Goal: Check status: Check status

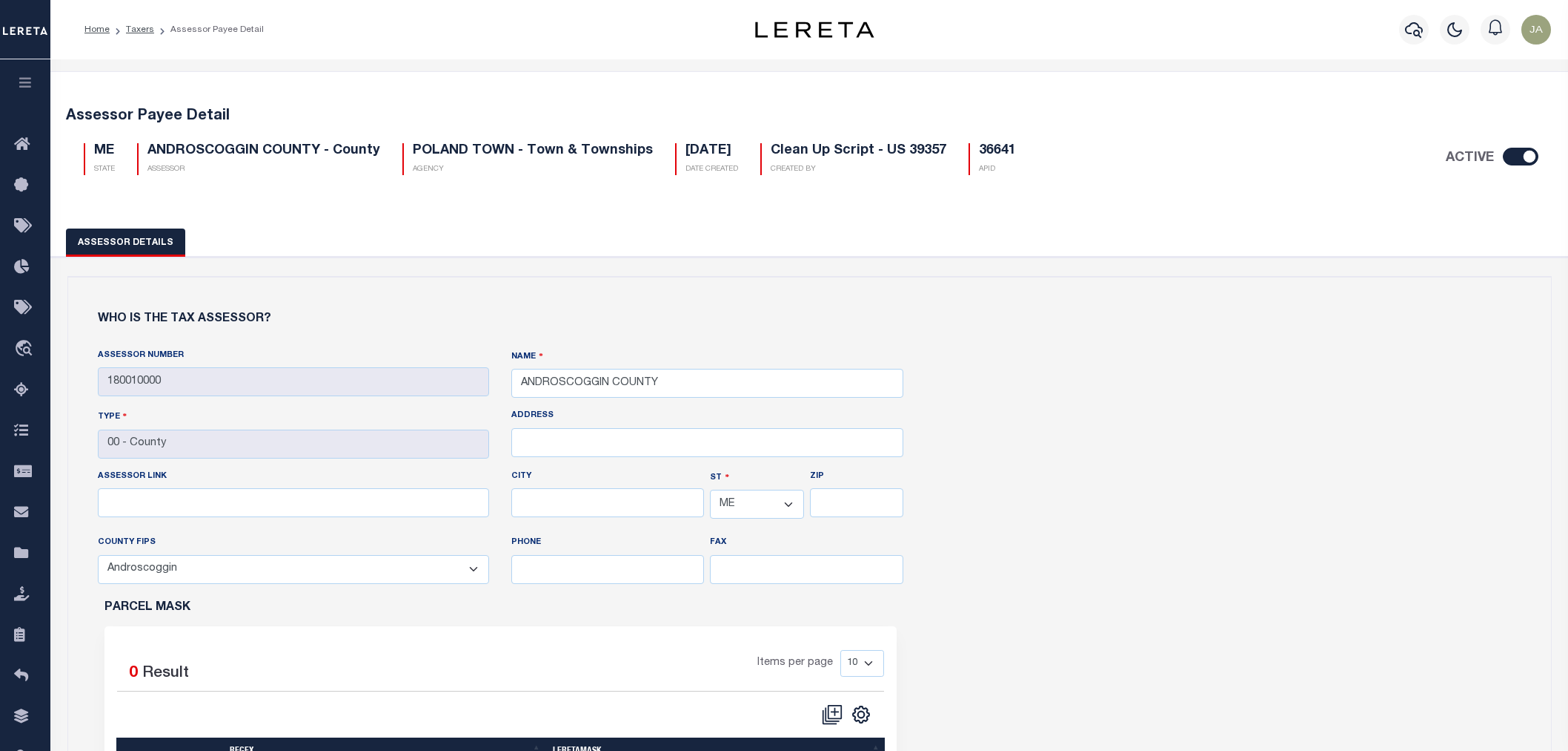
select select "ME"
select select "23001"
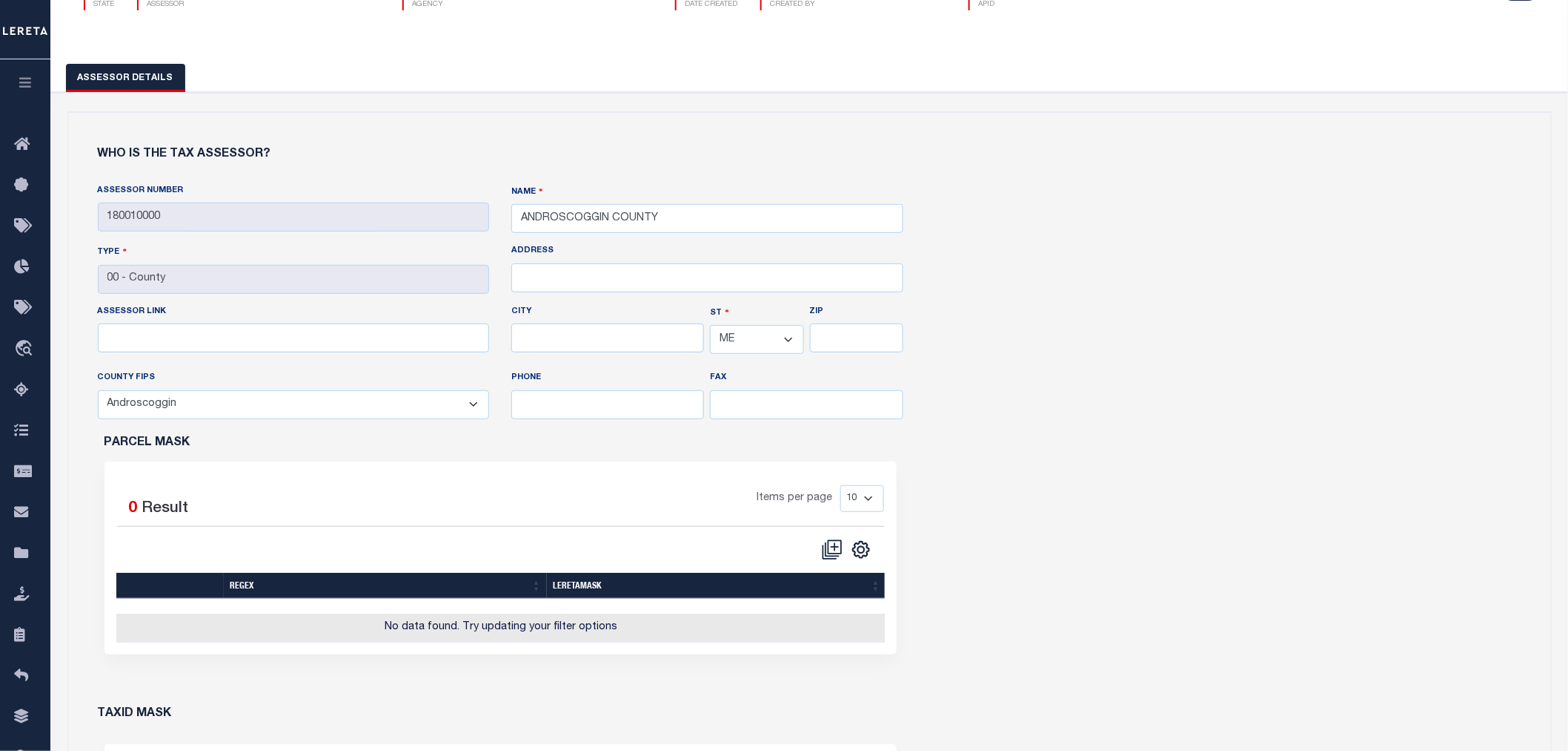
scroll to position [165, 0]
click at [23, 78] on icon "button" at bounding box center [25, 82] width 17 height 13
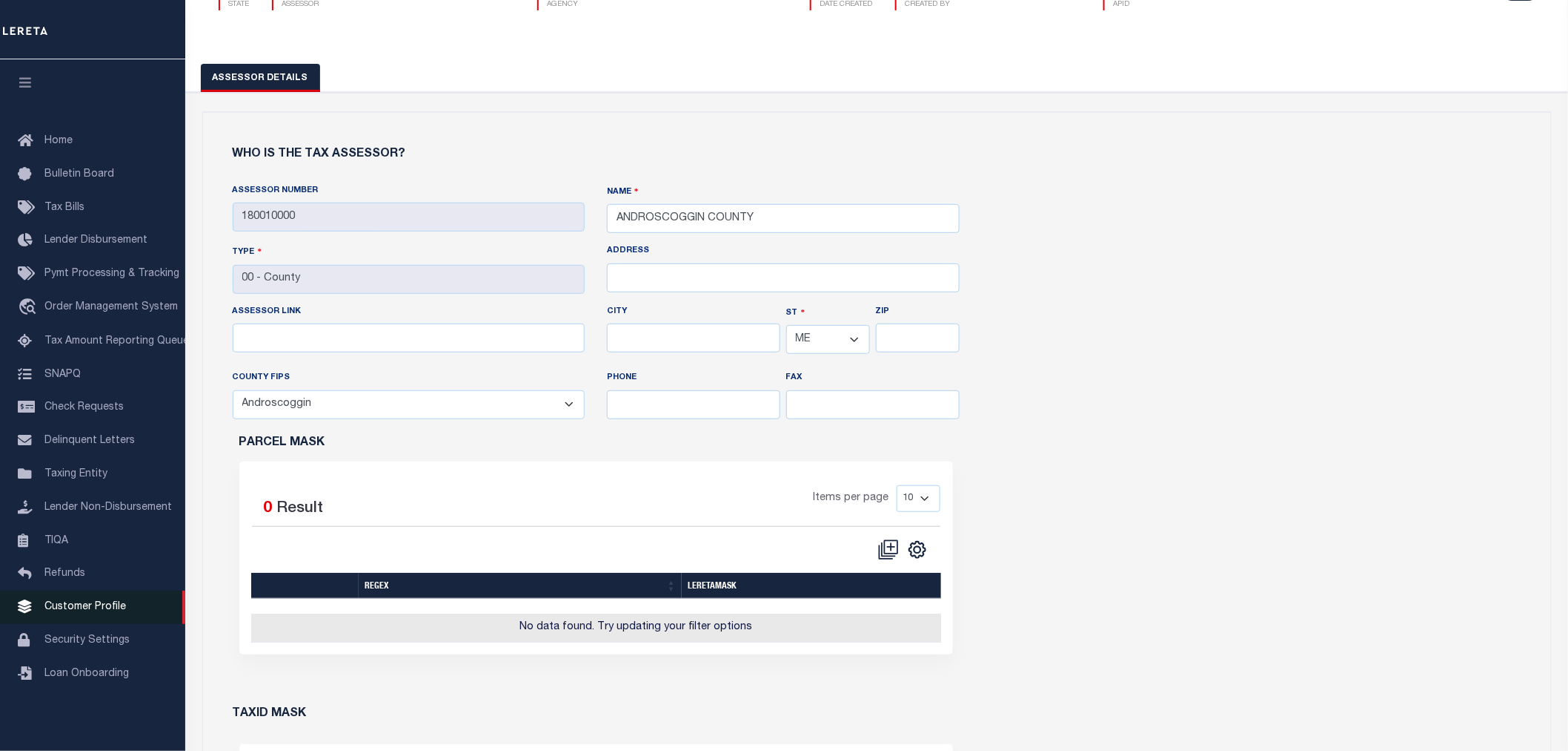
click at [91, 611] on span "Customer Profile" at bounding box center [85, 606] width 82 height 11
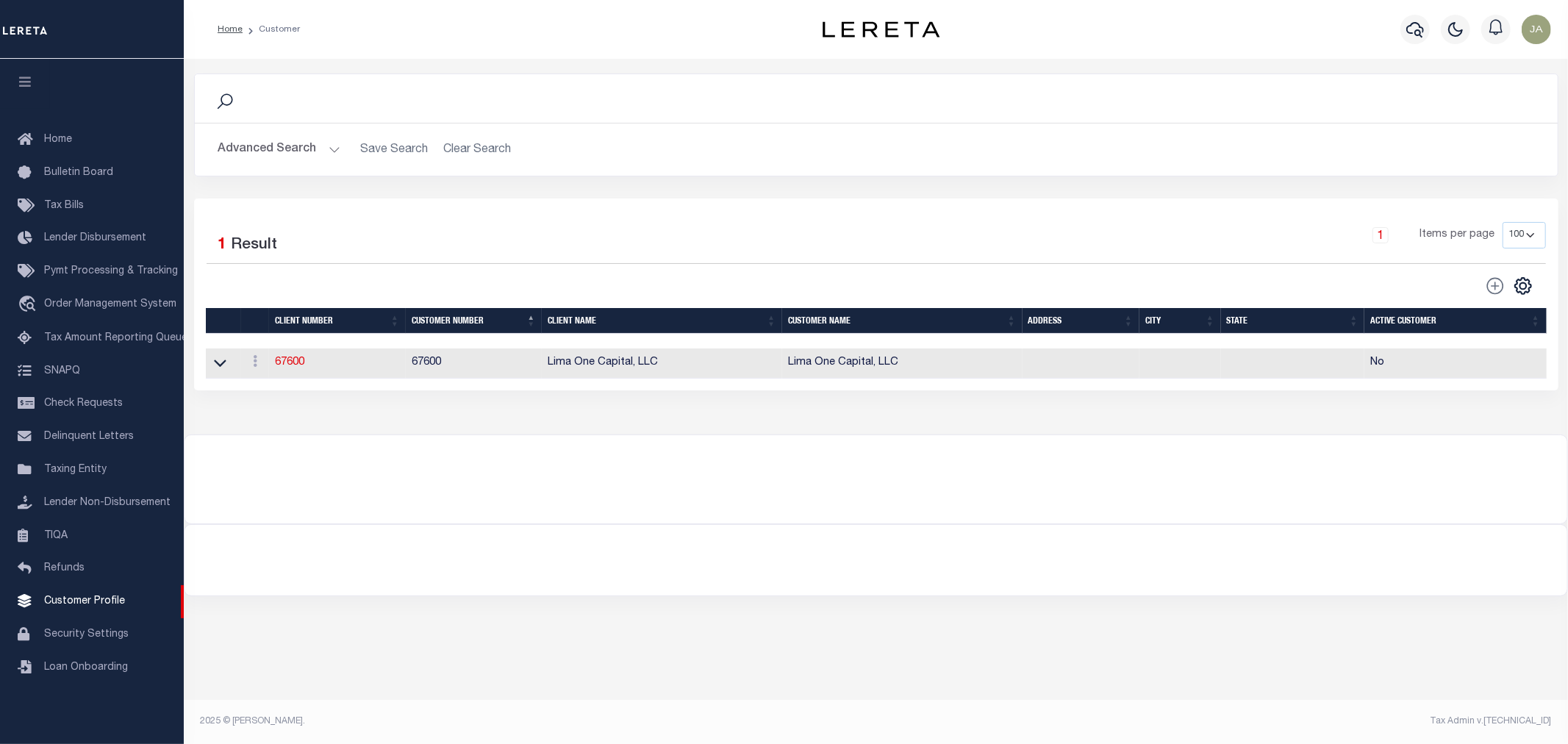
click at [336, 150] on button "Advanced Search" at bounding box center [280, 149] width 122 height 29
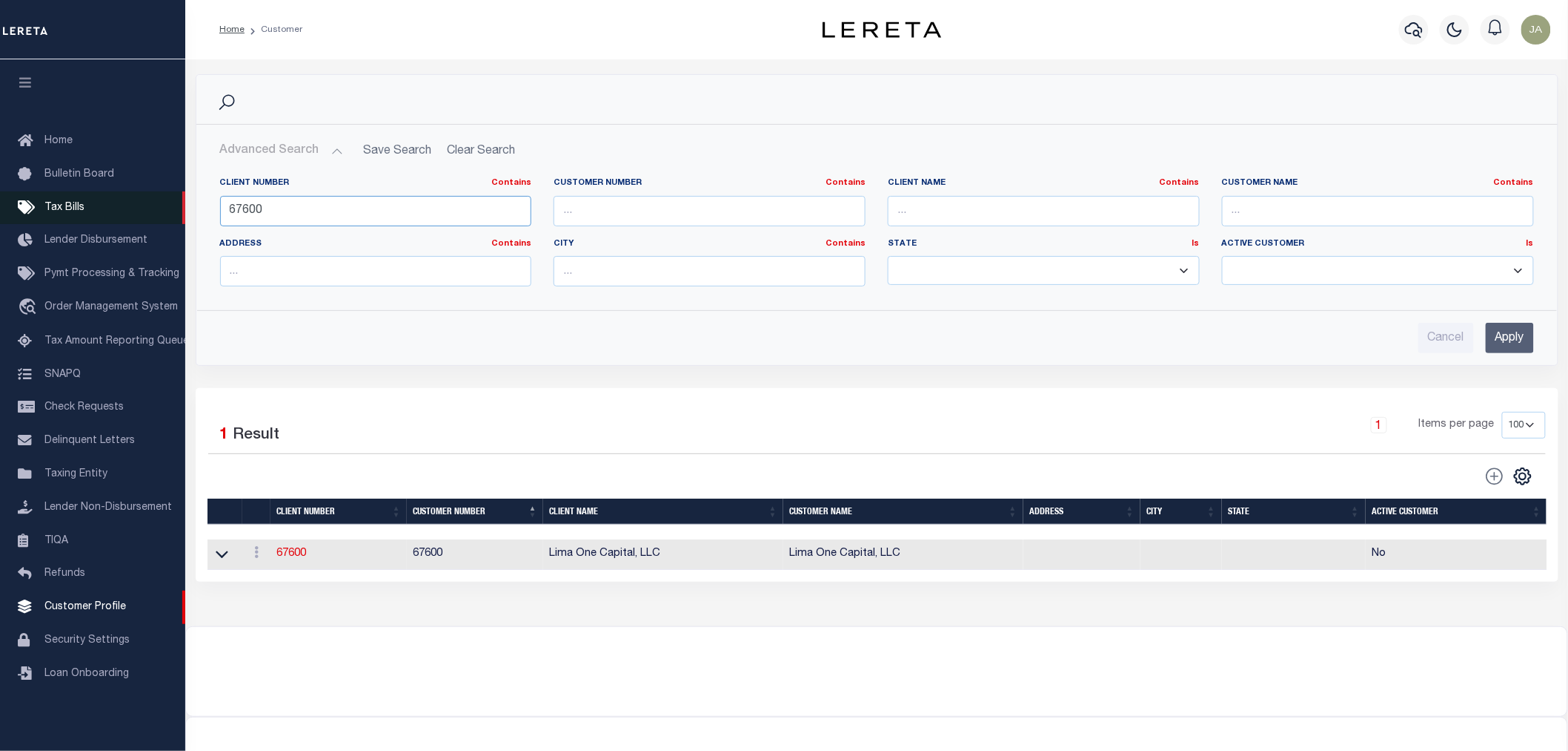
drag, startPoint x: 286, startPoint y: 211, endPoint x: 168, endPoint y: 198, distance: 118.7
click at [168, 198] on div "Home Customer Profile Sign out" at bounding box center [784, 403] width 1568 height 807
click at [1062, 206] on input "text" at bounding box center [1044, 211] width 312 height 30
type input "epic"
click at [1505, 342] on input "Apply" at bounding box center [1510, 338] width 48 height 30
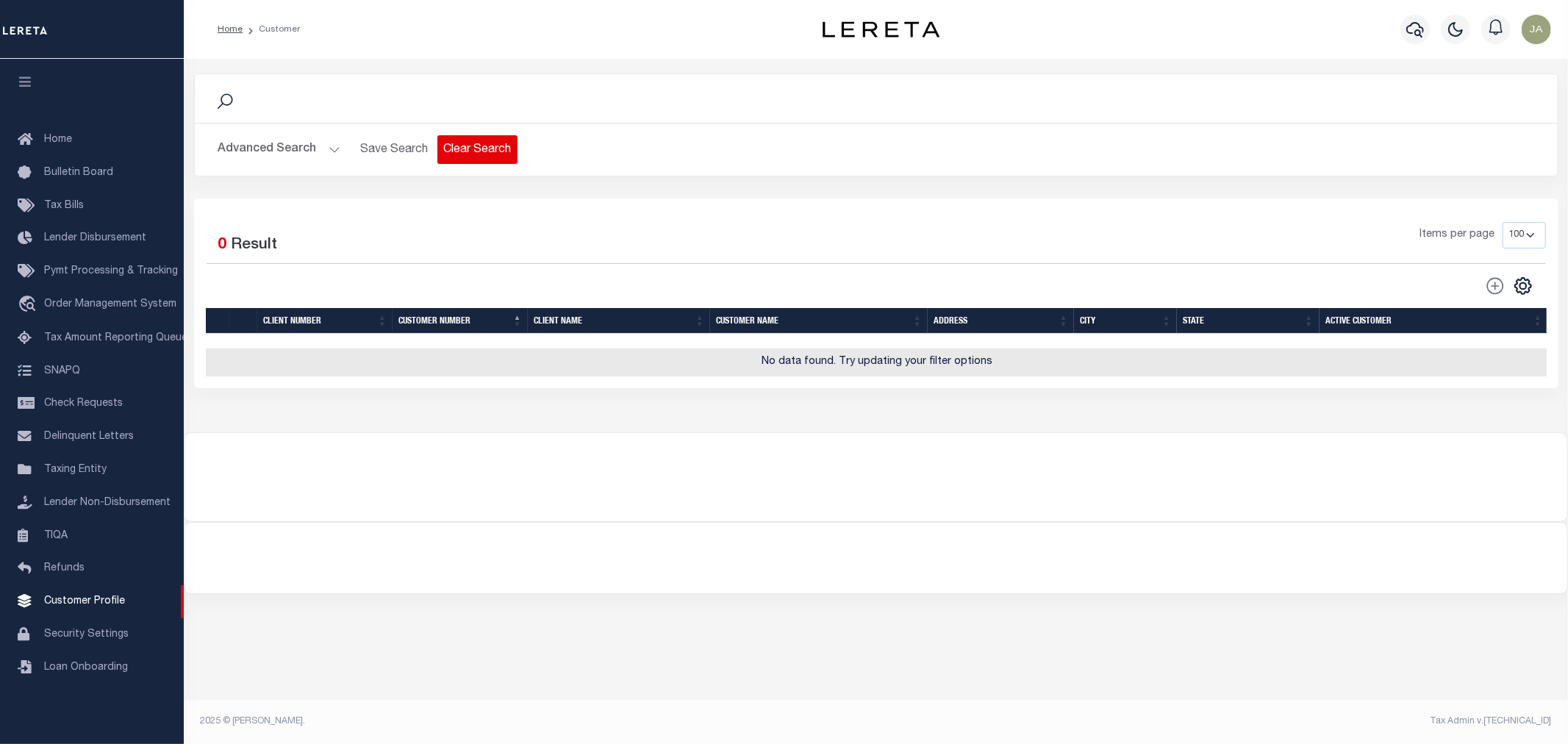
click at [471, 149] on button "Clear Search" at bounding box center [478, 149] width 80 height 29
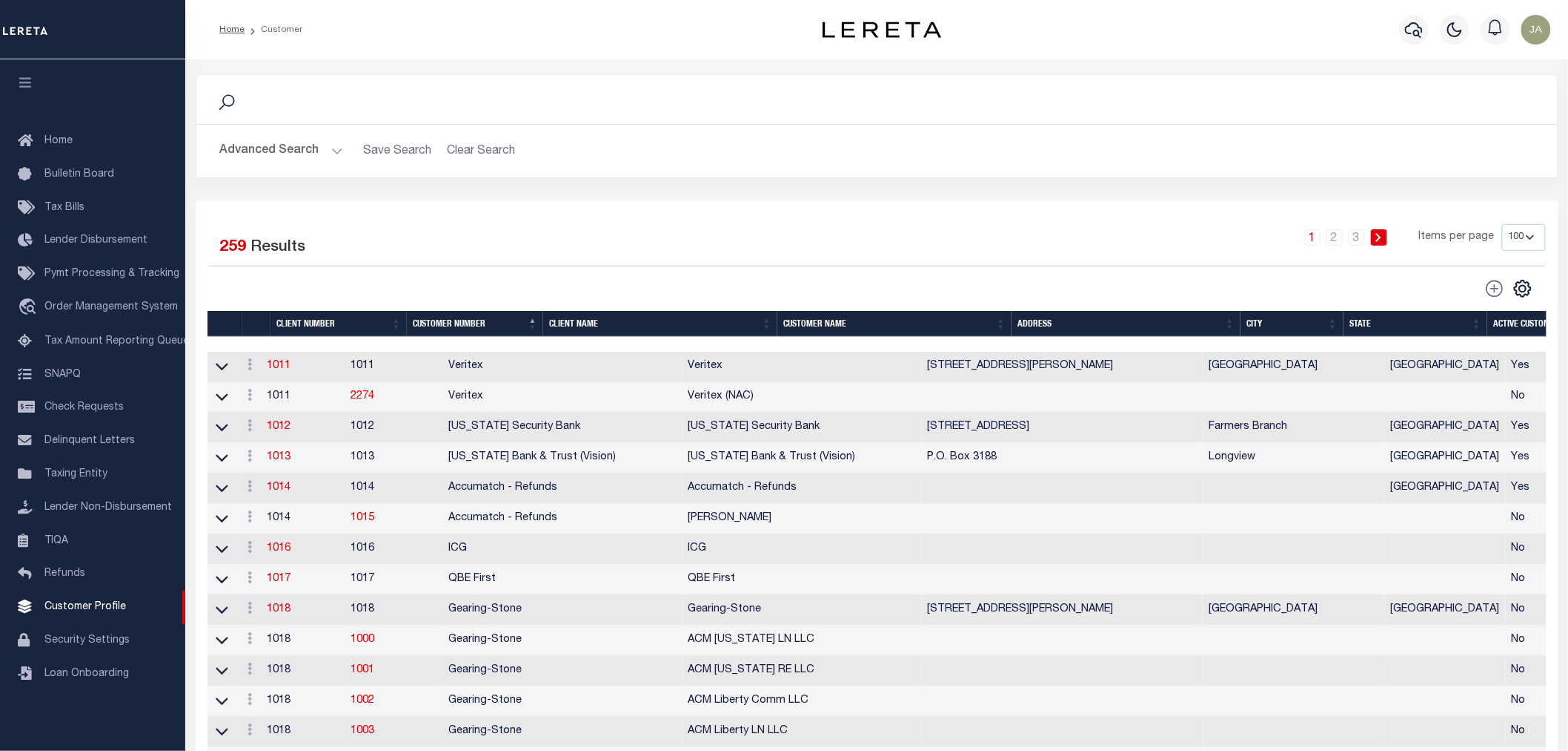
click at [329, 151] on button "Advanced Search" at bounding box center [282, 151] width 123 height 29
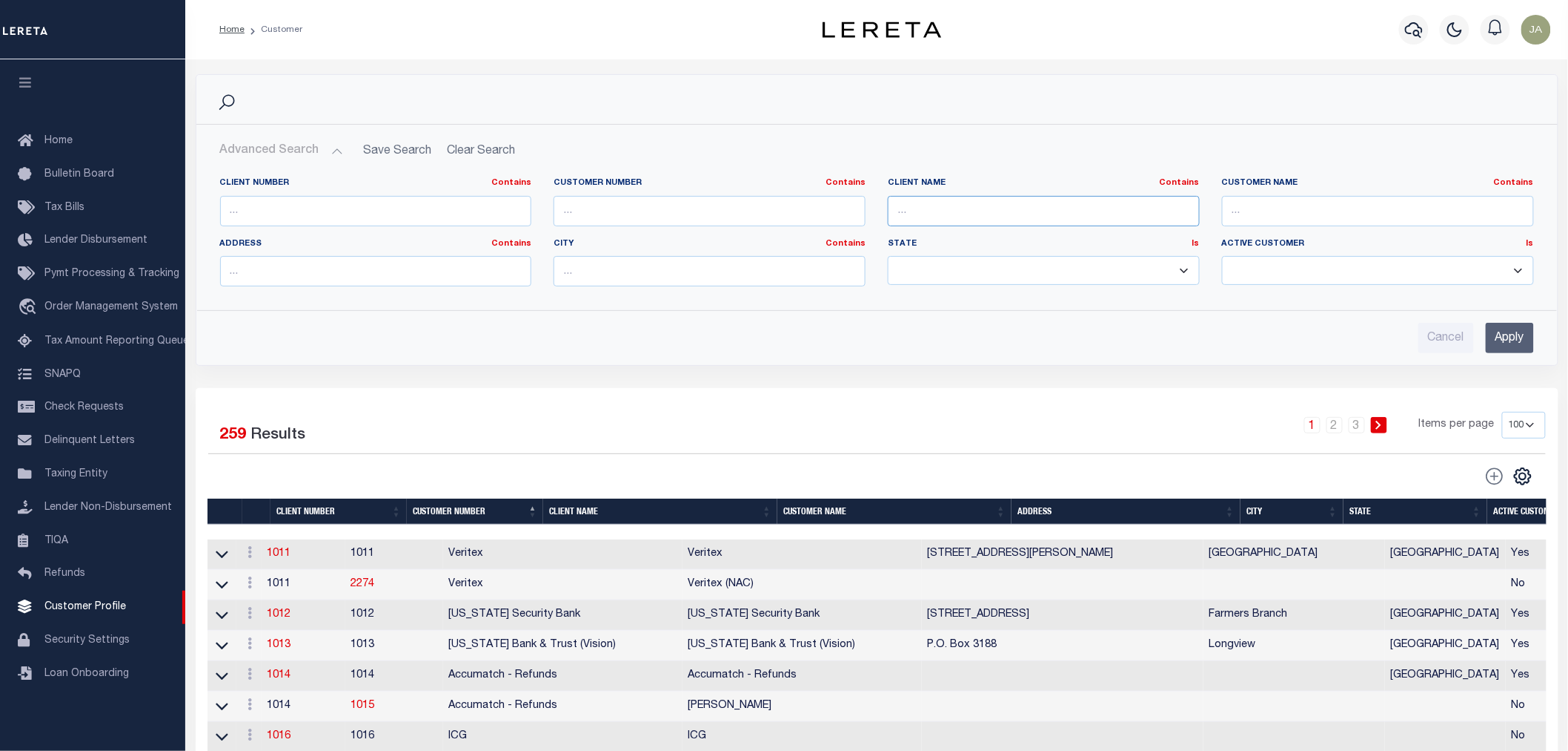
click at [967, 217] on input "text" at bounding box center [1044, 211] width 312 height 30
type input "epic"
click at [1526, 344] on input "Apply" at bounding box center [1510, 338] width 48 height 30
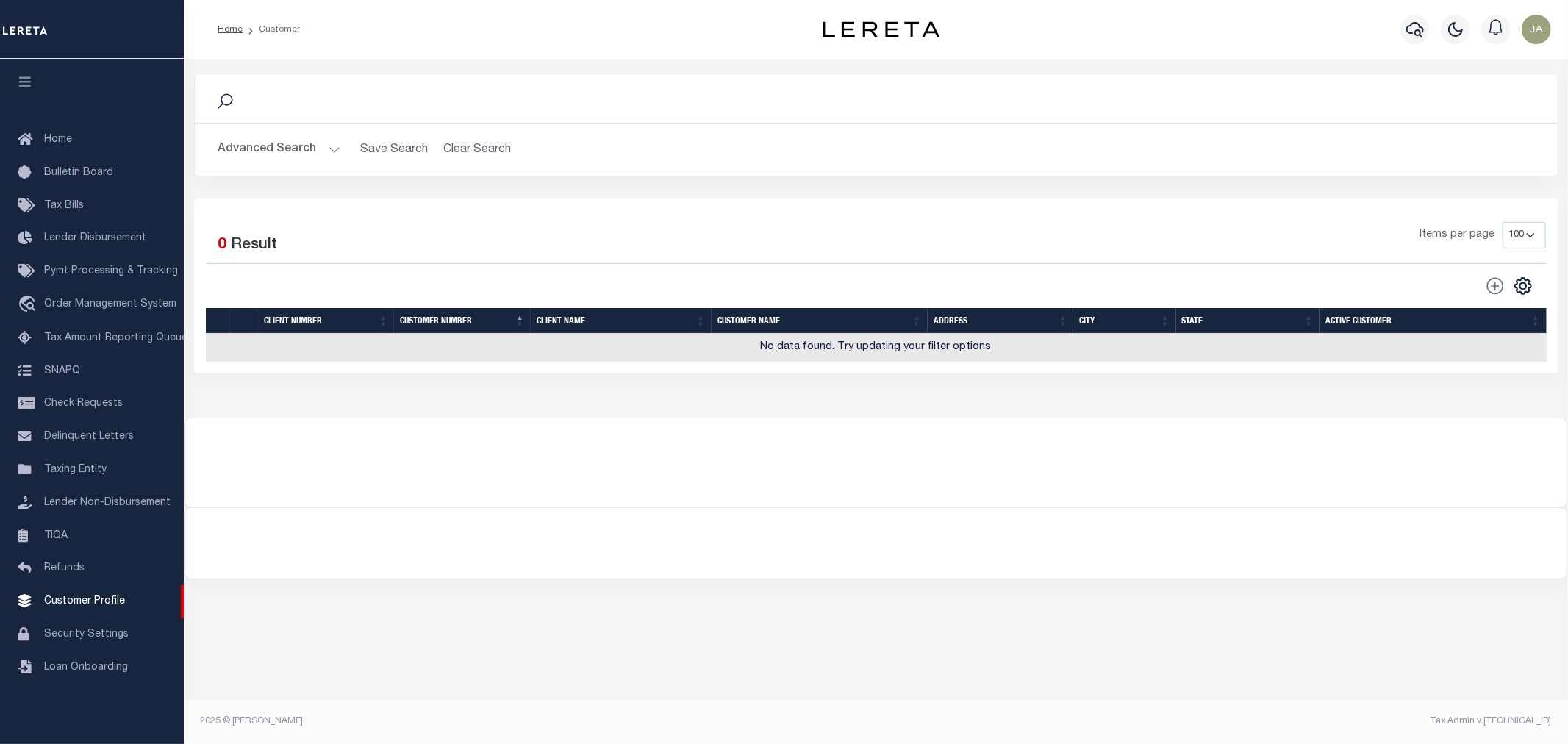
click at [326, 141] on button "Advanced Search" at bounding box center [280, 149] width 122 height 29
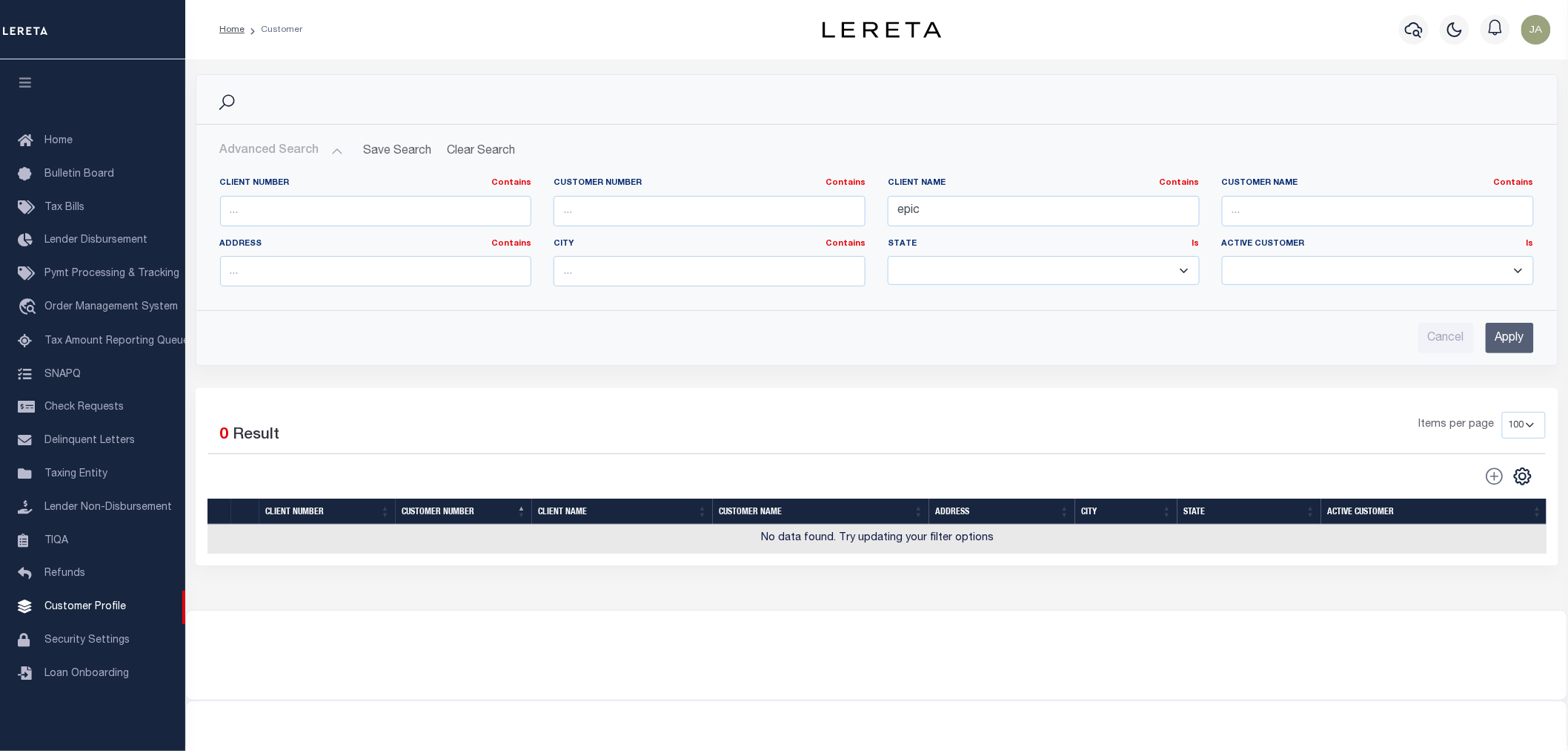
click at [1528, 349] on input "Apply" at bounding box center [1510, 338] width 48 height 30
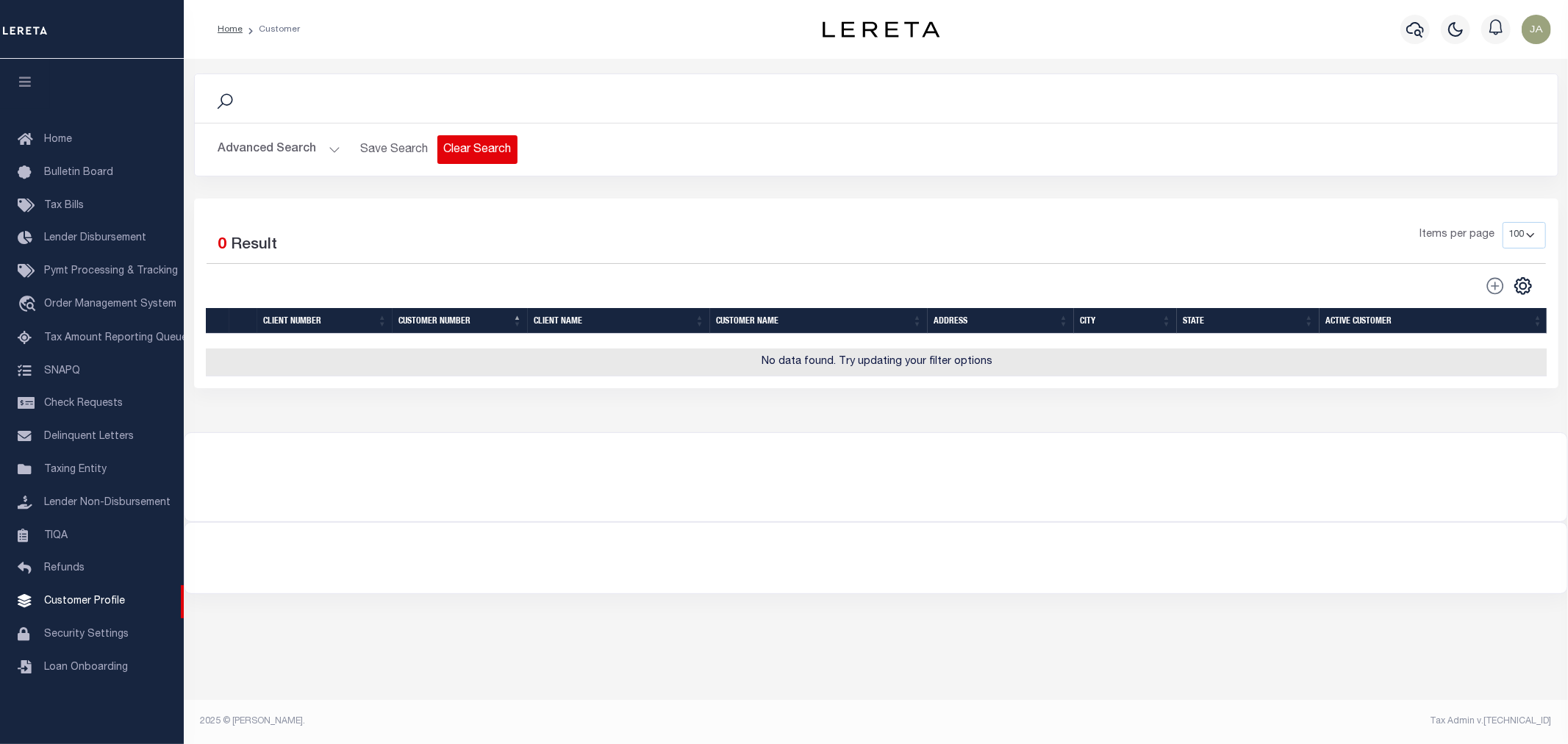
click at [461, 148] on button "Clear Search" at bounding box center [478, 149] width 80 height 29
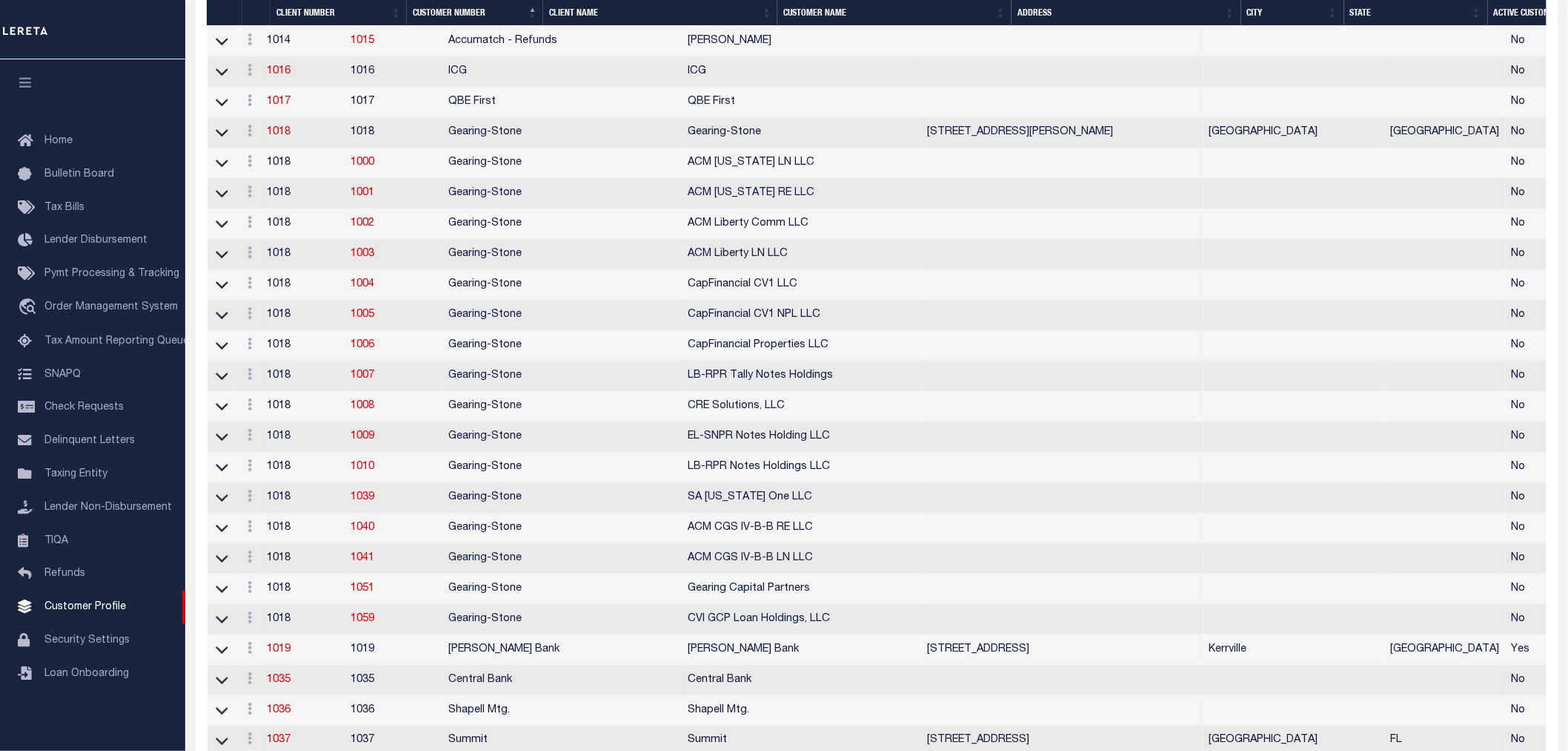
scroll to position [576, 0]
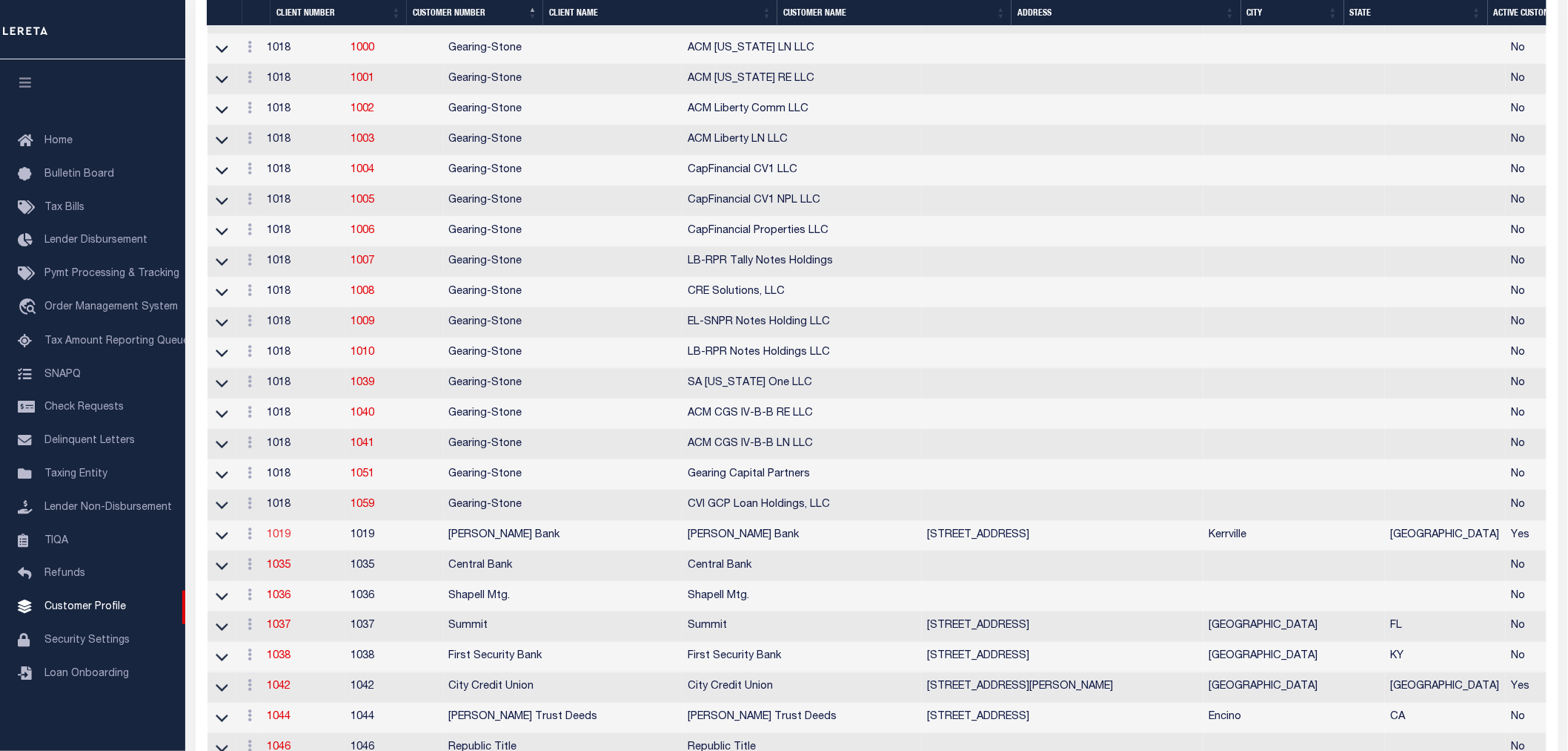
click at [291, 539] on link "1019" at bounding box center [279, 535] width 24 height 11
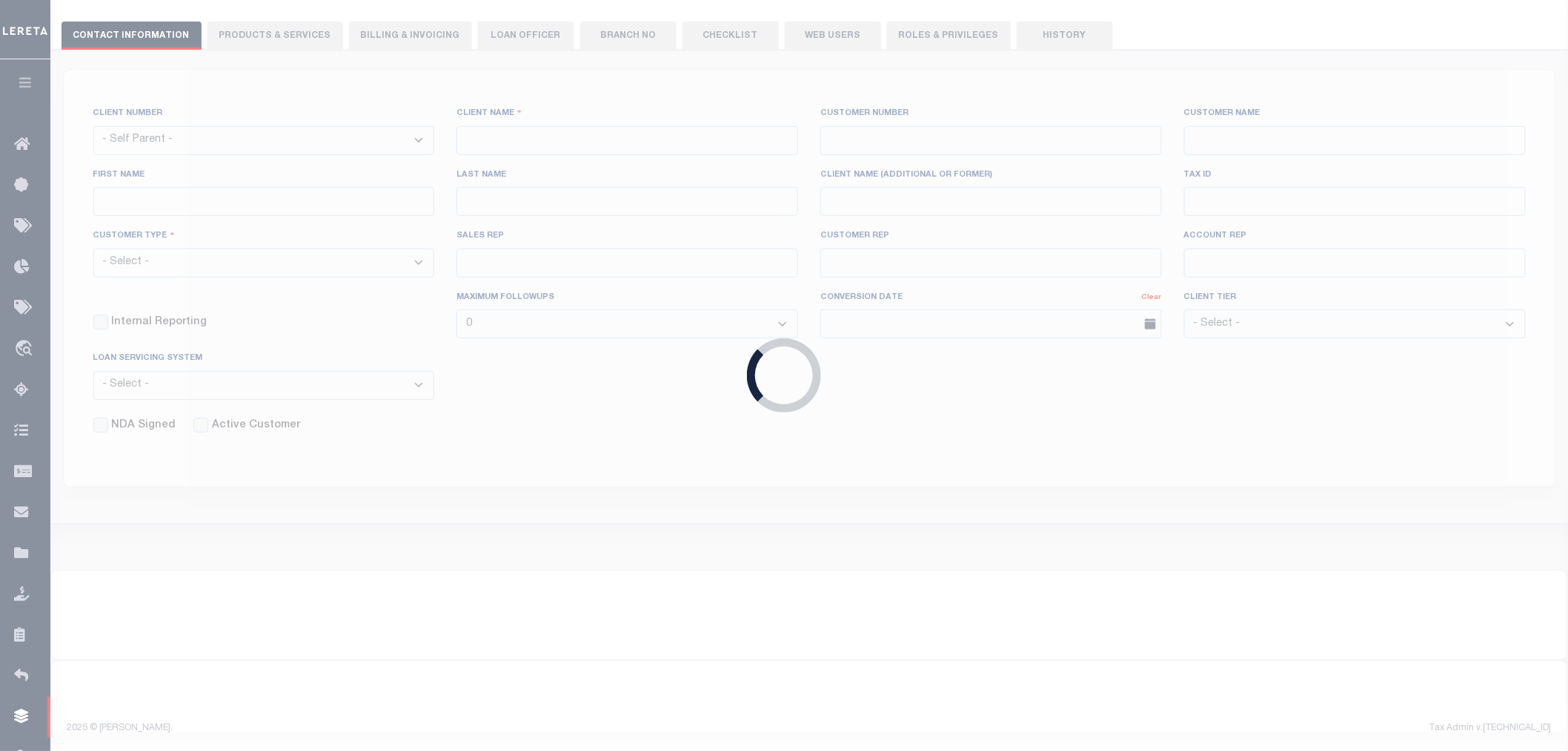
scroll to position [167, 0]
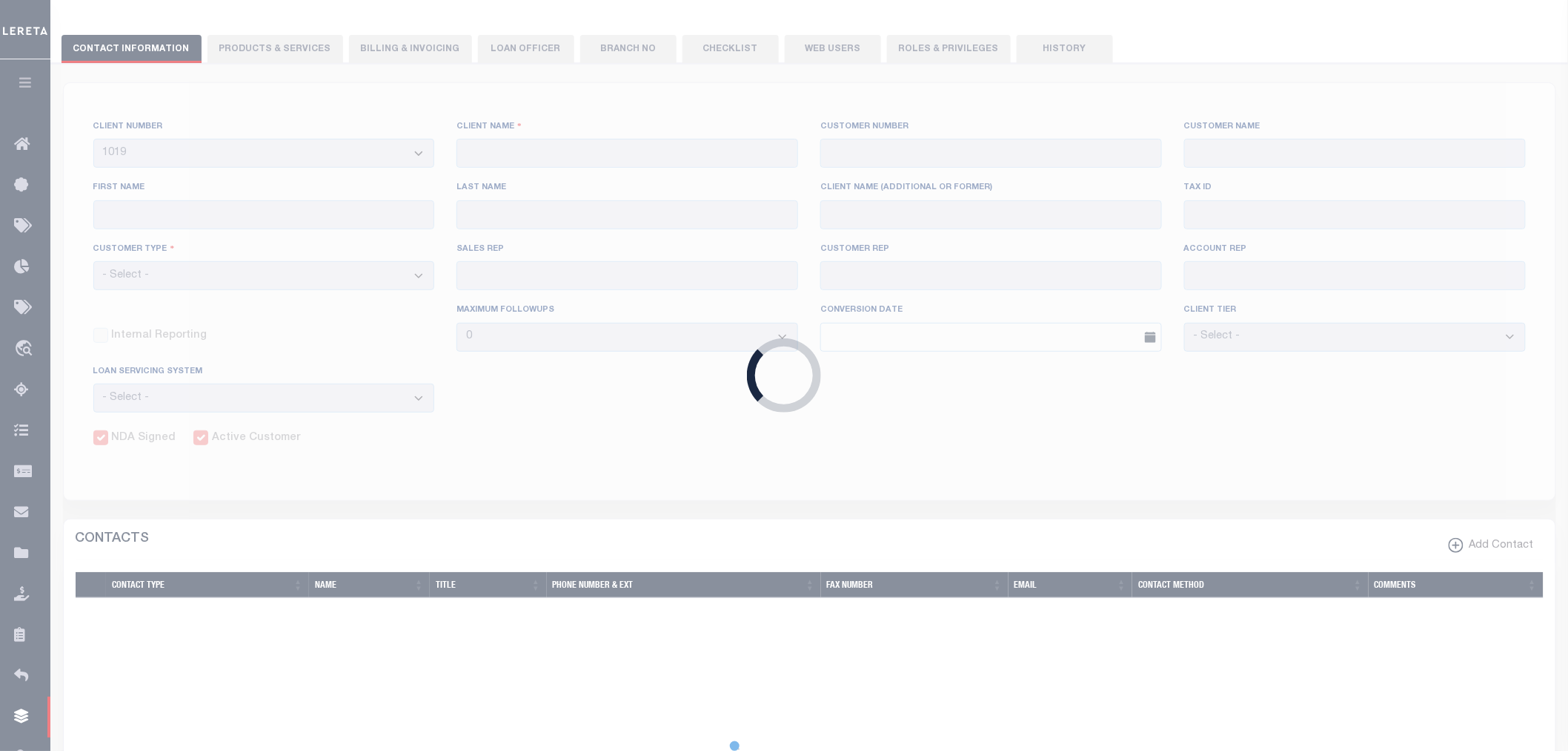
select select
type input "[PERSON_NAME] Bank"
type input "1019"
type input "[PERSON_NAME] Bank"
type input "Michelle"
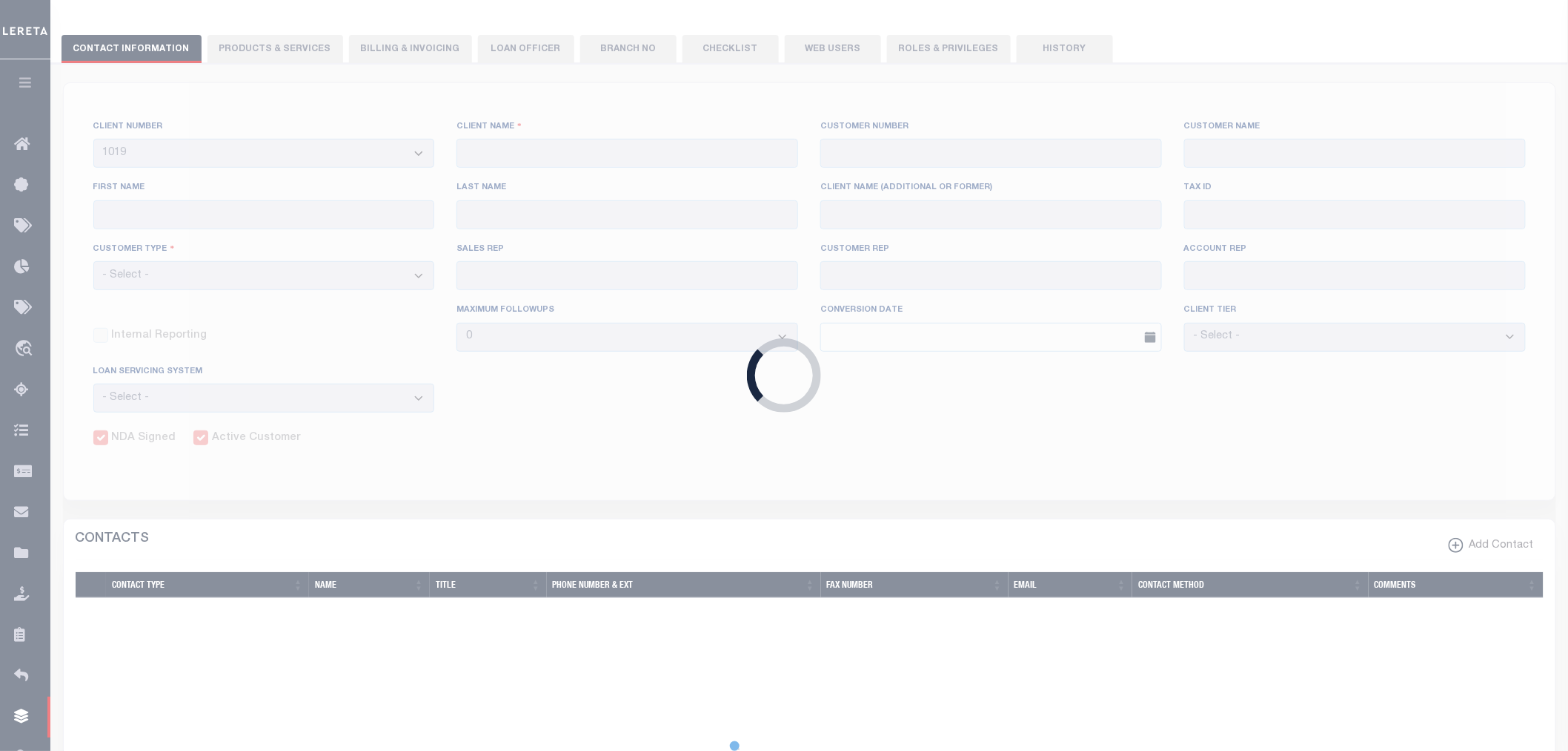
type input "Gray"
select select "Mixed Portfolio"
type input "[PERSON_NAME]"
type input "Tony Targhetta"
checkbox input "true"
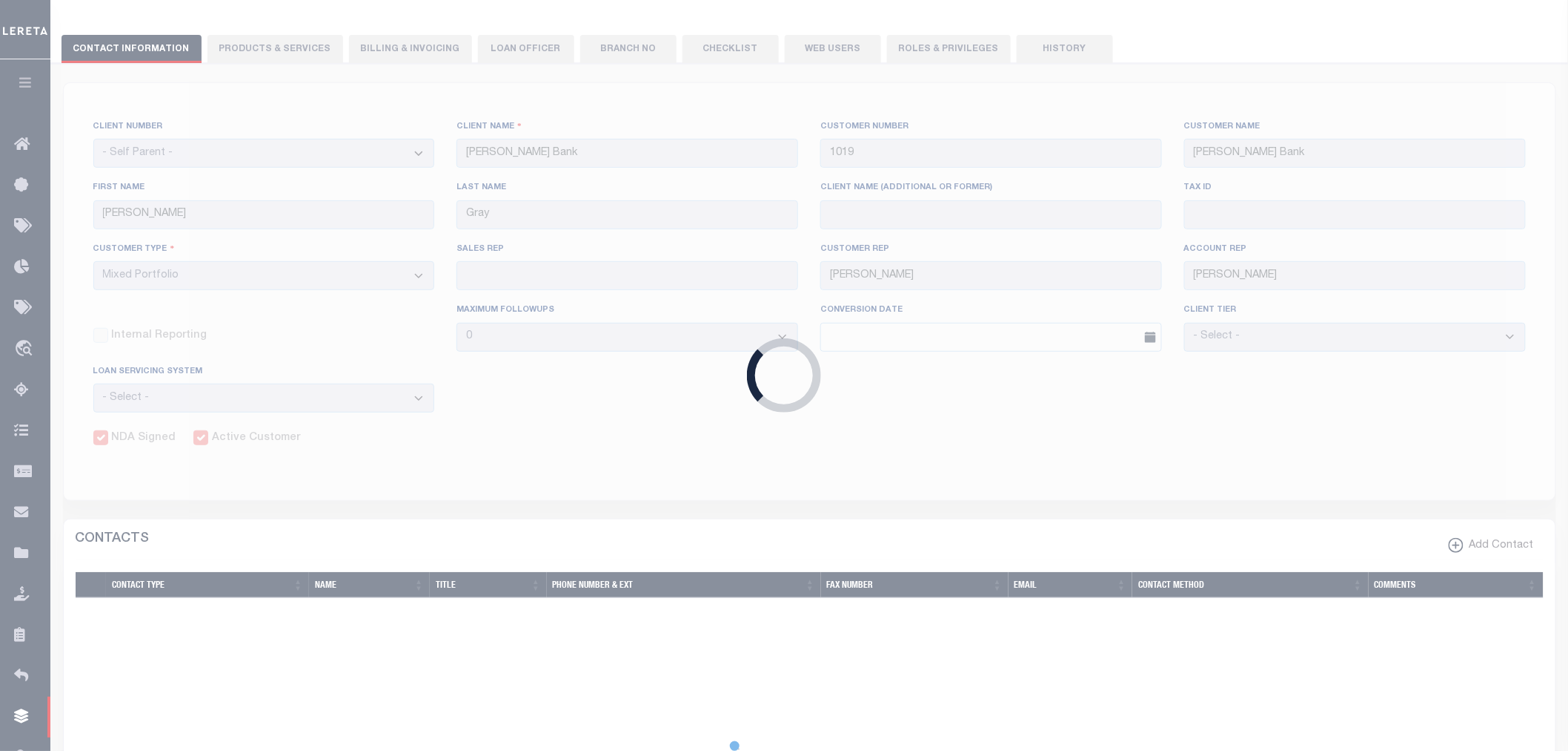
checkbox input "true"
select select
type textarea "$1 per parcel per month tracking fee"
type input "0"
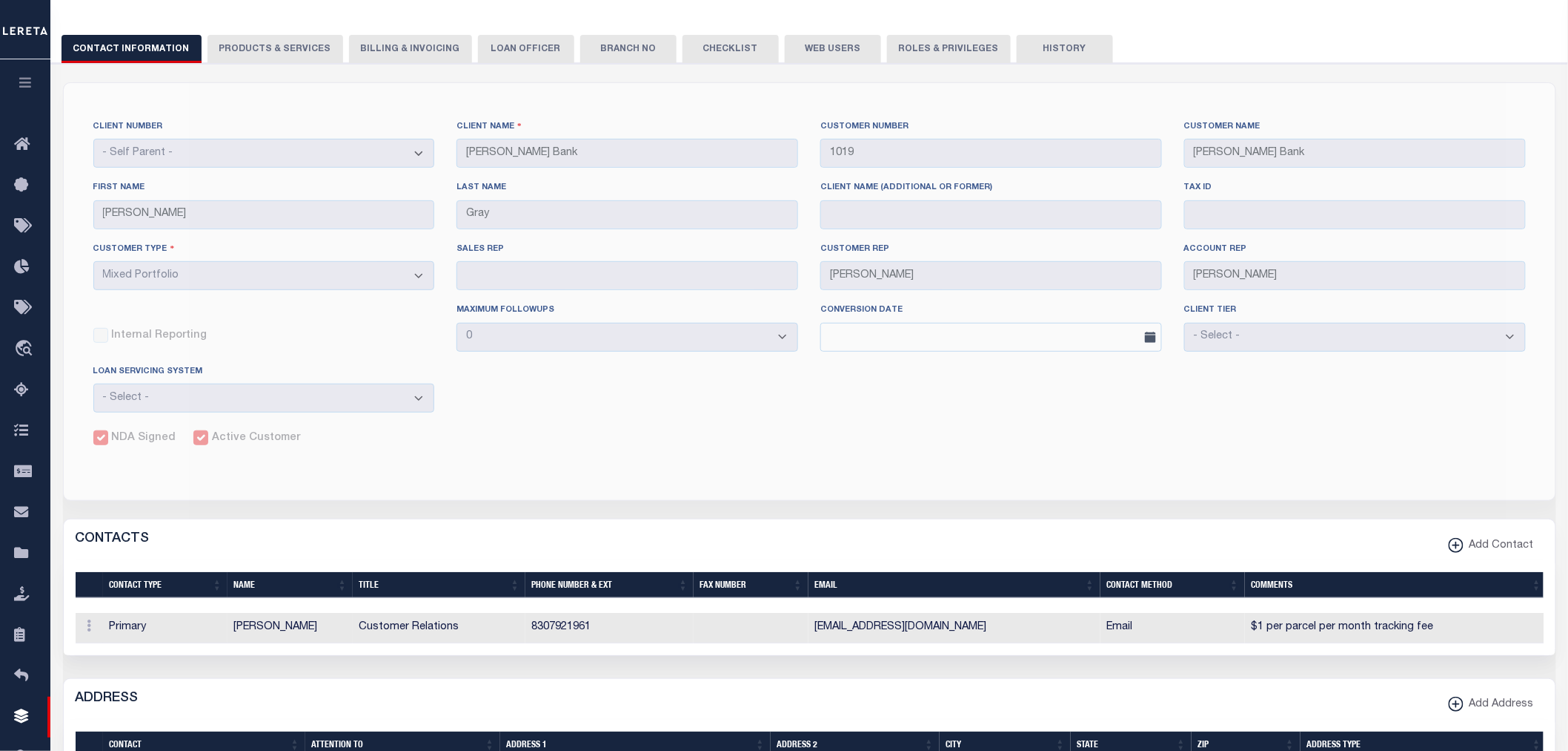
scroll to position [0, 0]
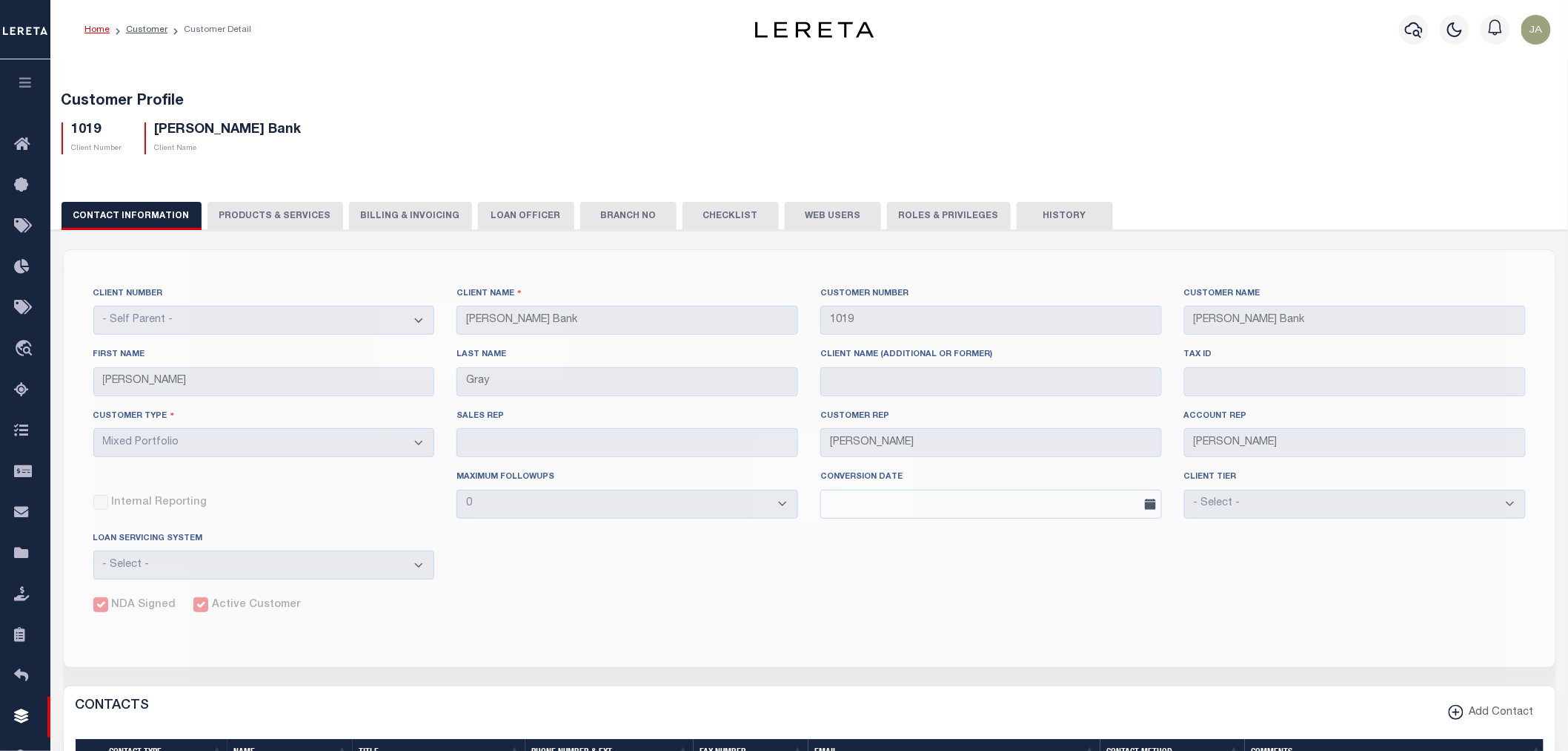
click at [248, 208] on button "PRODUCTS & SERVICES" at bounding box center [276, 216] width 136 height 28
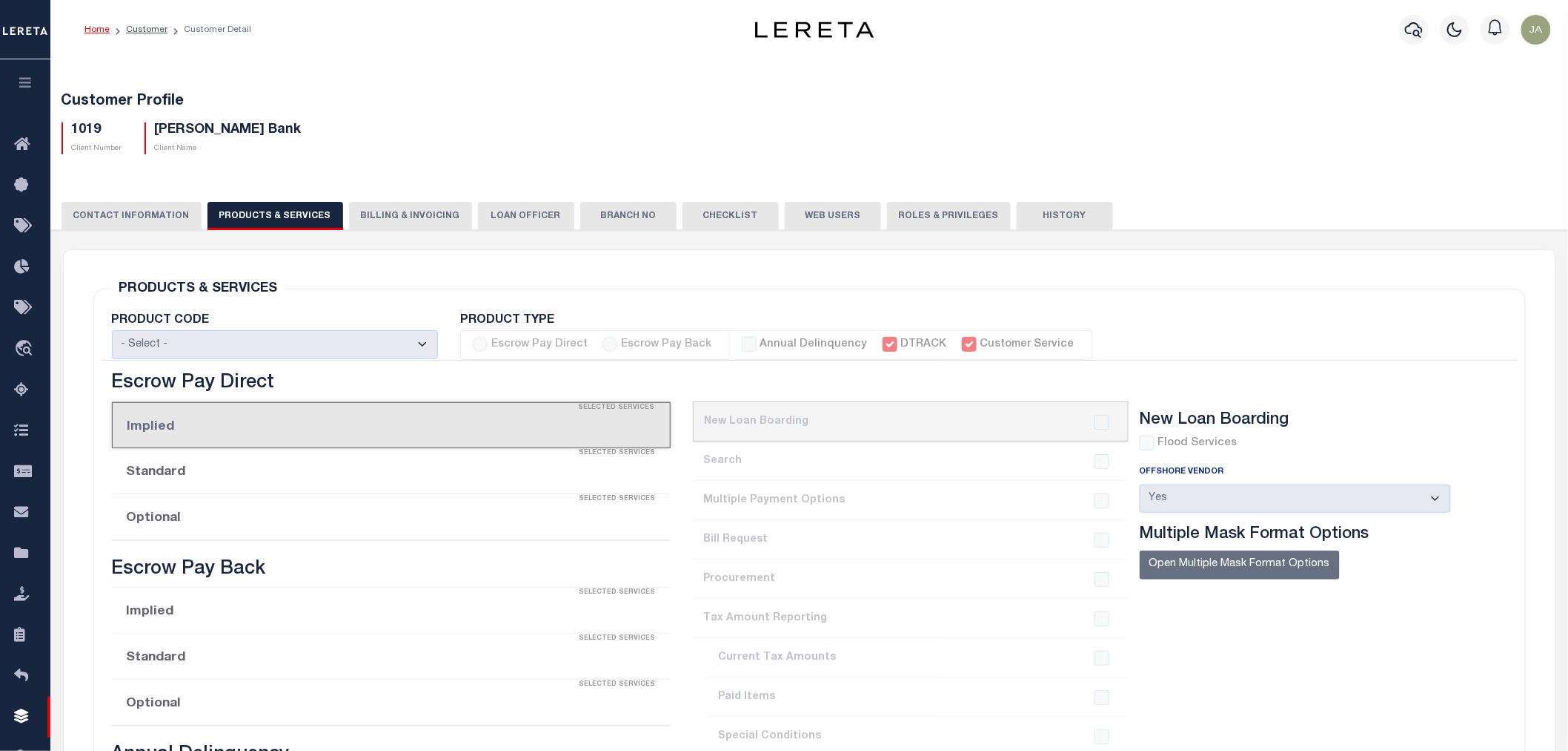
select select "STX"
radio input "true"
checkbox input "true"
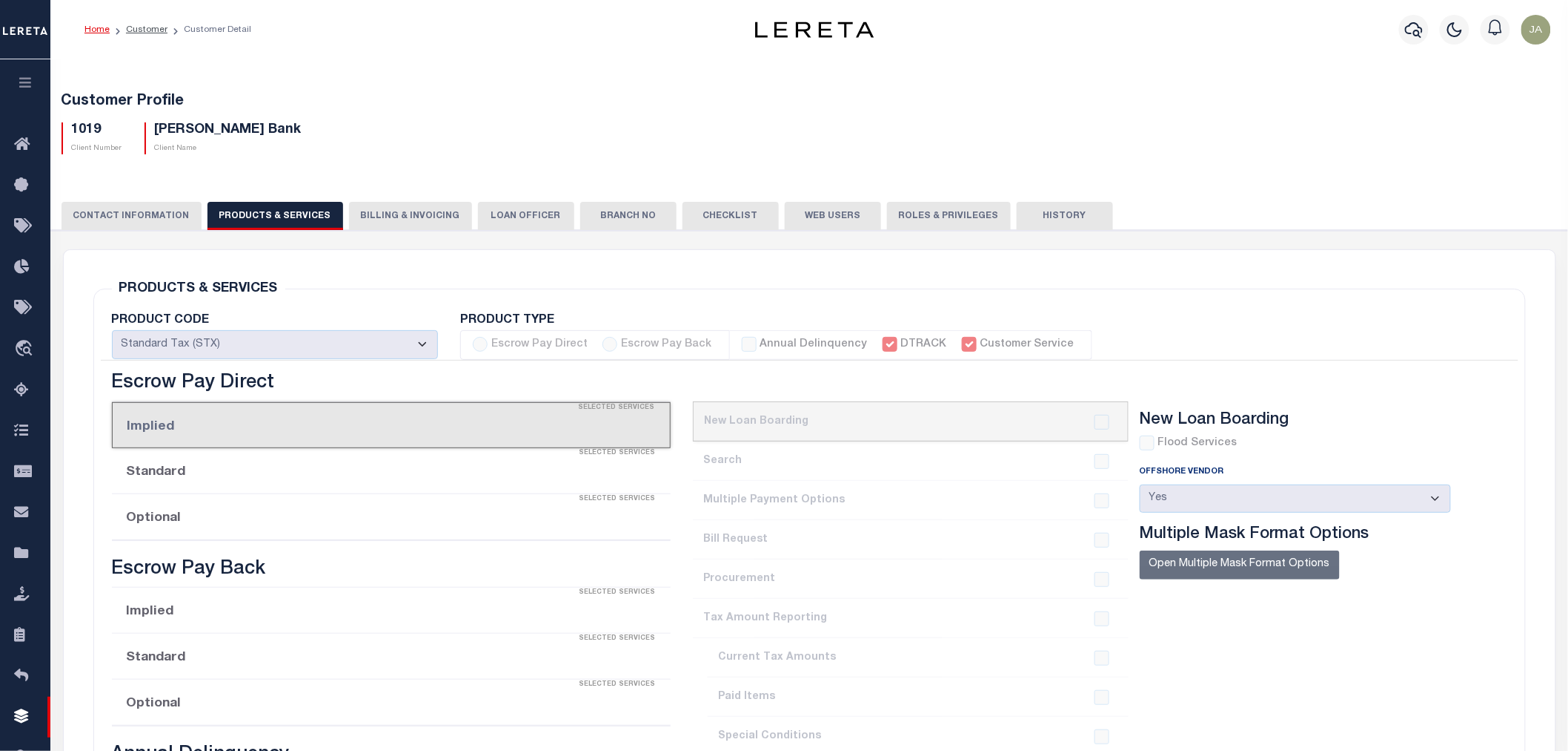
checkbox input "true"
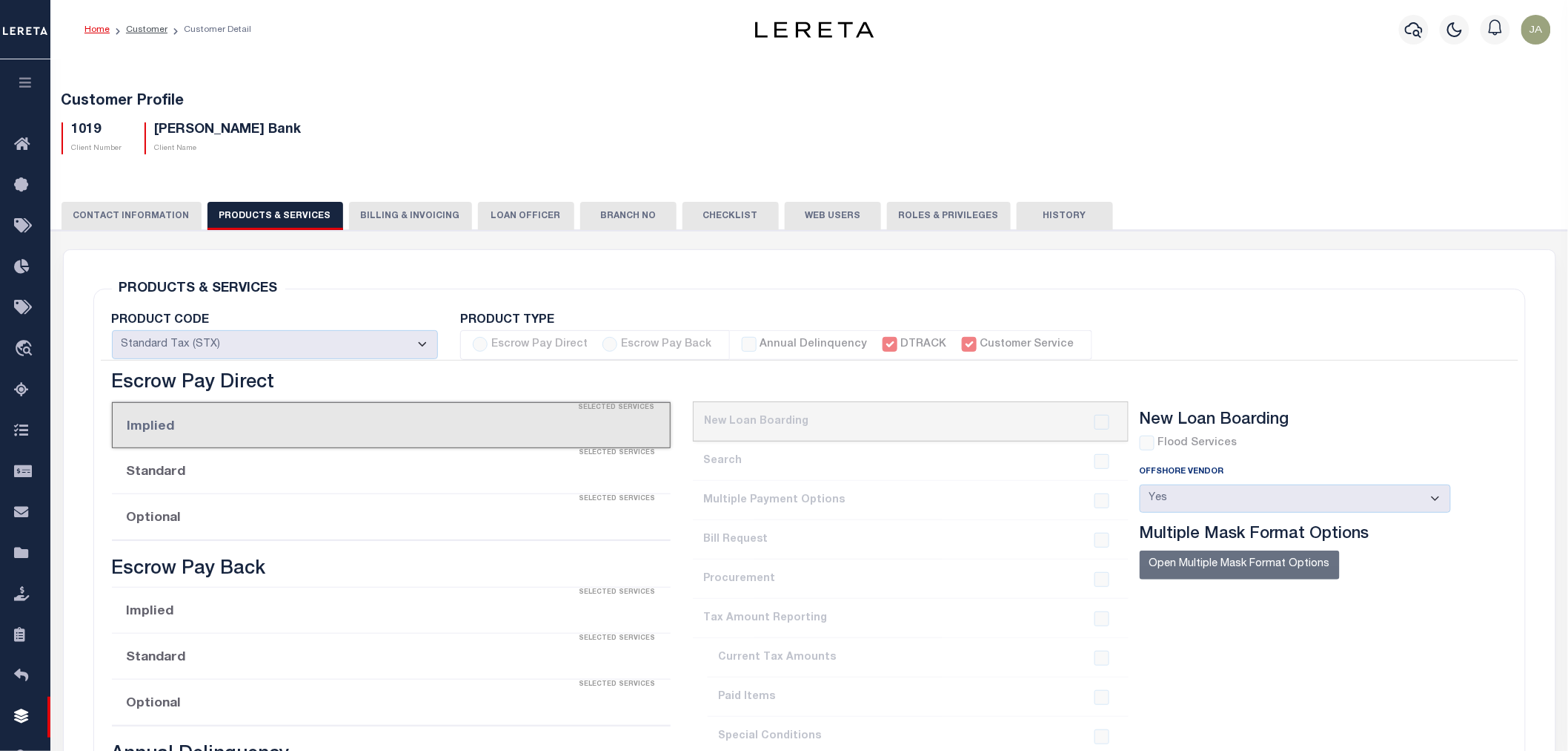
checkbox input "true"
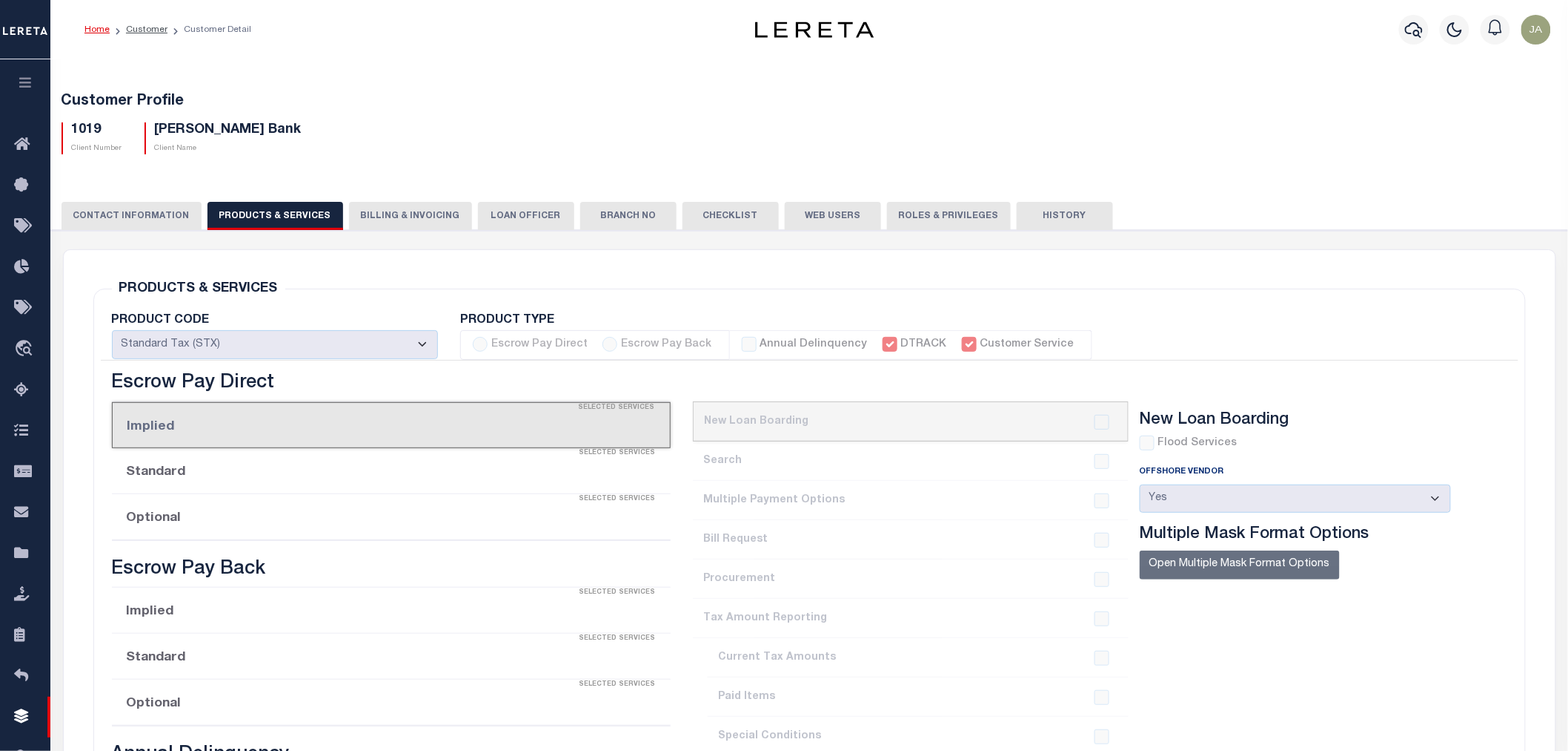
checkbox input "true"
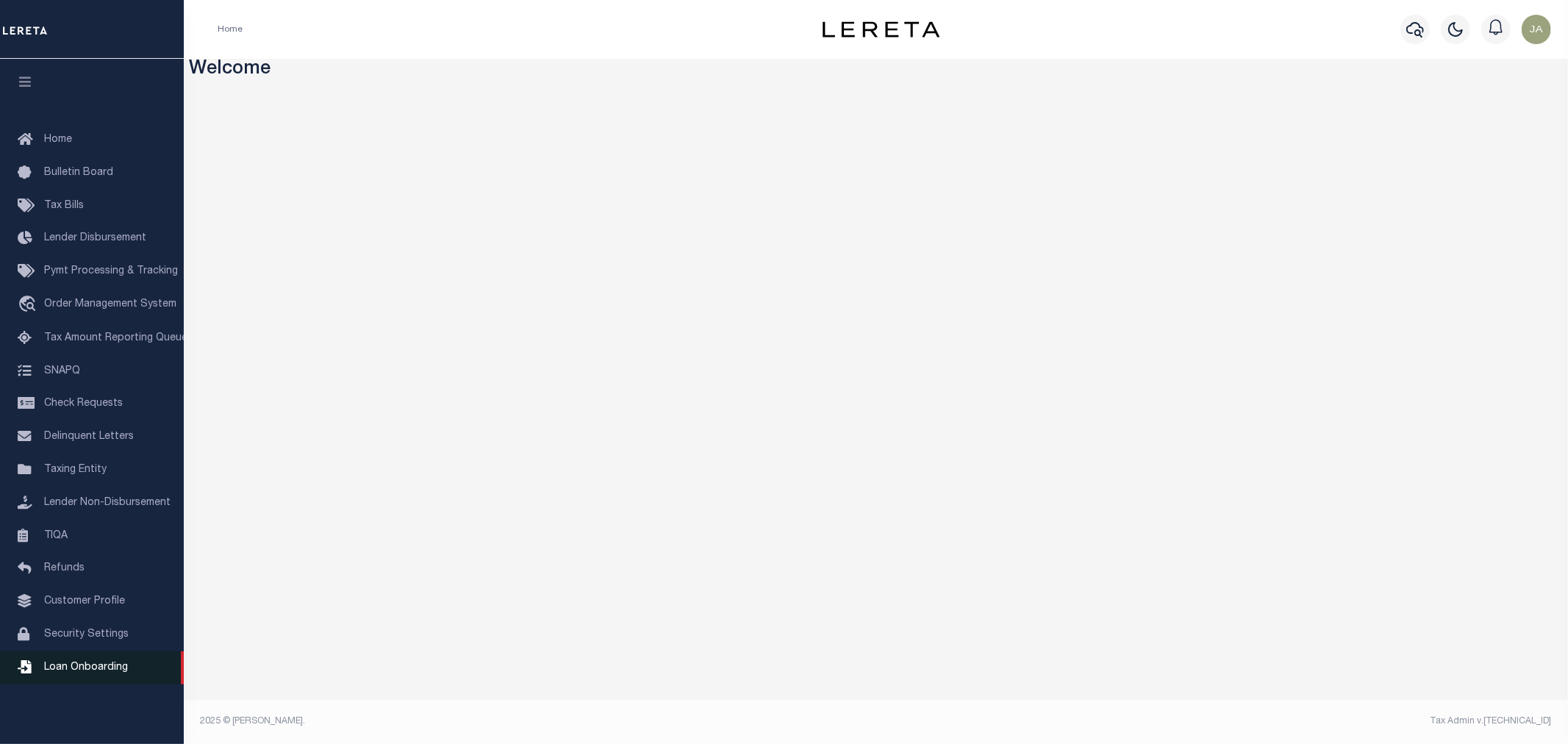
click at [77, 665] on span "Loan Onboarding" at bounding box center [86, 667] width 84 height 10
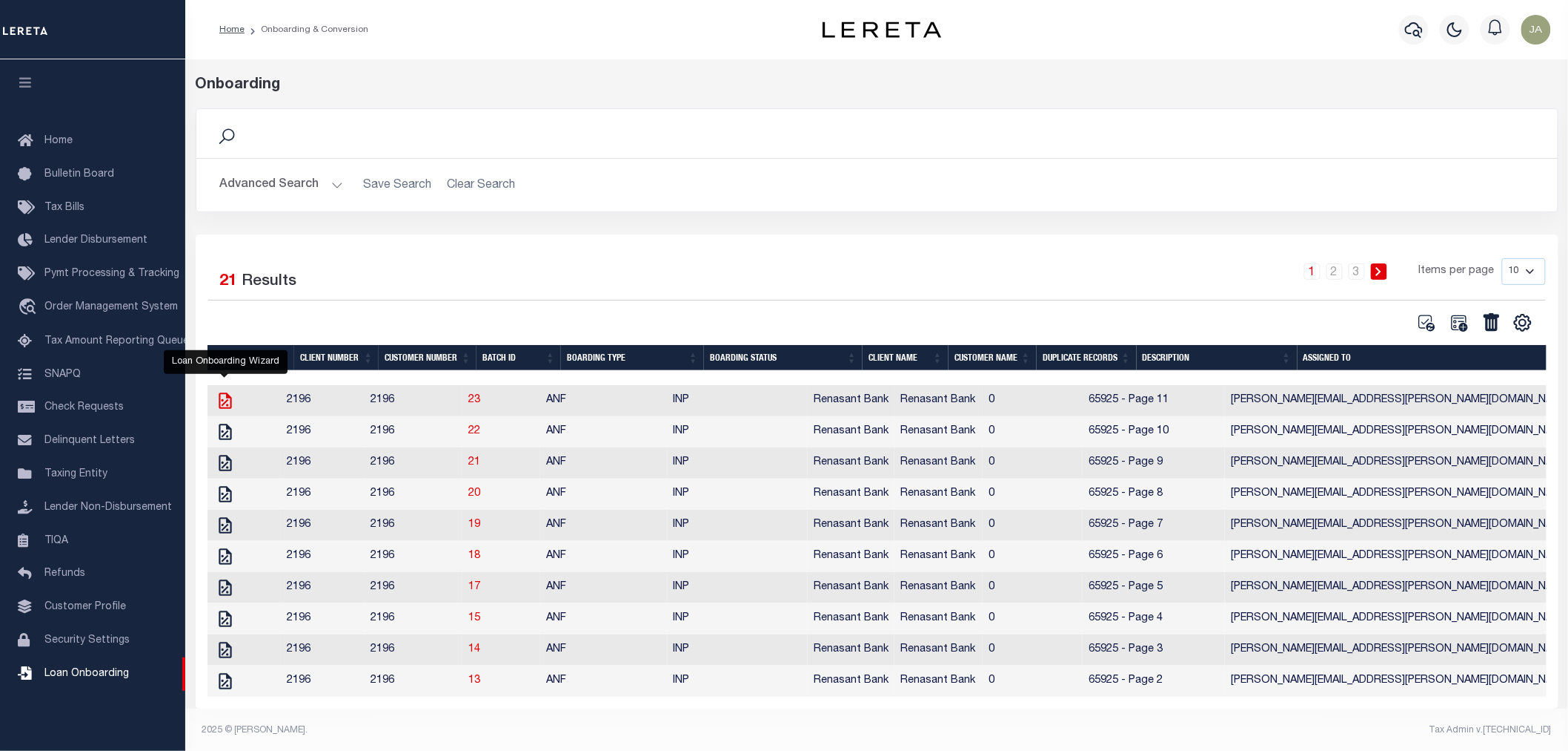
click at [225, 406] on icon "" at bounding box center [226, 400] width 19 height 19
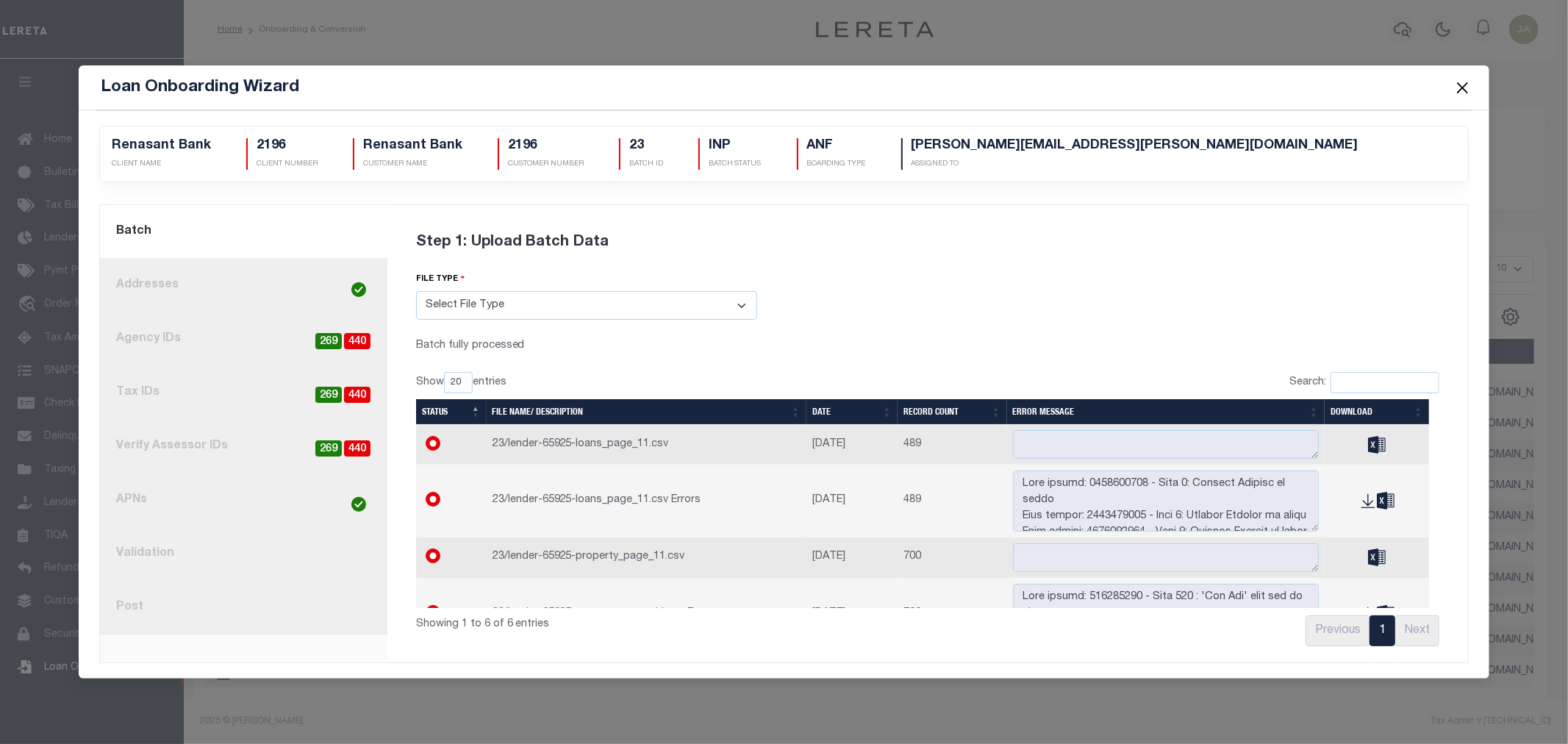
click at [231, 280] on link "2. Addresses" at bounding box center [243, 285] width 287 height 53
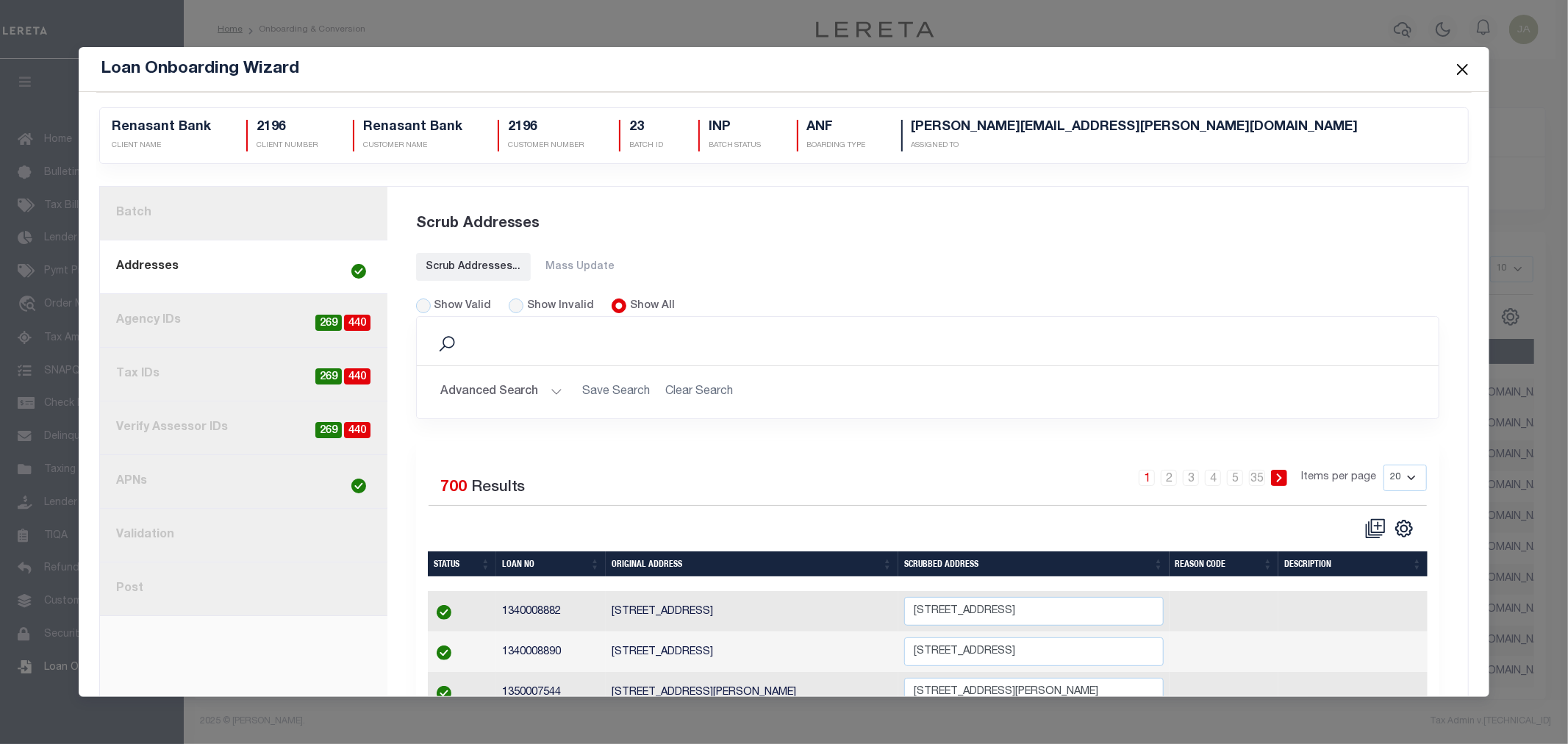
click at [238, 216] on link "1. Batch" at bounding box center [243, 213] width 287 height 53
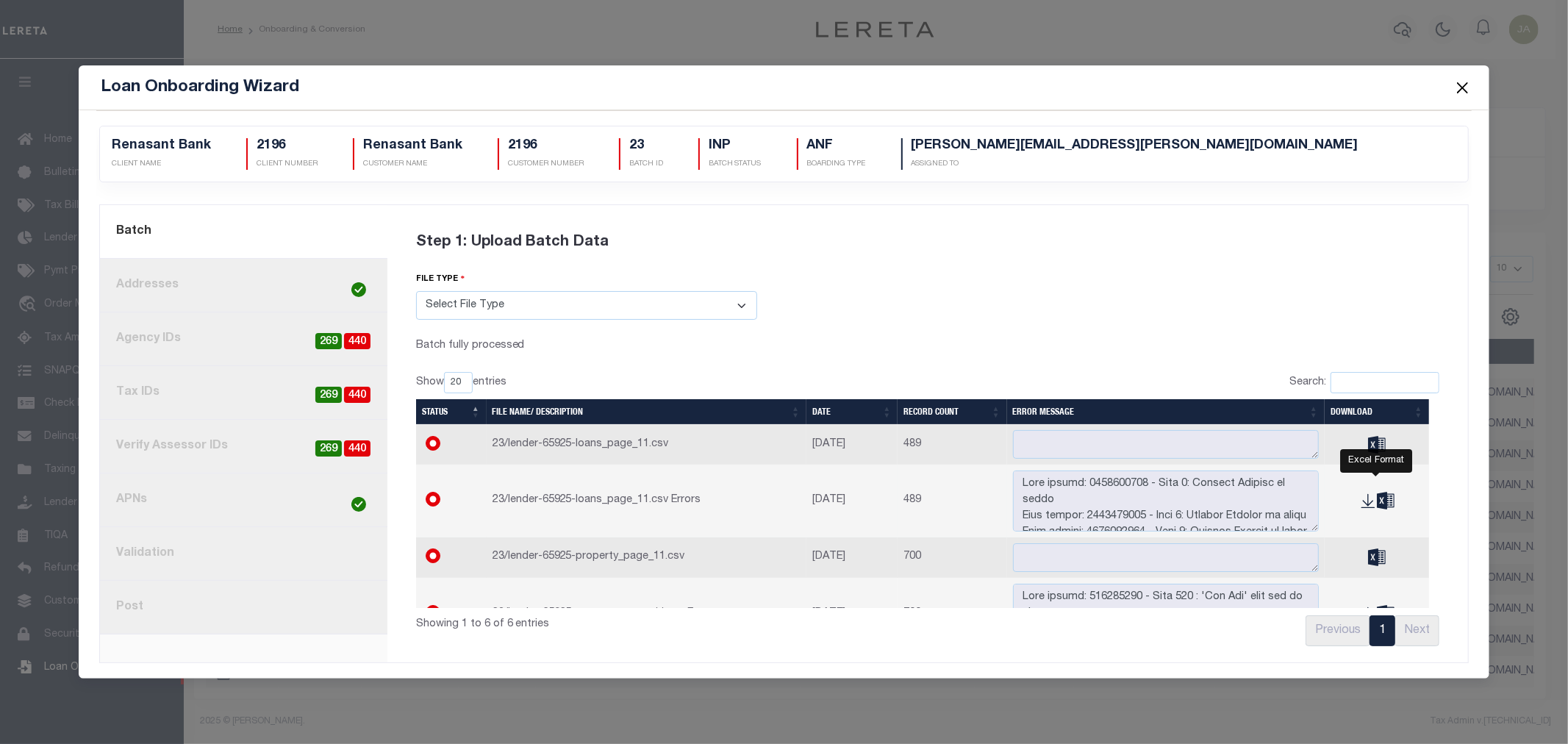
click at [1377, 505] on icon "" at bounding box center [1385, 500] width 17 height 17
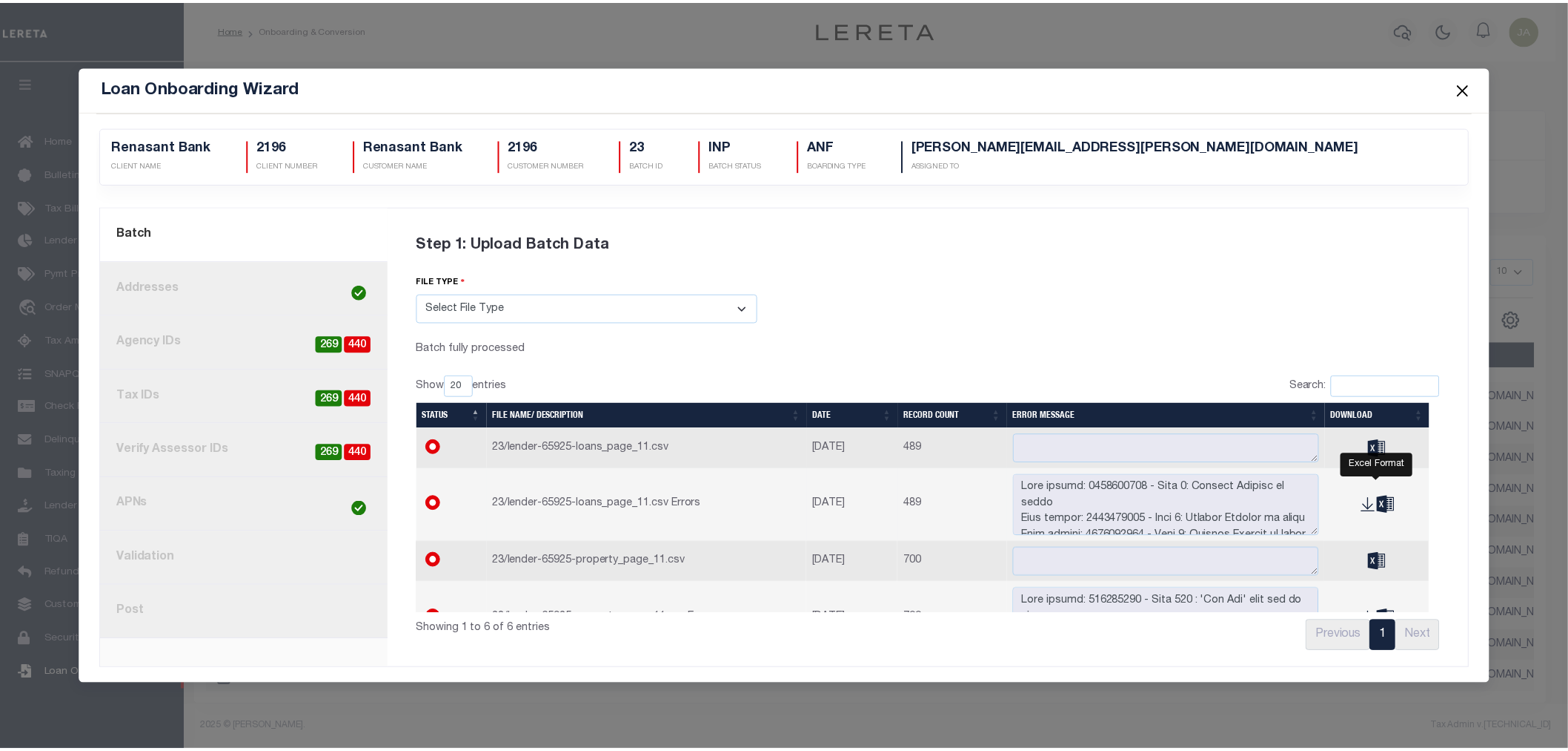
scroll to position [82, 0]
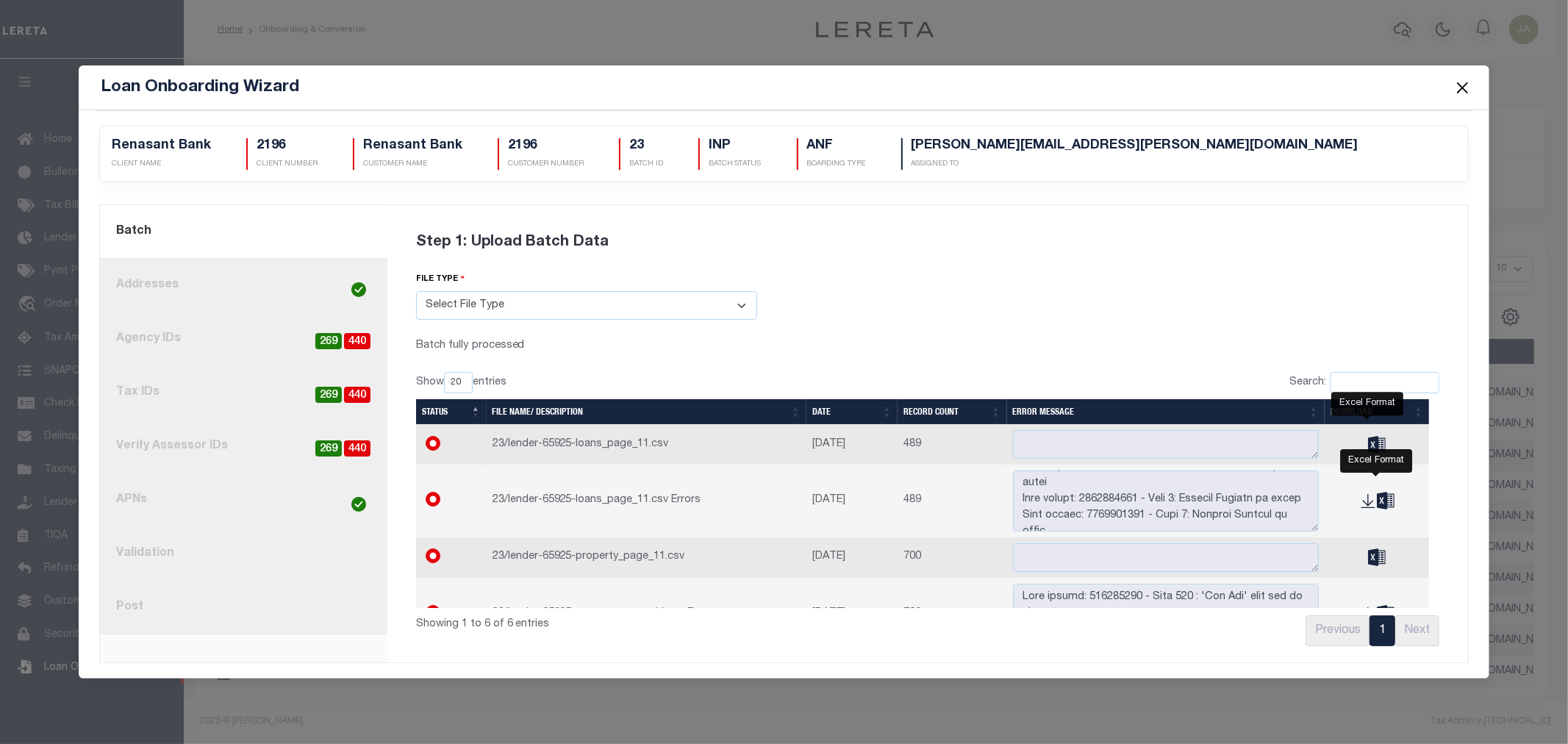
click at [1368, 443] on icon "" at bounding box center [1377, 444] width 17 height 17
click at [1464, 88] on button "Close" at bounding box center [1462, 87] width 19 height 19
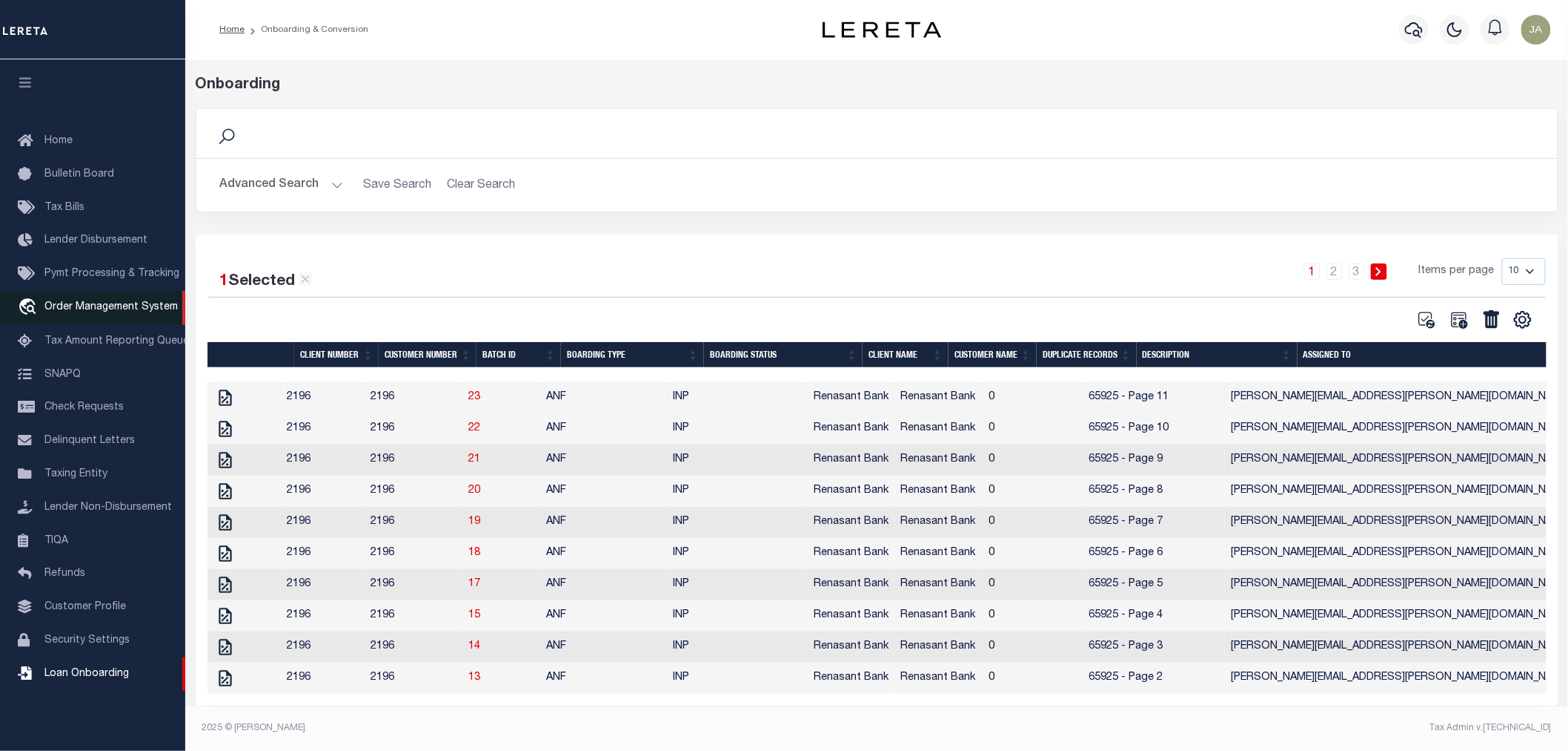
click at [114, 304] on span "Order Management System" at bounding box center [110, 307] width 133 height 11
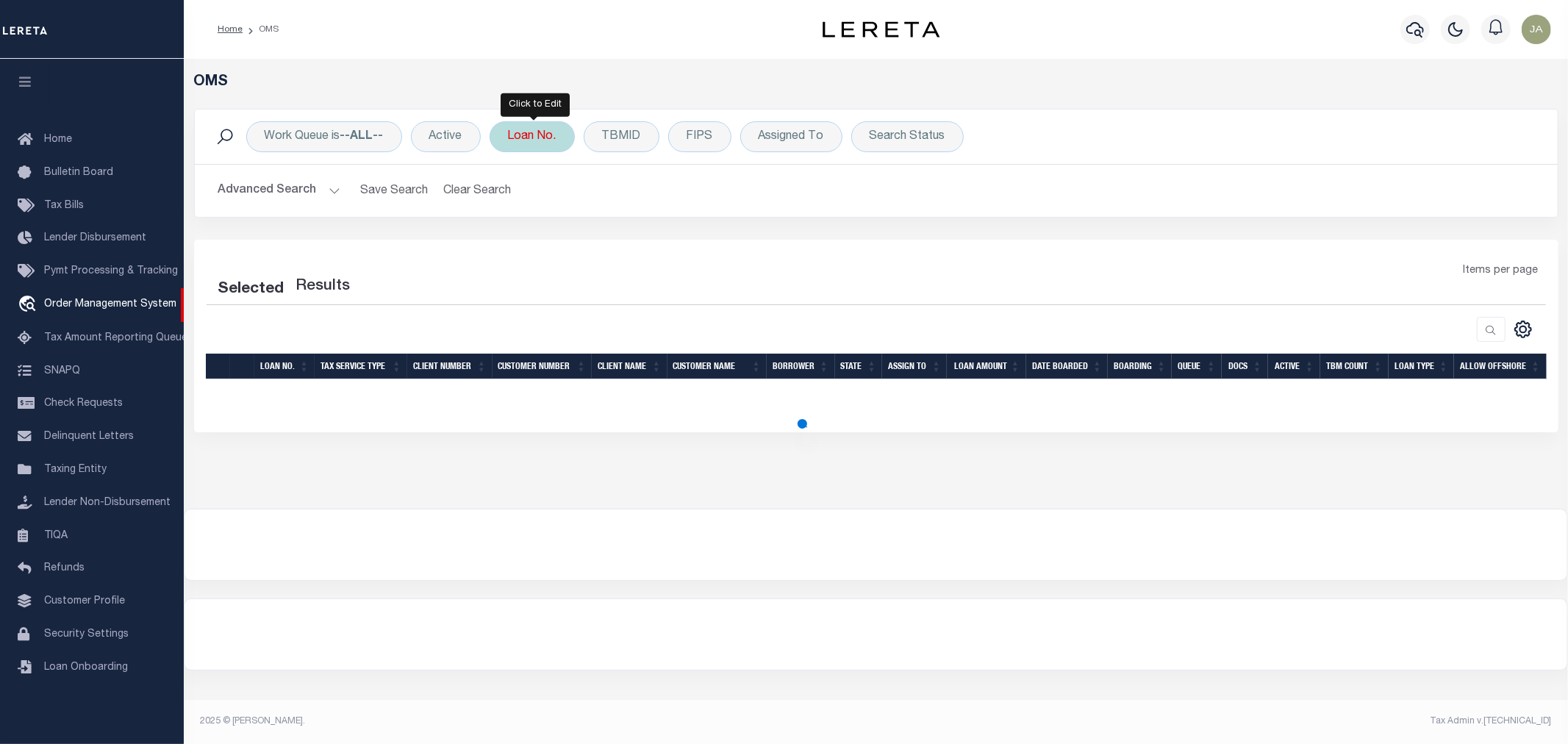
click at [551, 150] on div "Loan No." at bounding box center [532, 136] width 86 height 31
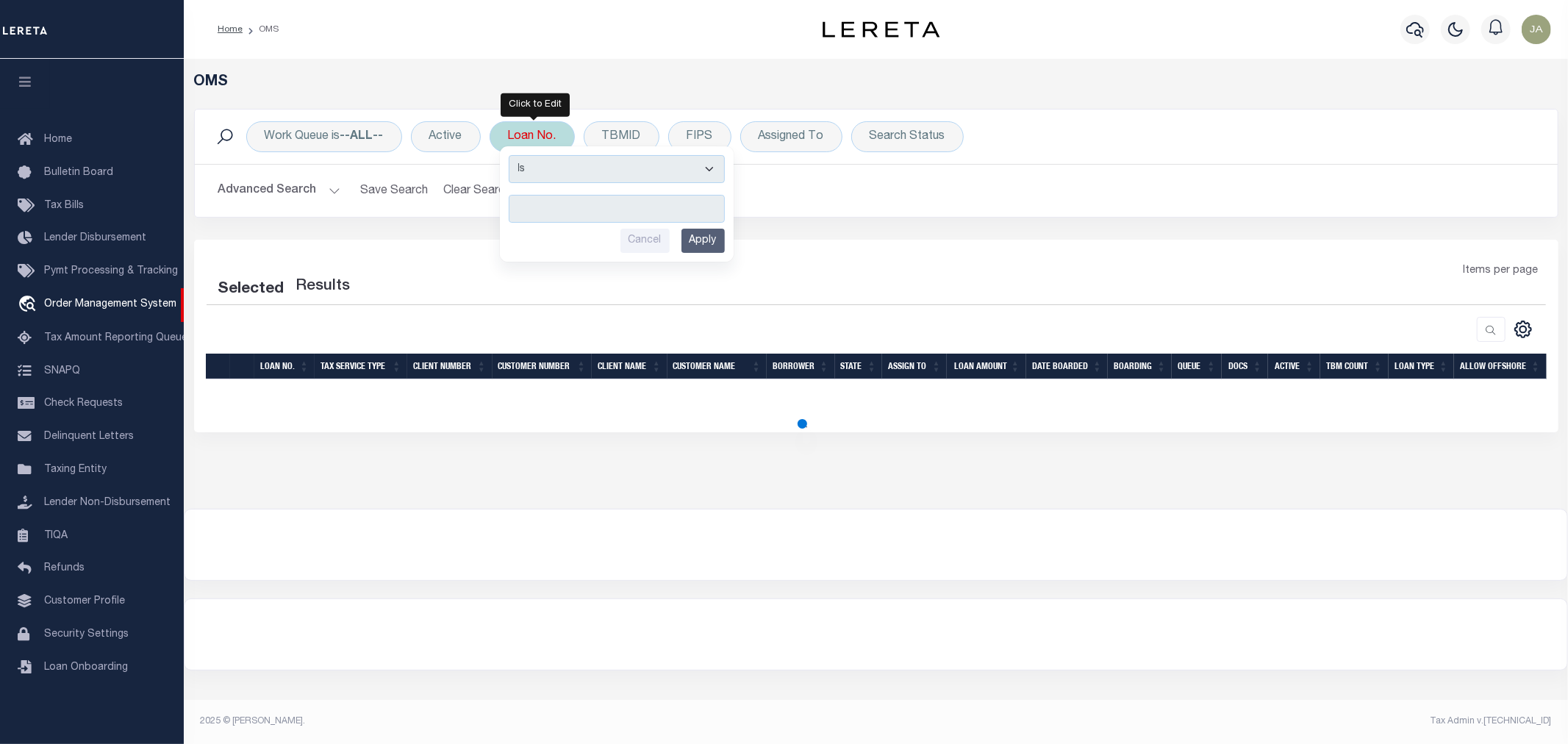
click at [575, 213] on input "text" at bounding box center [616, 209] width 216 height 28
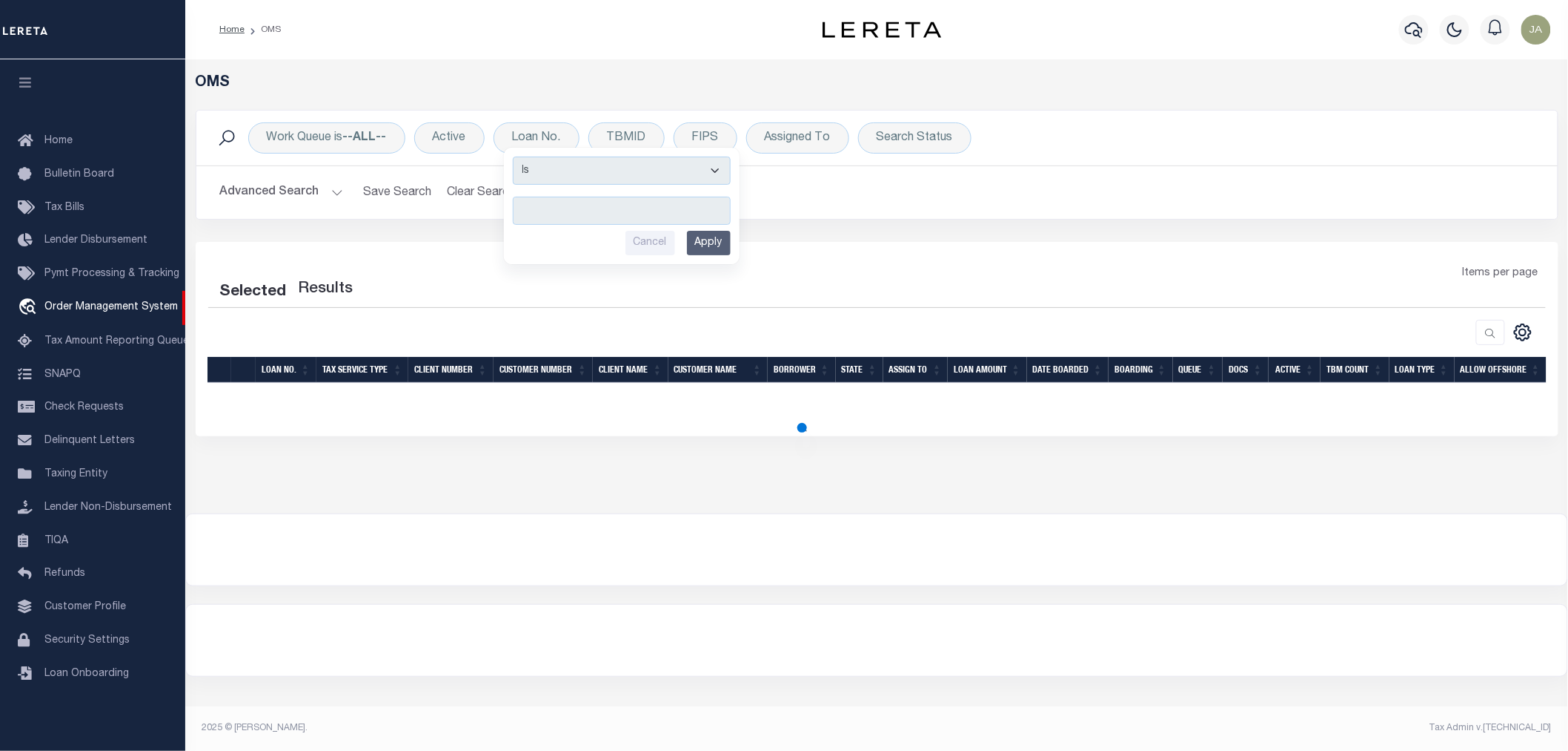
select select "200"
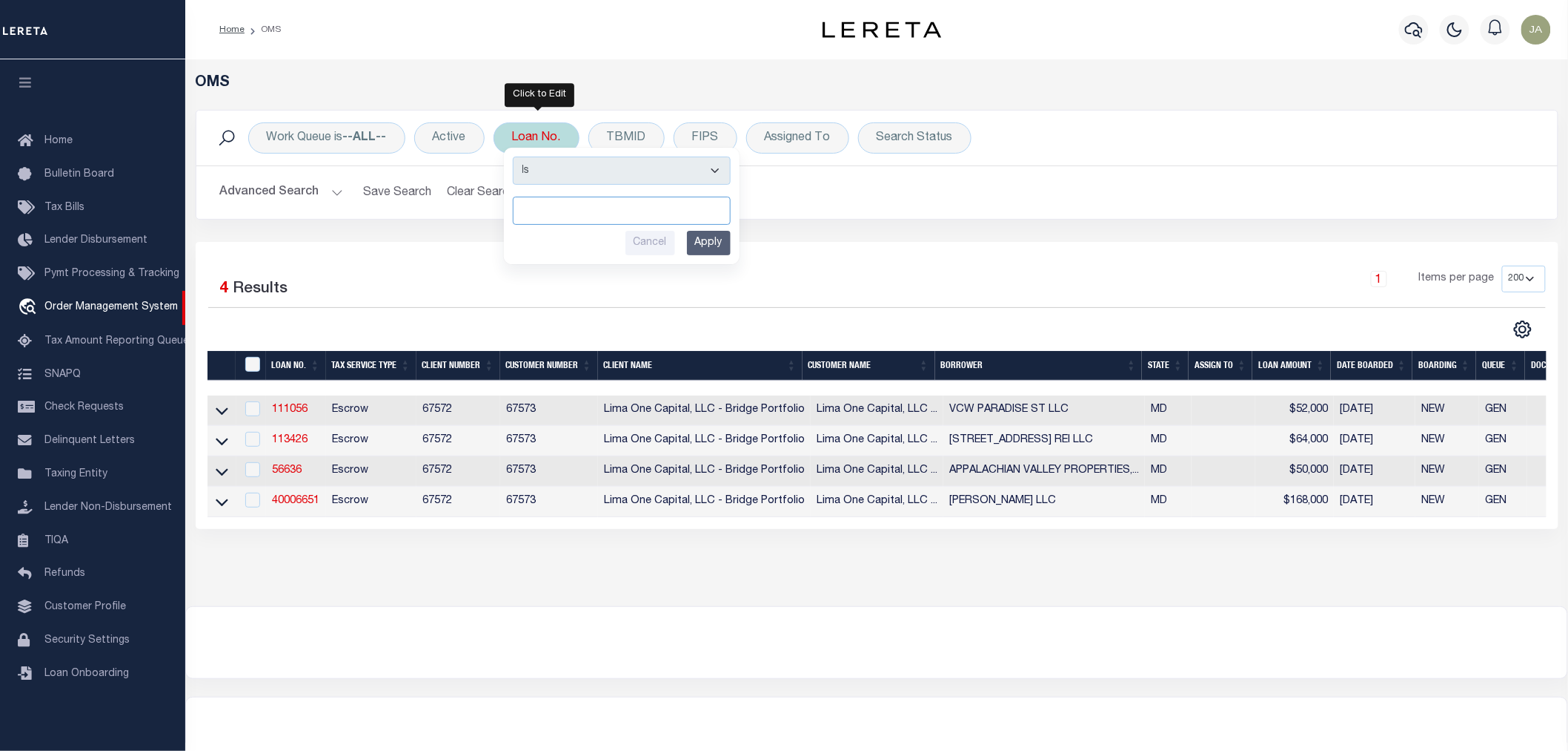
click at [534, 204] on input "text" at bounding box center [621, 211] width 218 height 28
type input "40011456"
click at [704, 231] on input "Apply" at bounding box center [709, 243] width 44 height 25
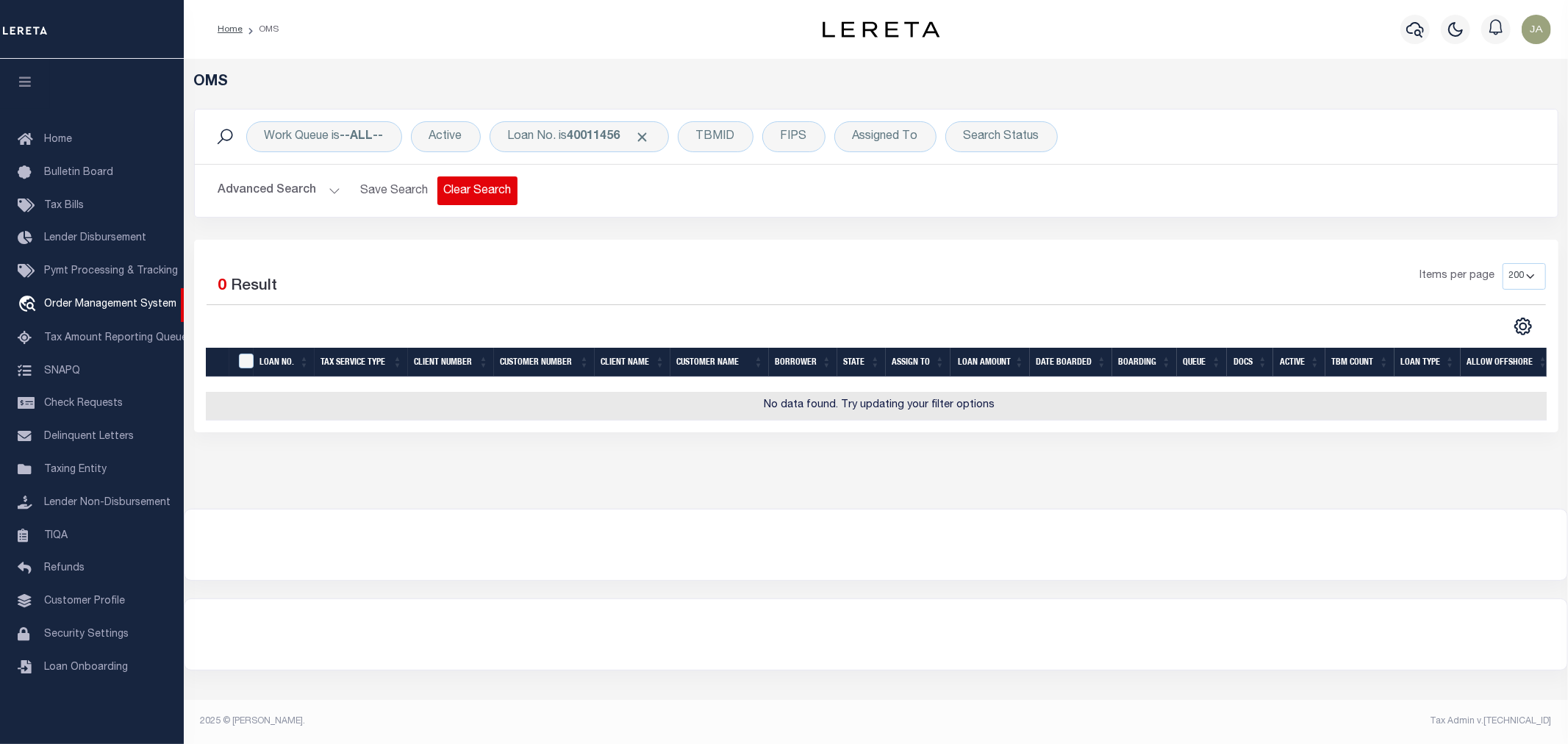
click at [489, 201] on button "Clear Search" at bounding box center [478, 190] width 80 height 29
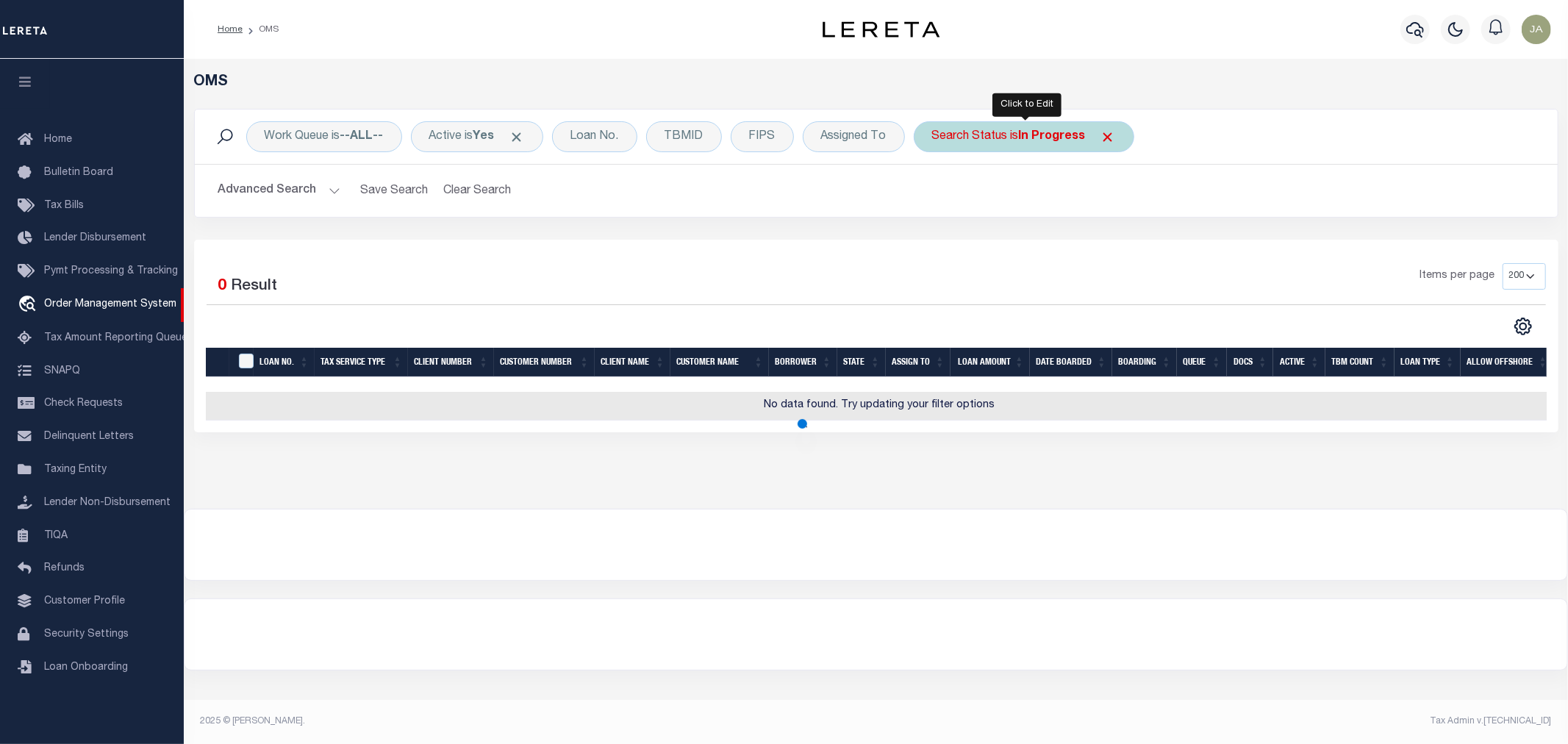
click at [1120, 137] on div "Search Status is In Progress" at bounding box center [1024, 136] width 220 height 31
select select "IP"
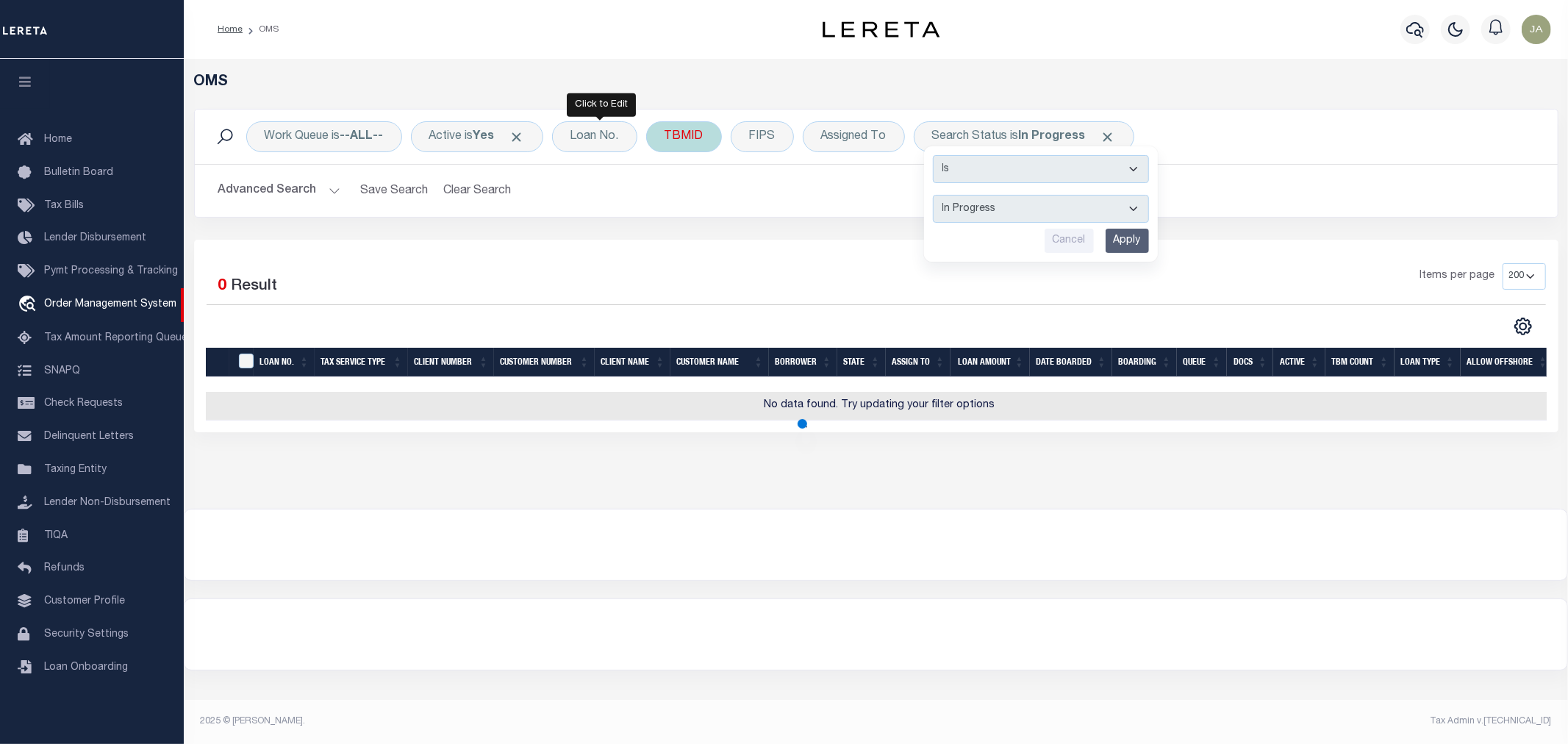
click at [525, 134] on span at bounding box center [517, 137] width 16 height 16
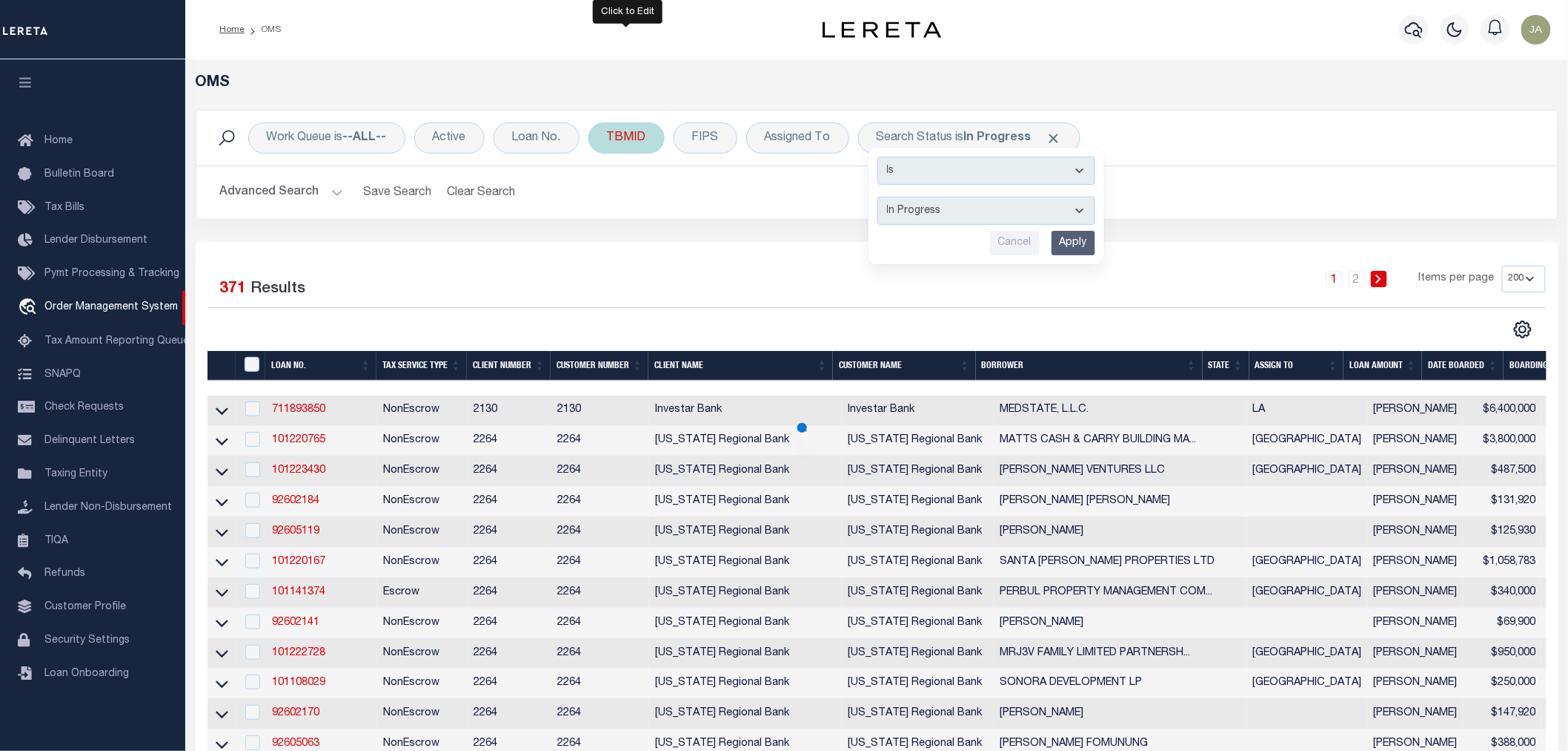
click at [561, 145] on div "Loan No." at bounding box center [536, 138] width 86 height 31
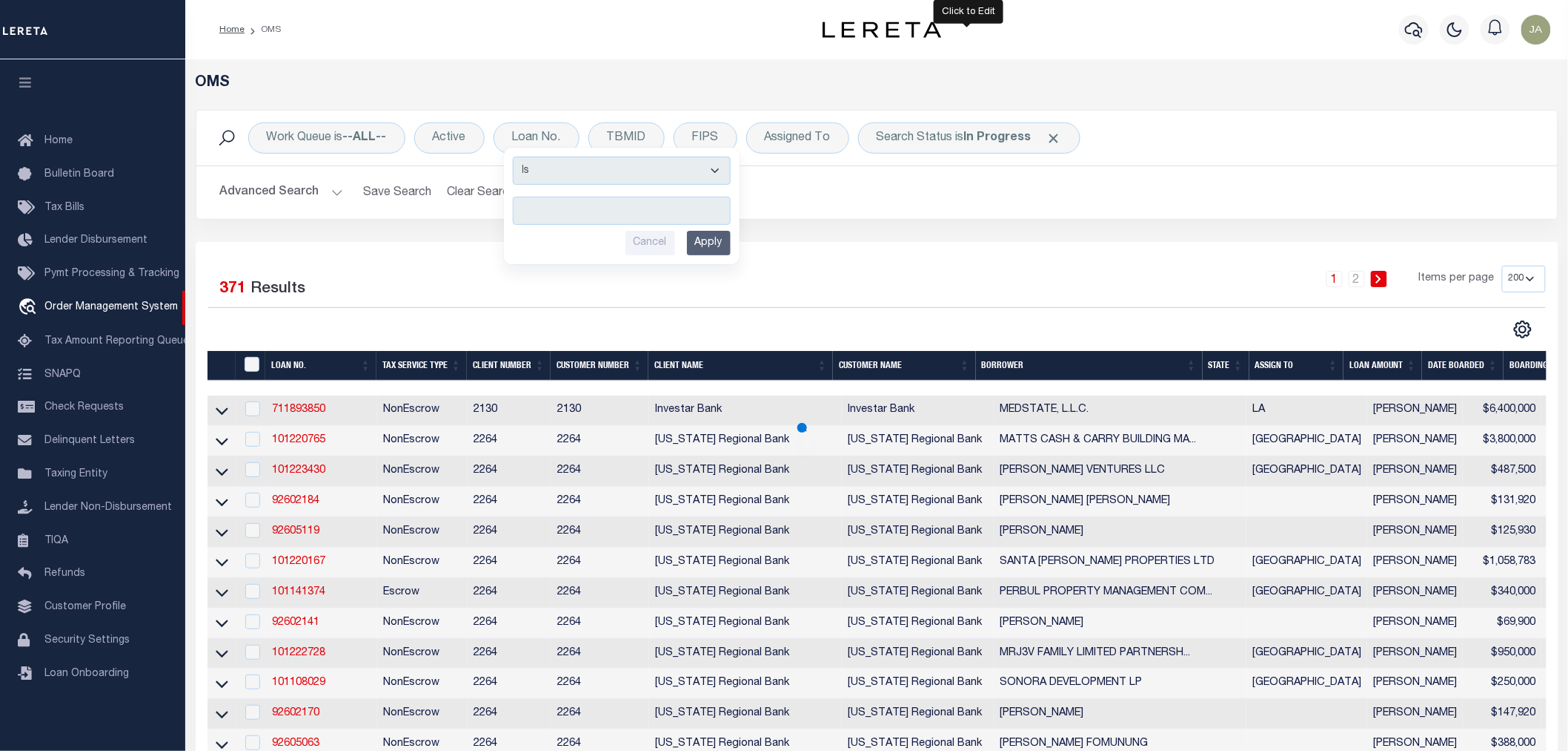
click at [1060, 138] on span "Click to Remove" at bounding box center [1054, 138] width 16 height 16
click at [1051, 138] on div "Work Queue is --ALL-- Active Loan No. Is Contains Cancel Apply TBMID FIPS Assig…" at bounding box center [876, 138] width 1338 height 31
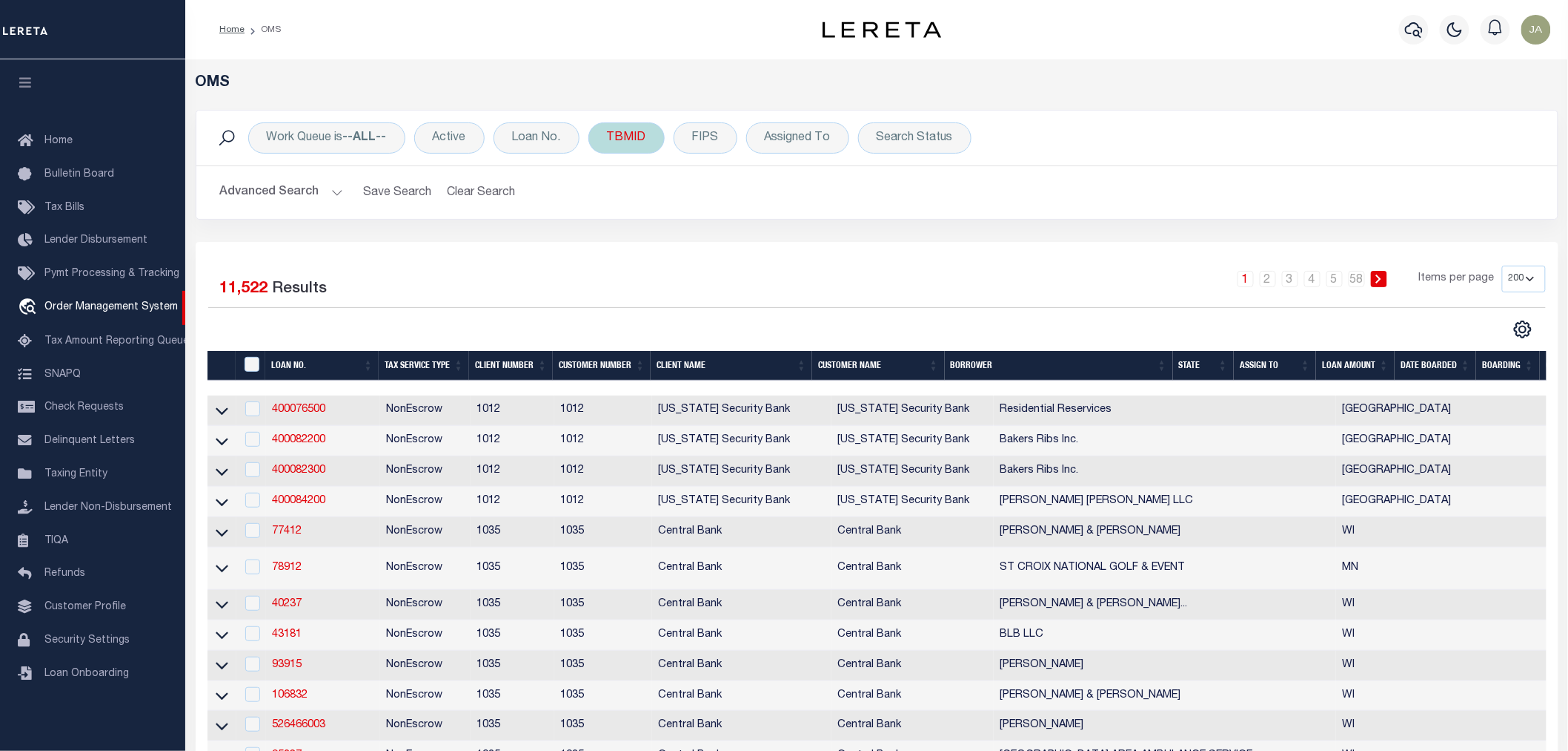
click at [574, 213] on div "Advanced Search Save Search Clear Search tblSearchTopScreen_dynamictable_____De…" at bounding box center [877, 192] width 1362 height 53
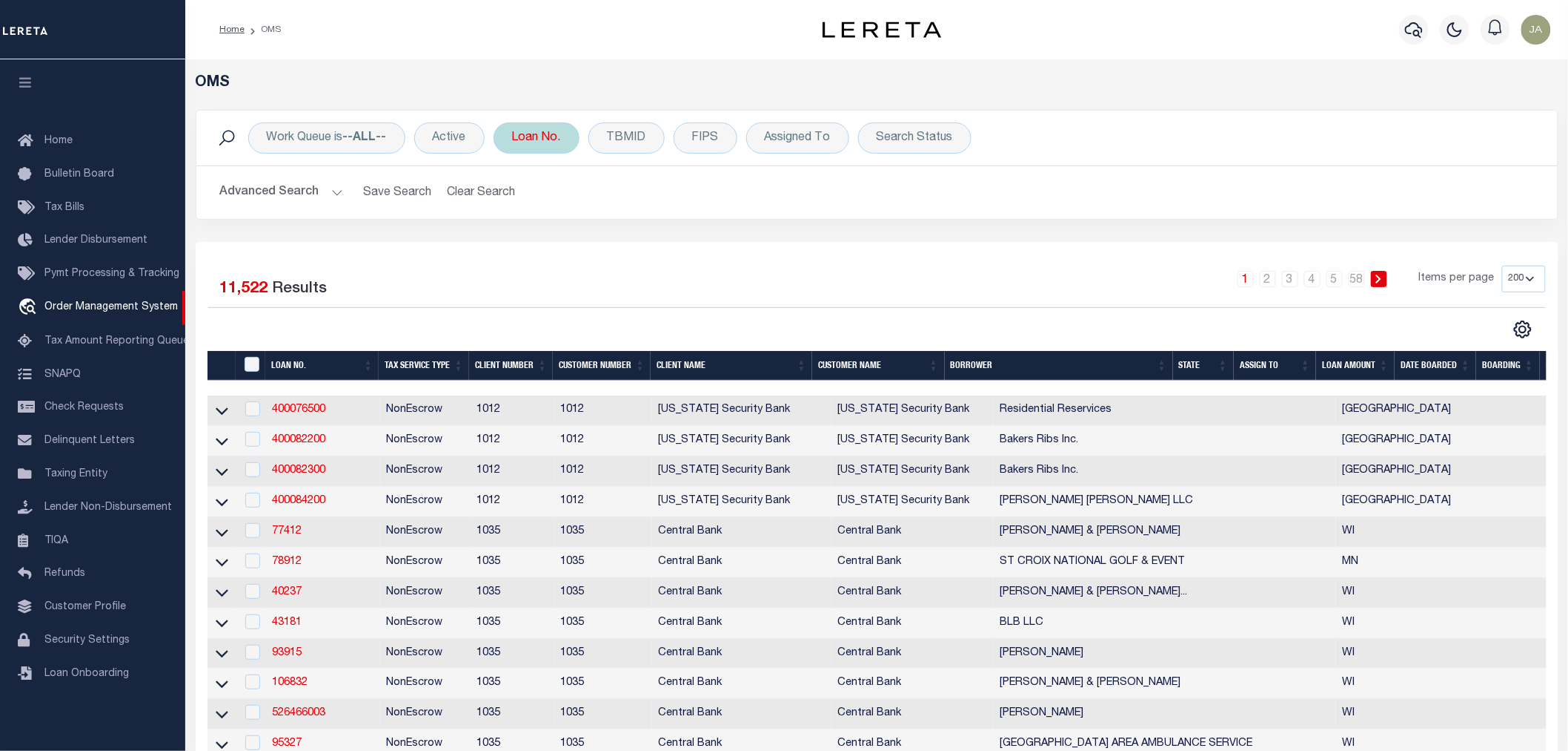
click at [547, 145] on div "Loan No. Is Contains Cancel Apply" at bounding box center [536, 138] width 86 height 31
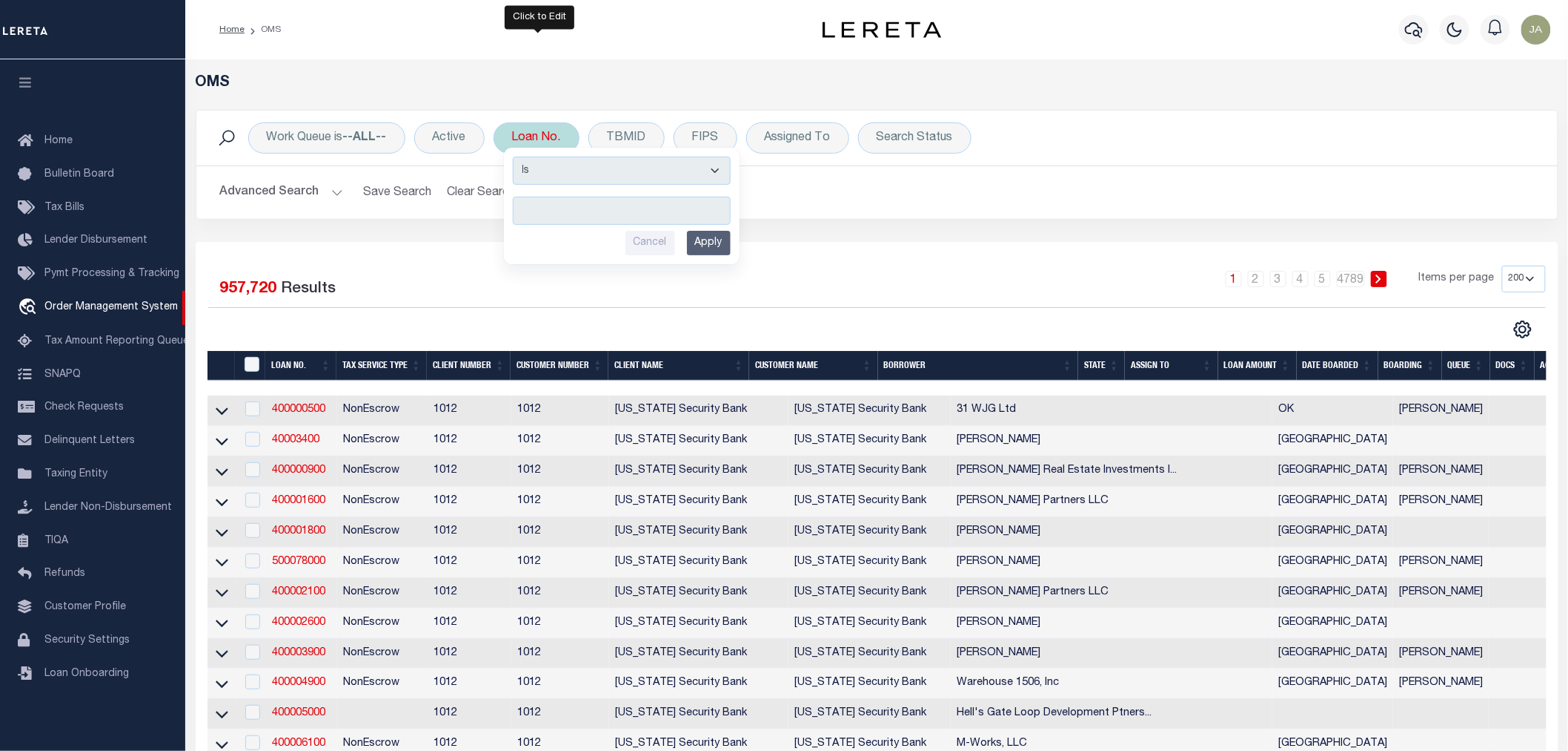
click at [587, 216] on input "text" at bounding box center [621, 211] width 218 height 28
type input "40011546"
click at [697, 242] on input "Apply" at bounding box center [709, 243] width 44 height 25
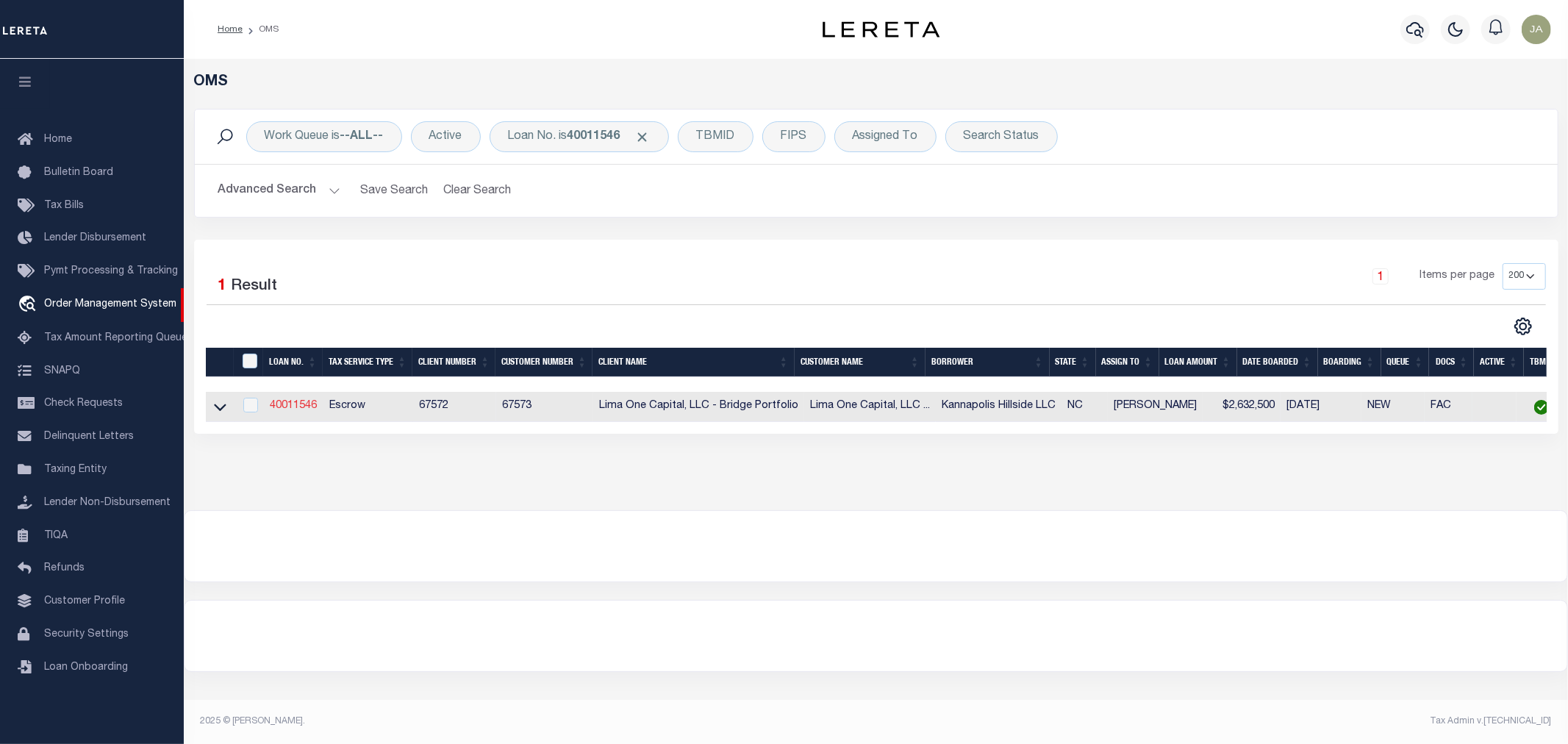
click at [289, 403] on link "40011546" at bounding box center [294, 406] width 47 height 10
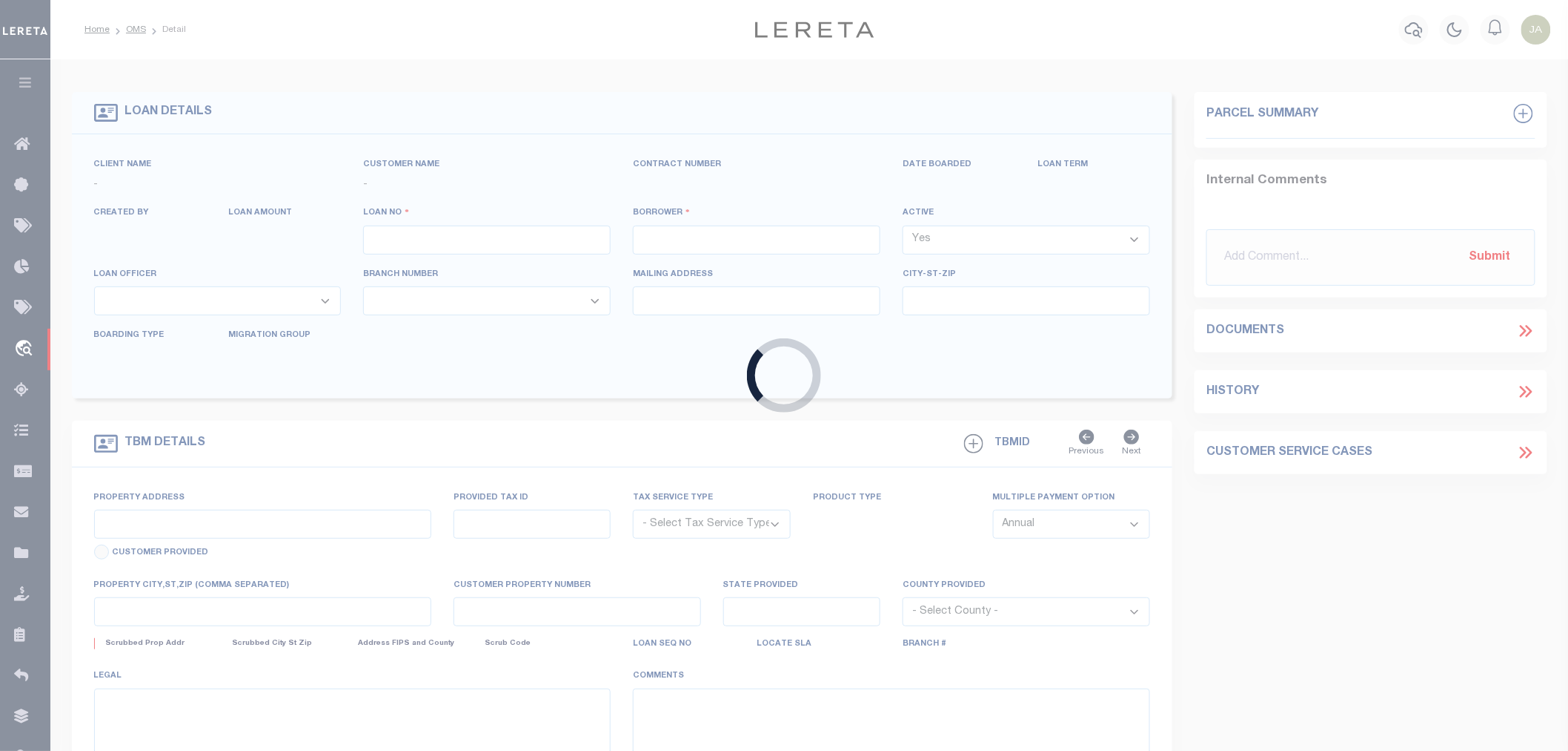
type input "40011546"
type input "Kannapolis Hillside LLC"
select select
type input "13791 Louisiana Ln"
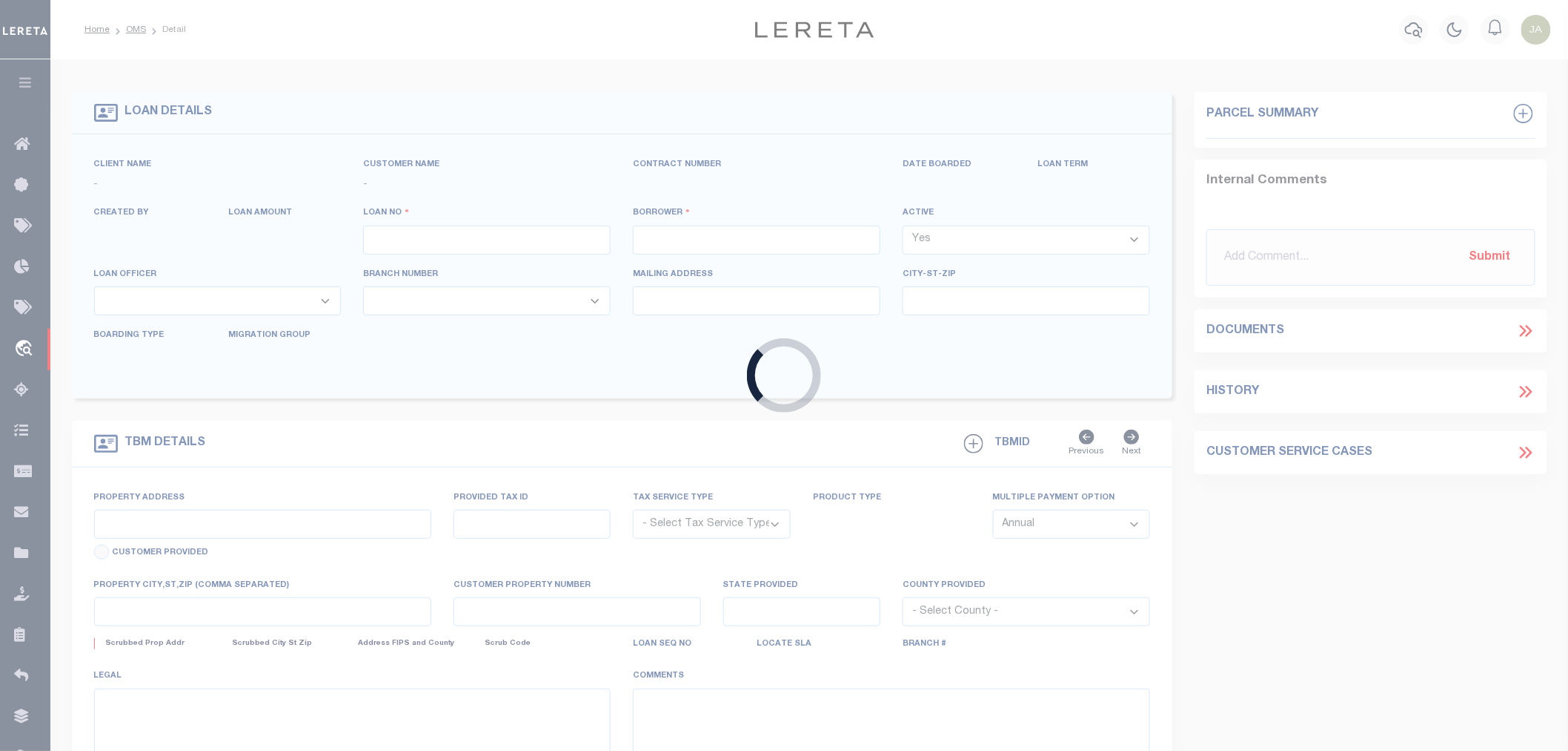
type input "Frisco TX 75035"
select select
select select "Escrow"
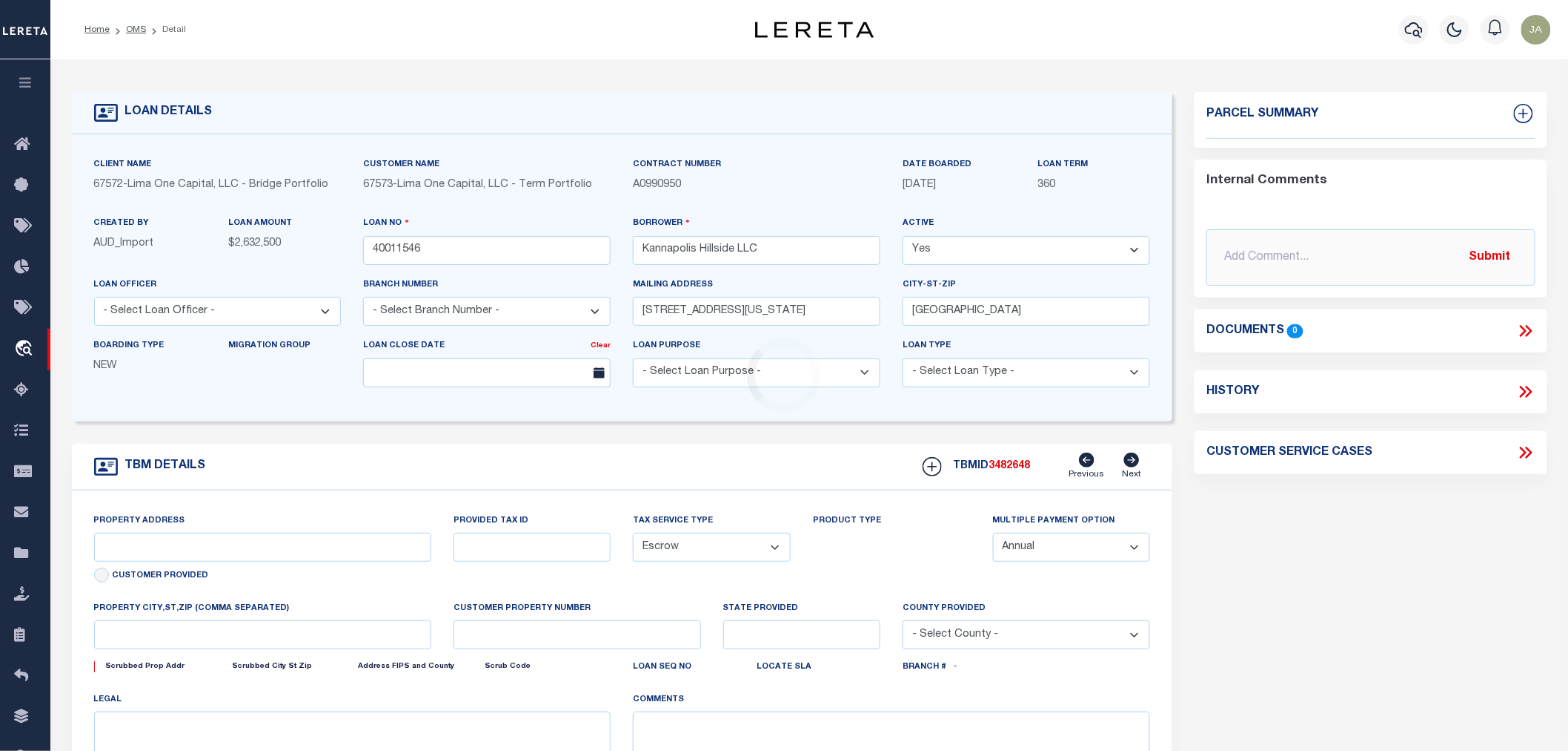
type input "772 Hillside St"
type input "56230612040000"
select select
type input "Kannapolis NC 28083"
type input "40011546-1"
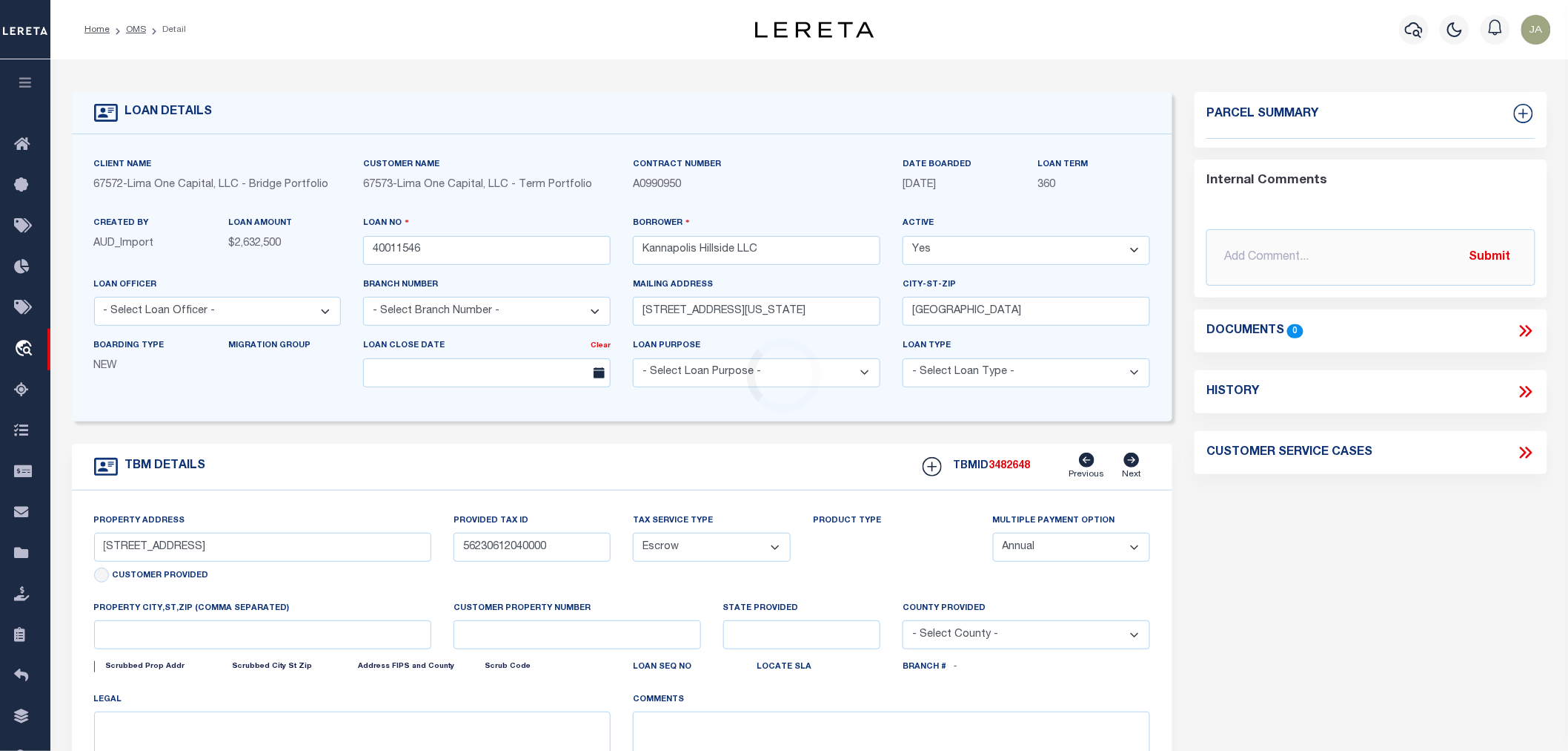
type input "NC"
select select
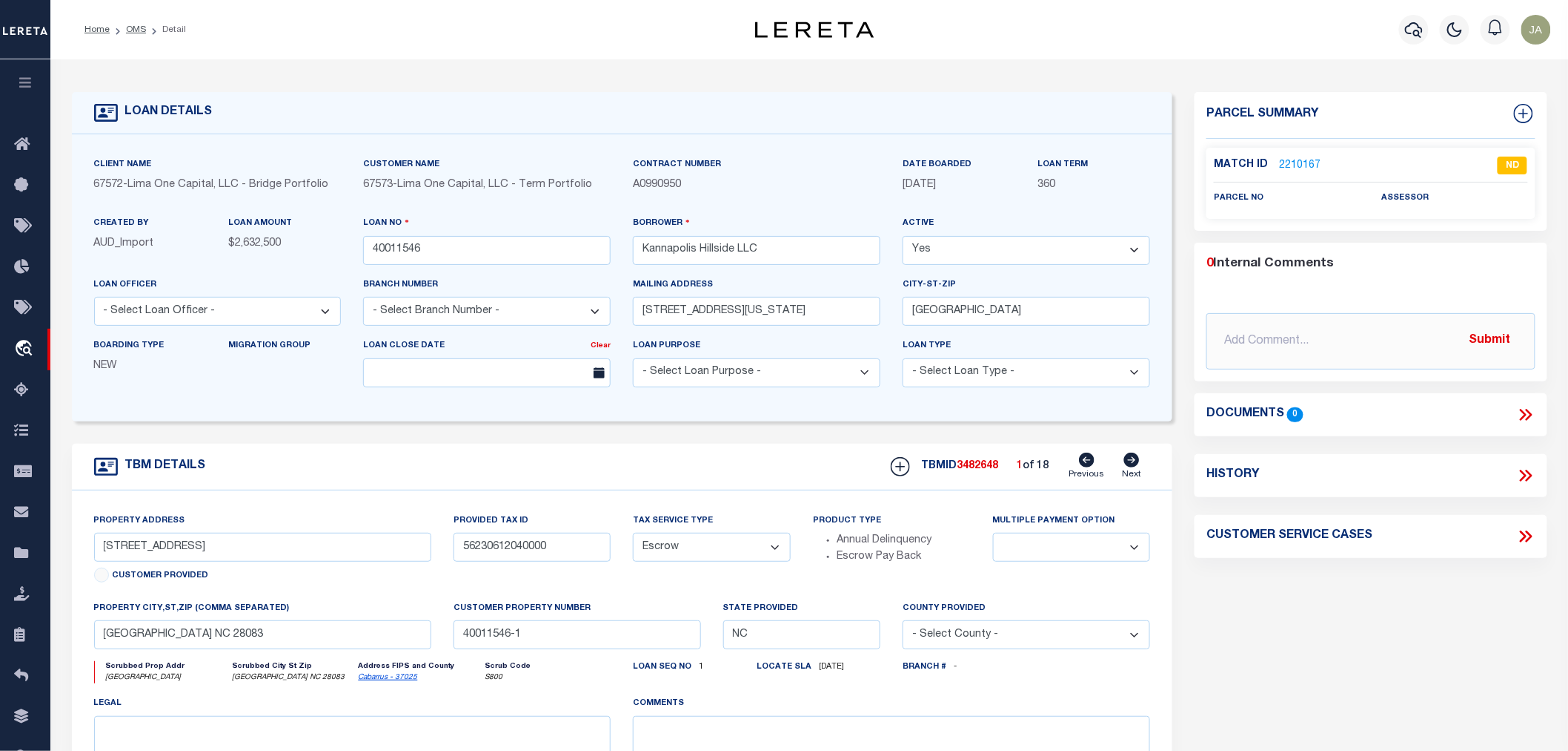
click at [1131, 465] on icon at bounding box center [1132, 459] width 16 height 15
type input "764 Hillside St"
type input "56230602110000"
select select
type input "40011546-8"
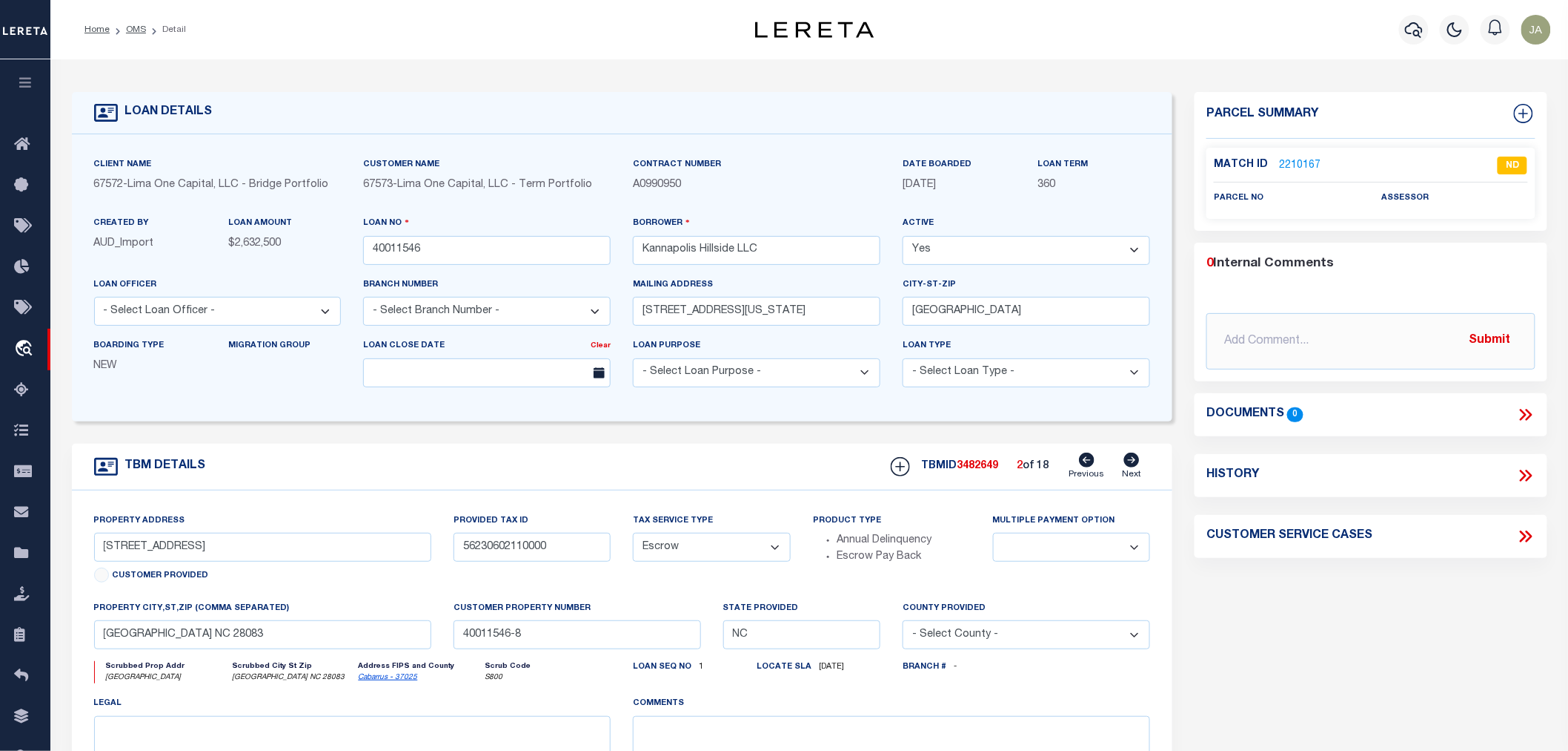
select select
click at [1131, 465] on icon at bounding box center [1132, 459] width 16 height 15
type input "769 HILLSIDE ST"
type input "5623 06 0337"
select select
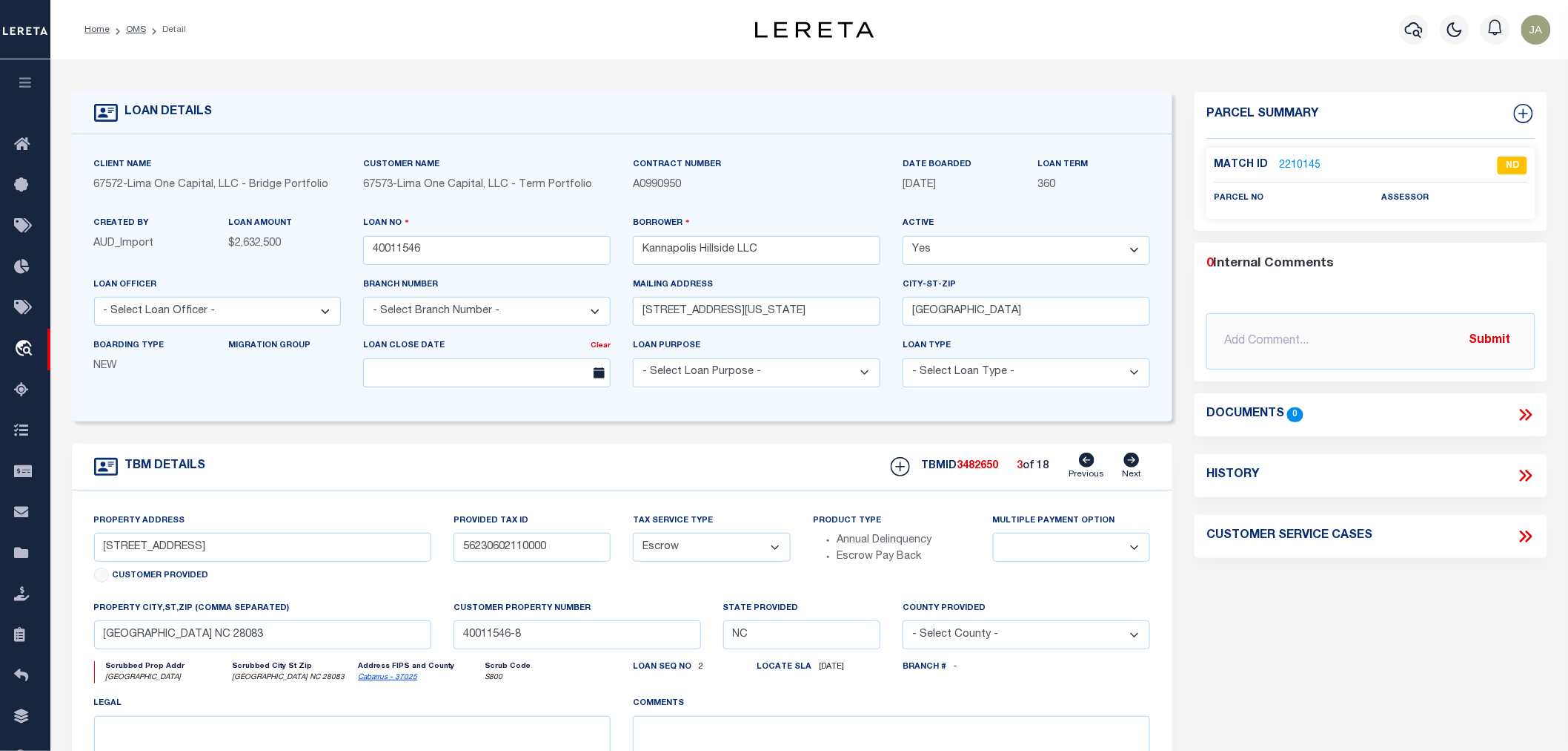
type input "KANNAPOLIS NC 28083"
type input "40011546-18"
select select
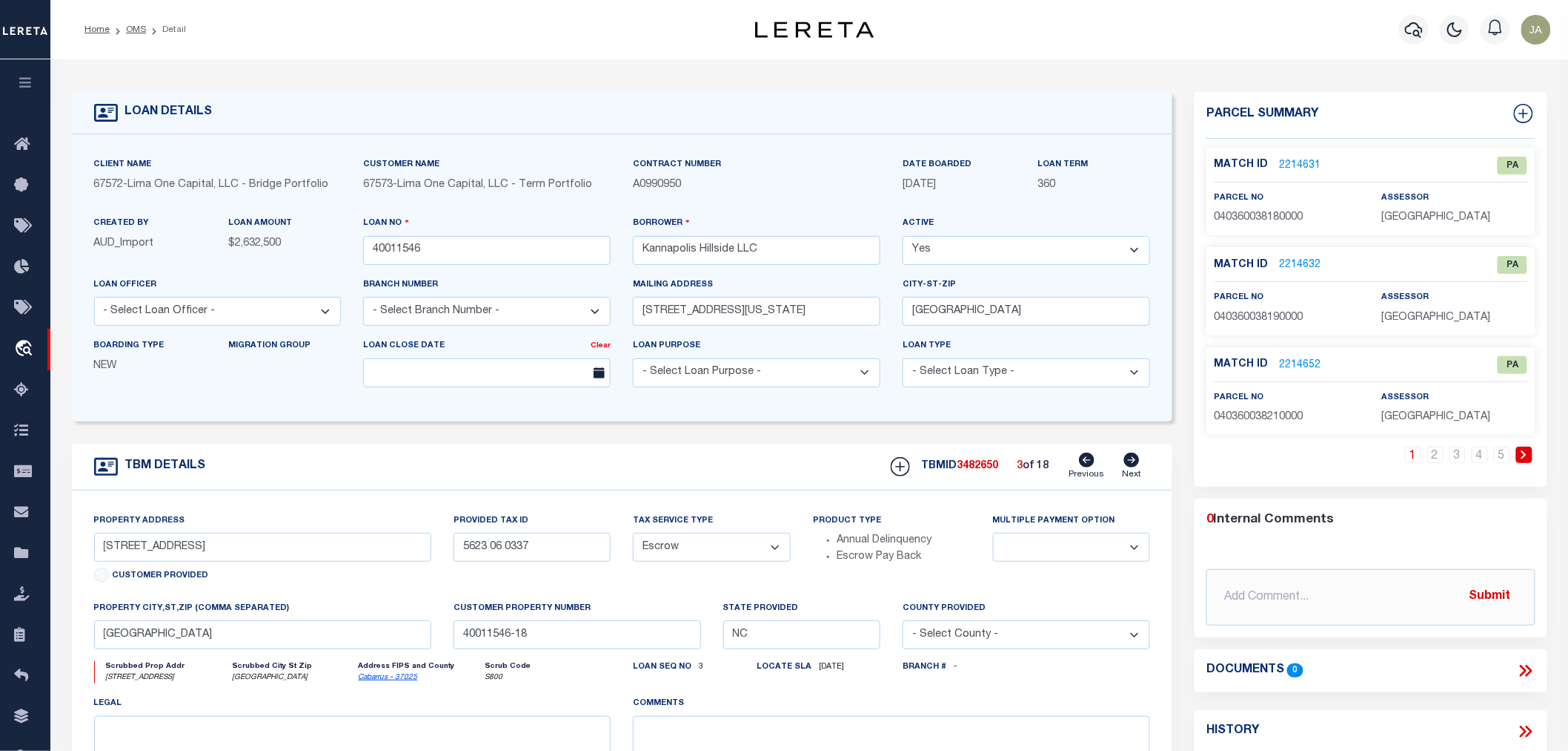
click at [1131, 465] on icon at bounding box center [1132, 459] width 16 height 15
type input "770 HILLSIDE ST"
type input "5623 06 0262"
select select
type input "40011546-10"
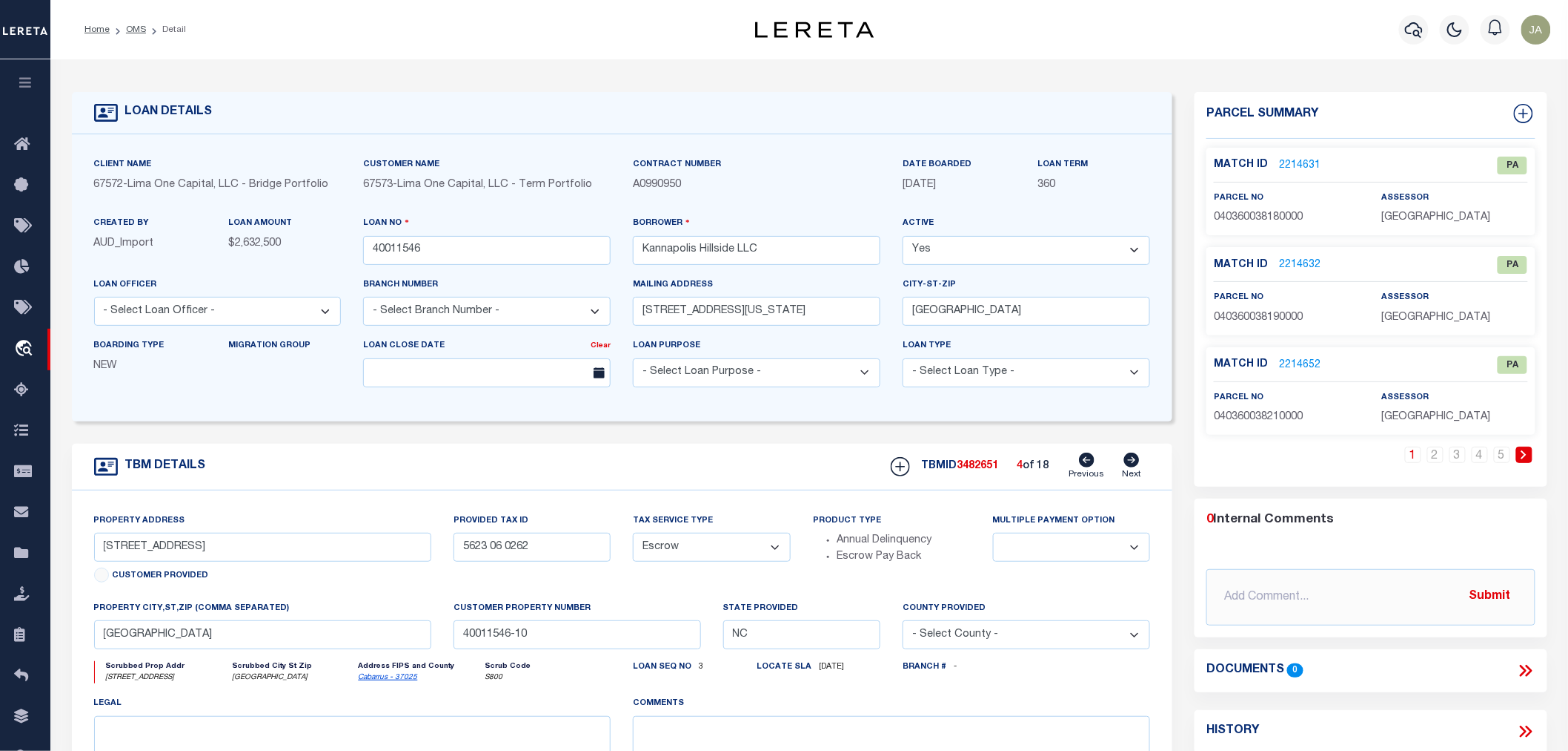
select select
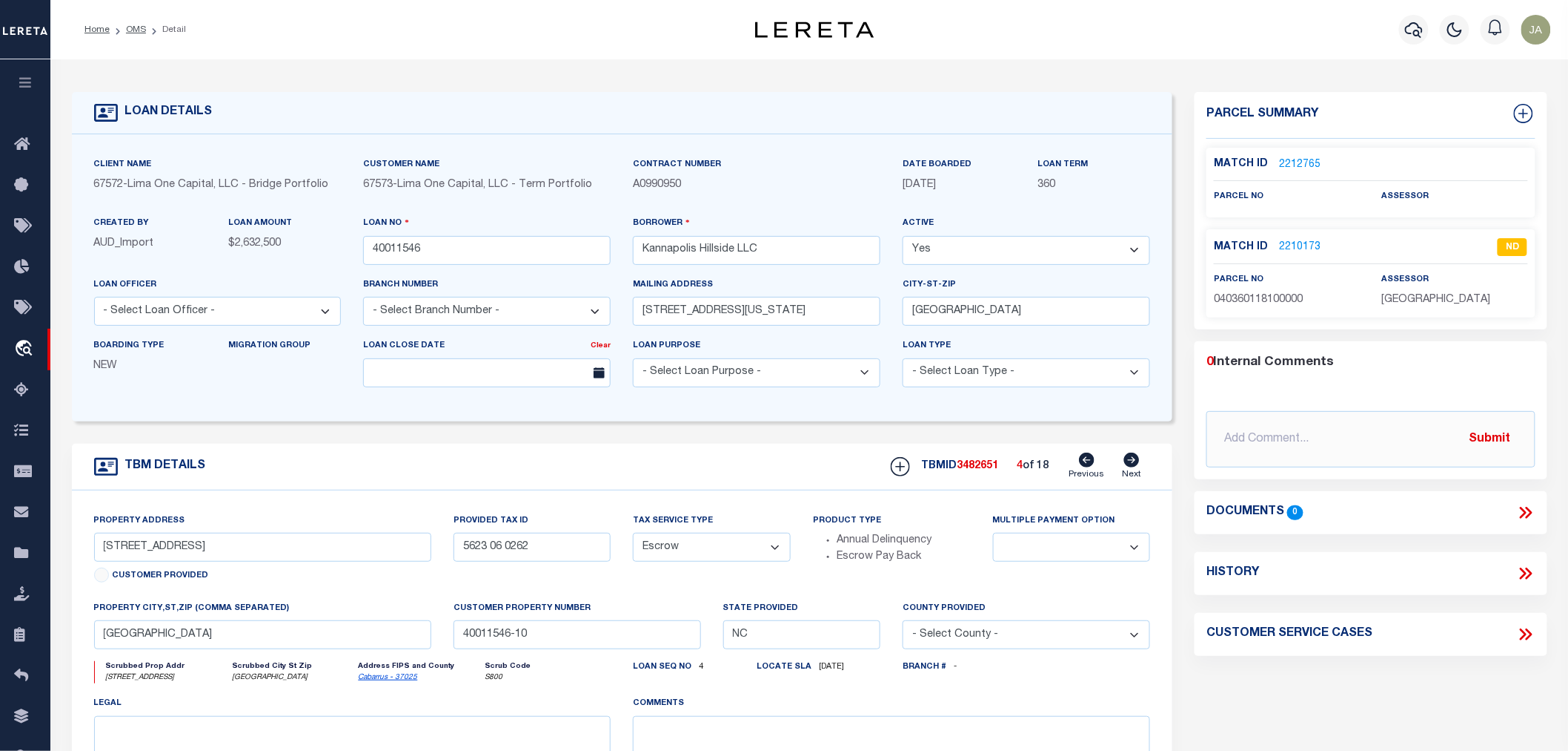
click at [1091, 461] on icon at bounding box center [1087, 459] width 16 height 15
type input "769 HILLSIDE ST"
type input "5623 06 0337"
select select
type input "40011546-18"
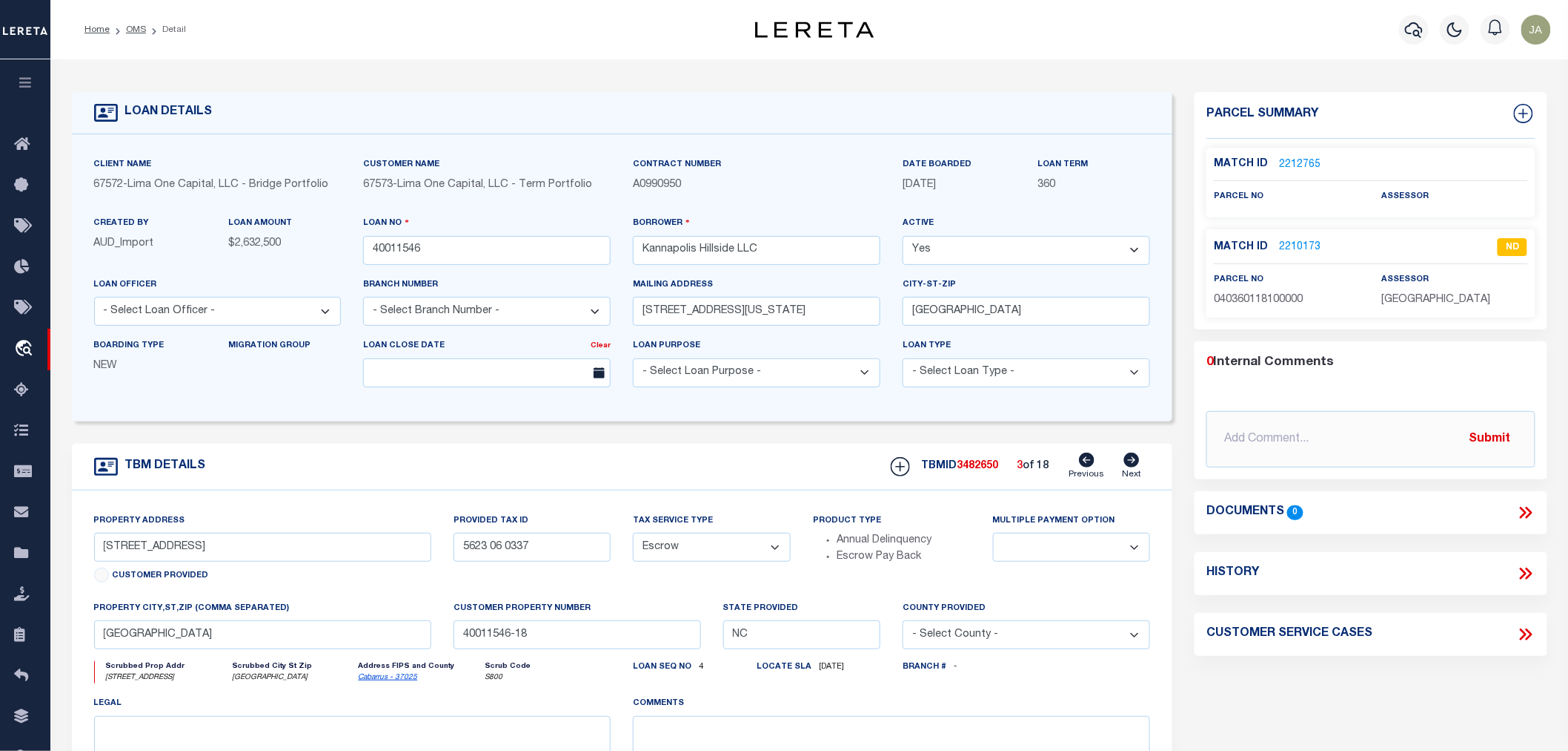
select select
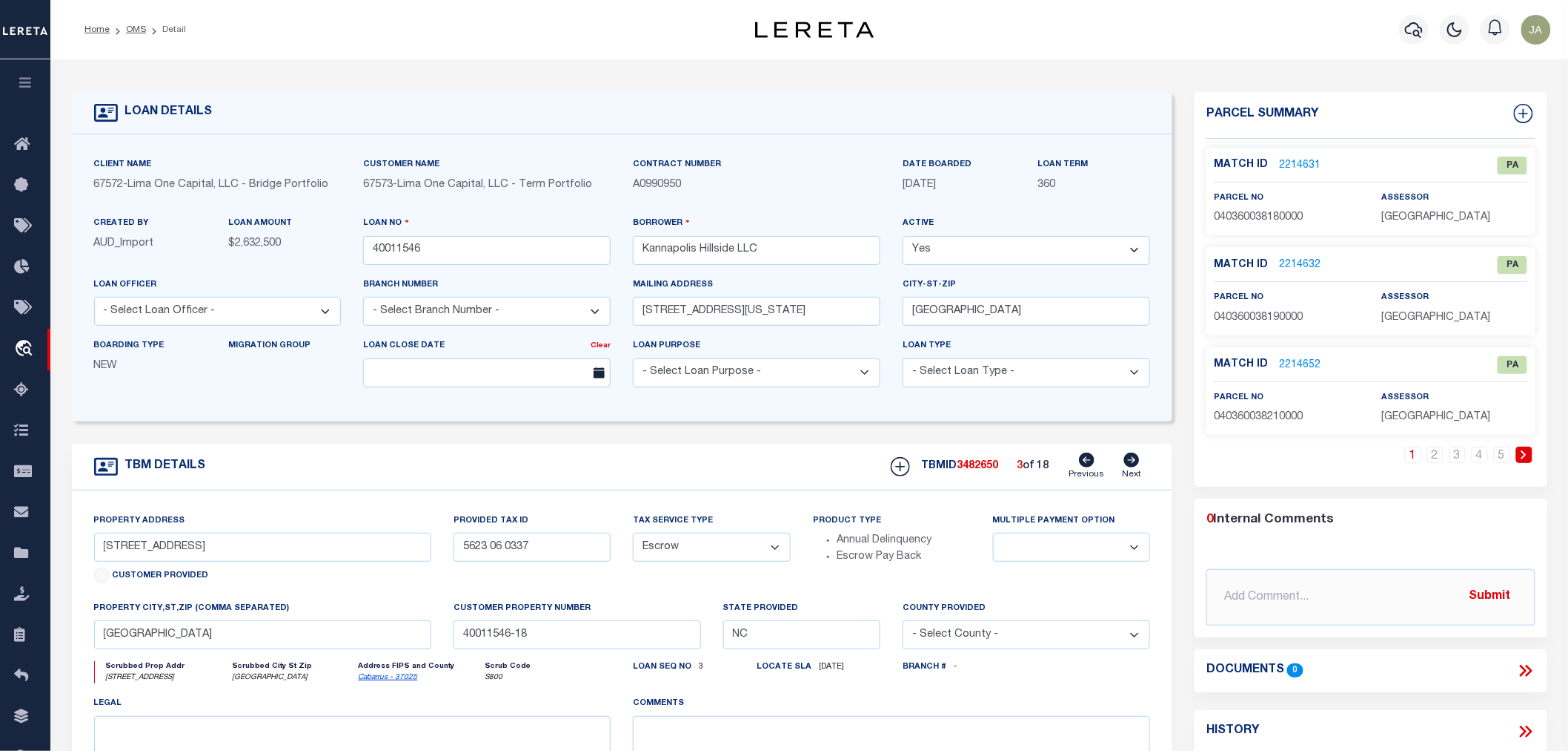
click at [1128, 470] on link "Next" at bounding box center [1132, 466] width 19 height 28
type input "770 HILLSIDE ST"
type input "5623 06 0262"
select select
type input "40011546-10"
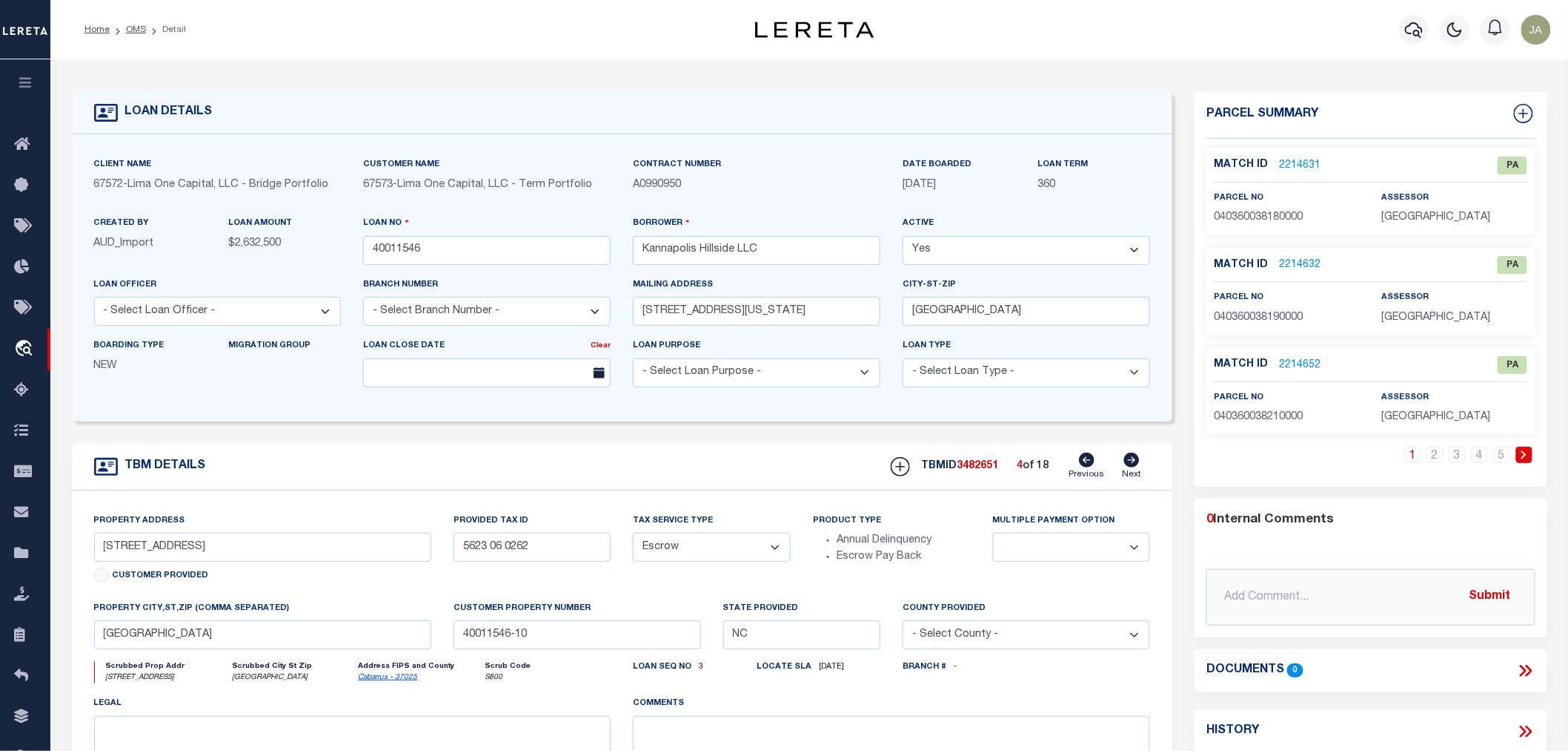
select select
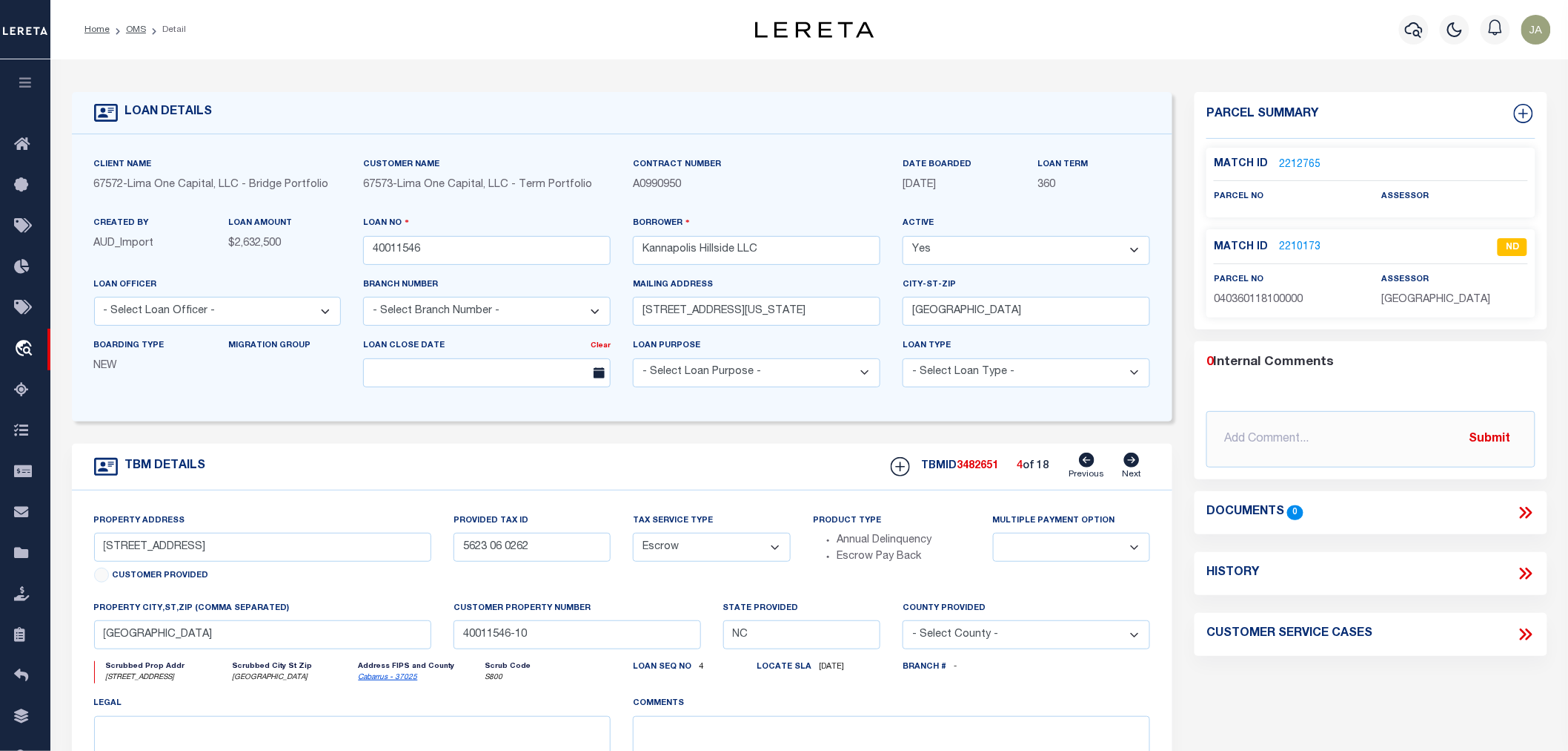
click at [1128, 471] on link "Next" at bounding box center [1132, 466] width 19 height 28
type input "768 HILLSIDE ST"
type input "5623 06 0252"
select select
type input "40011546-13"
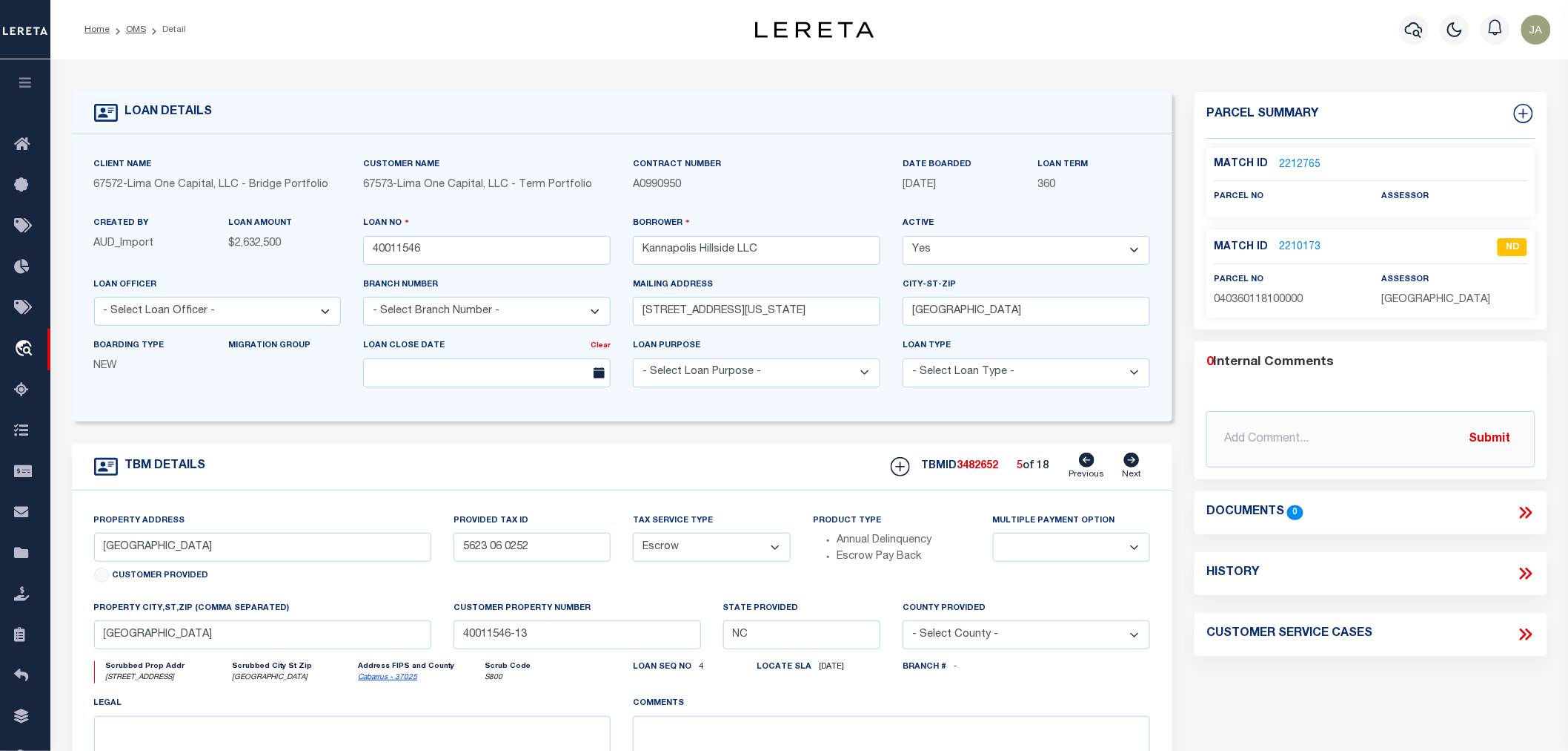
select select
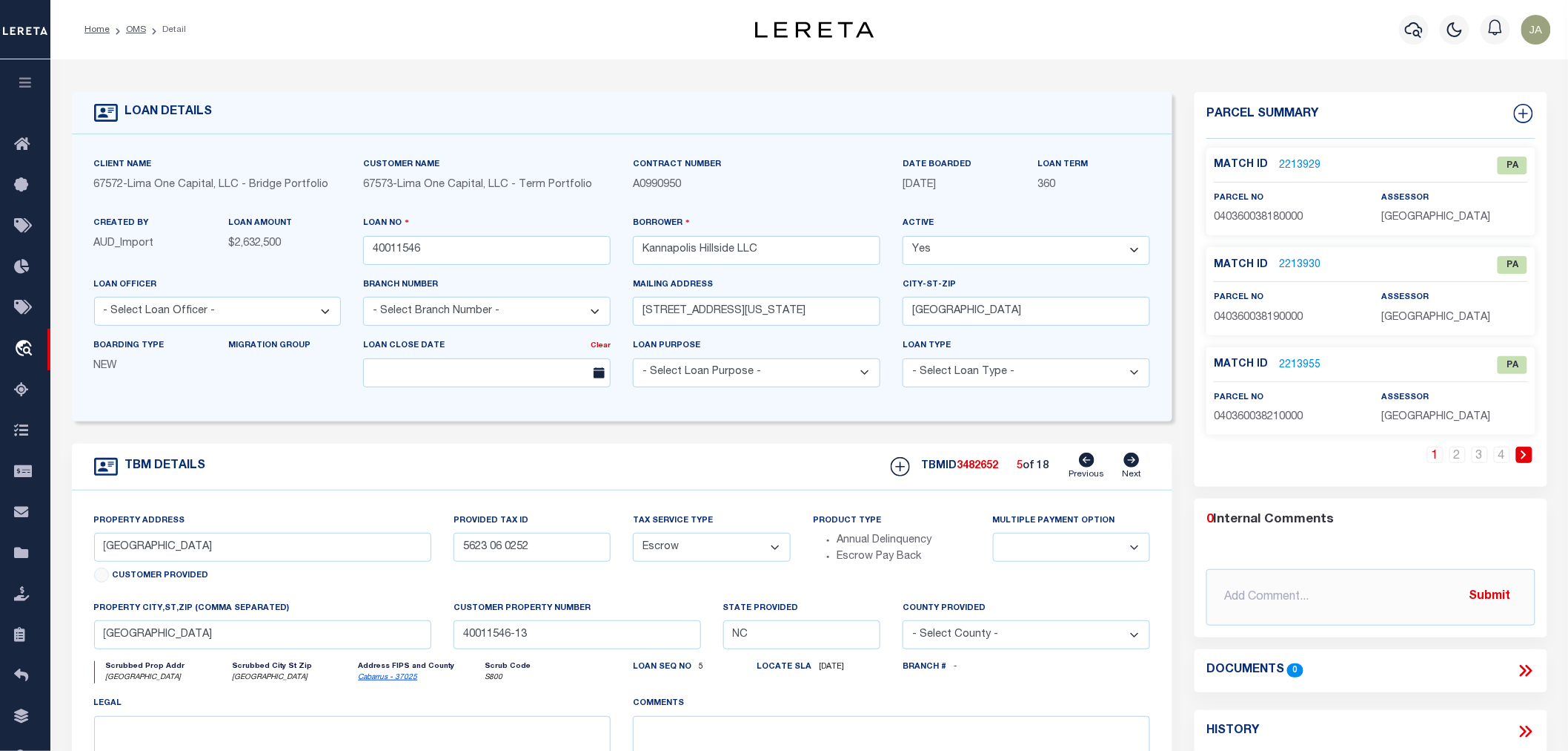
click at [1128, 471] on link "Next" at bounding box center [1132, 466] width 19 height 28
type input "766 HILLSIDE ST"
type input "5623 06 0231"
select select
type input "40011546-5"
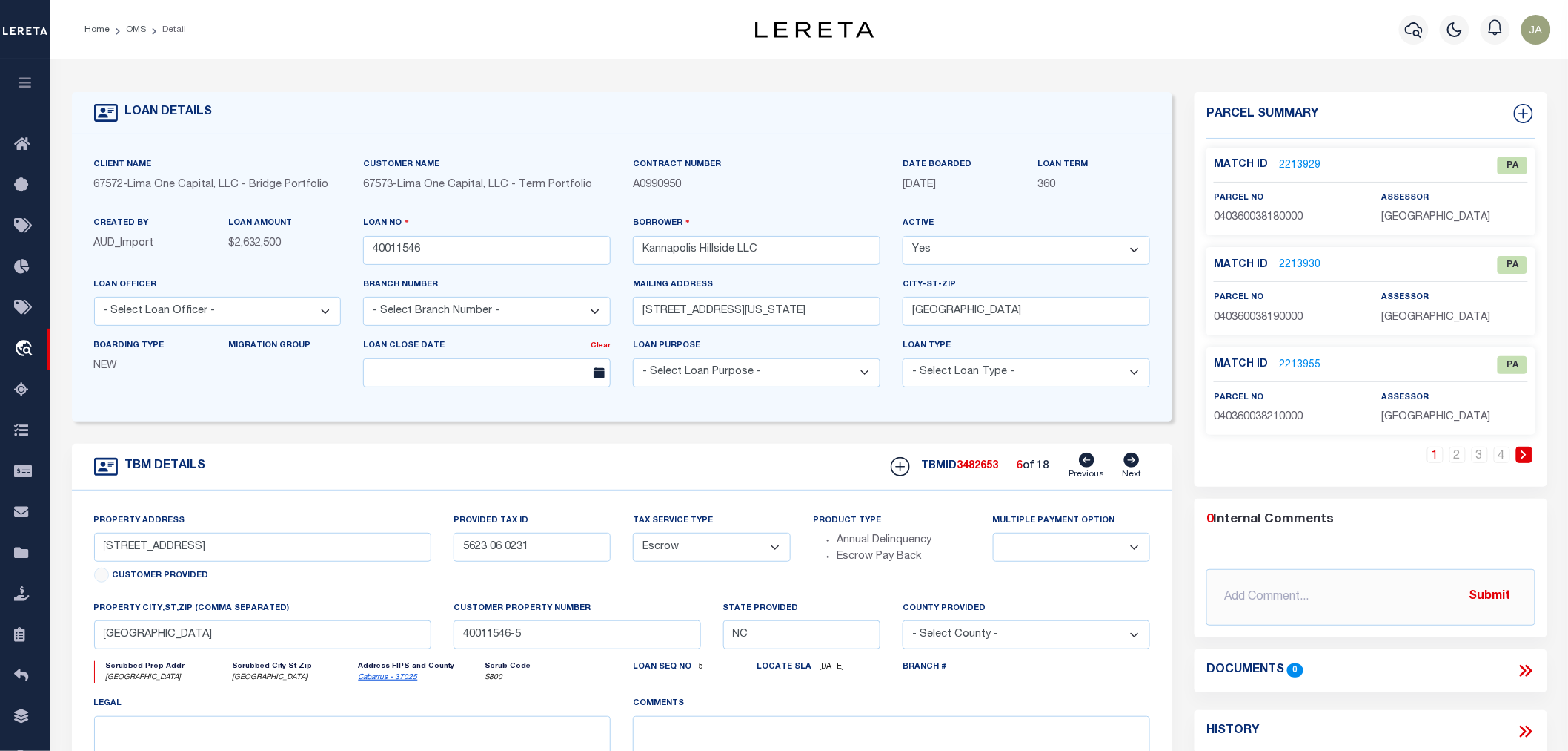
select select
click at [1128, 471] on link "Next" at bounding box center [1132, 466] width 19 height 28
type input "762 Hillside St"
type input "56139692910000"
select select
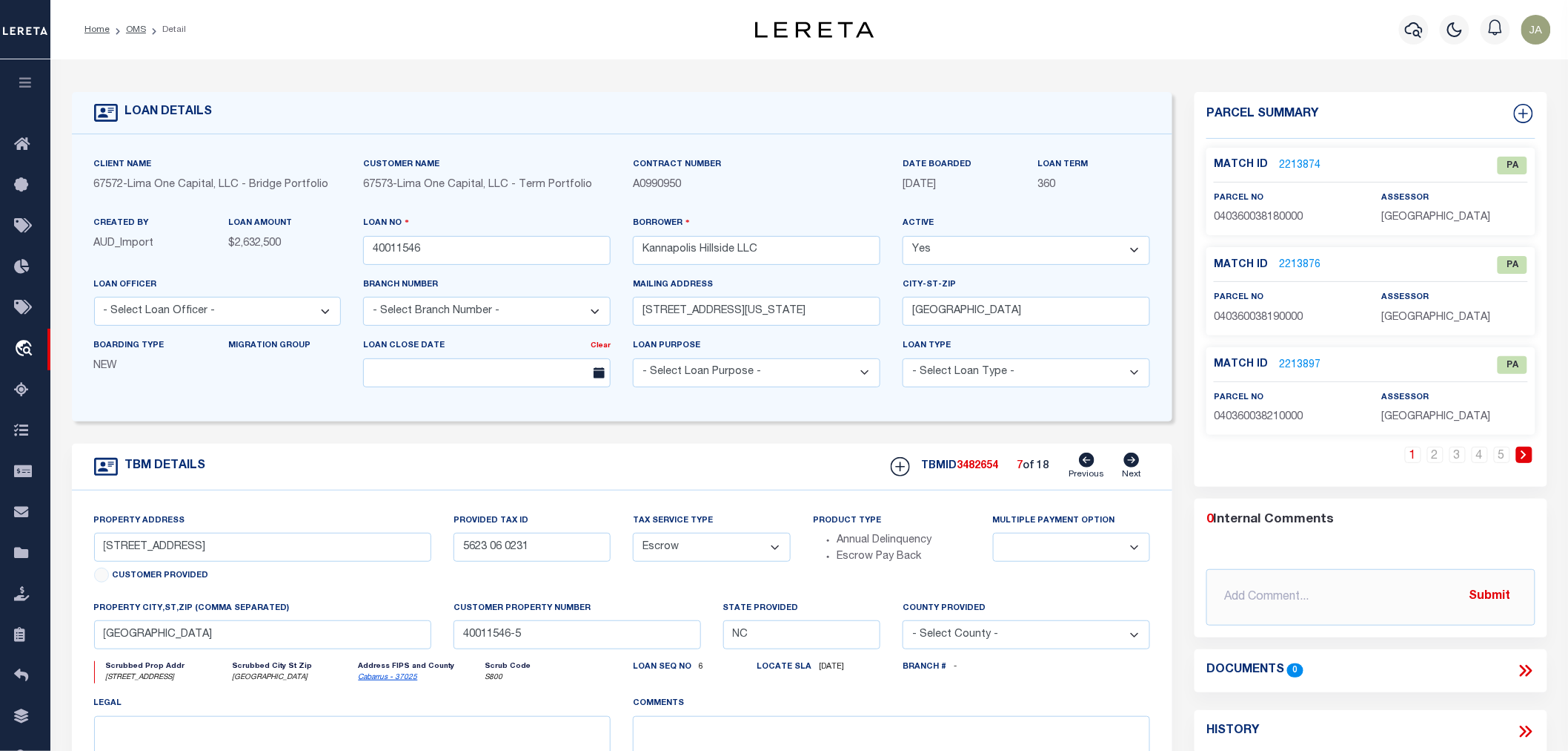
type input "Kannapolis NC 28083"
type input "40011546-17"
select select
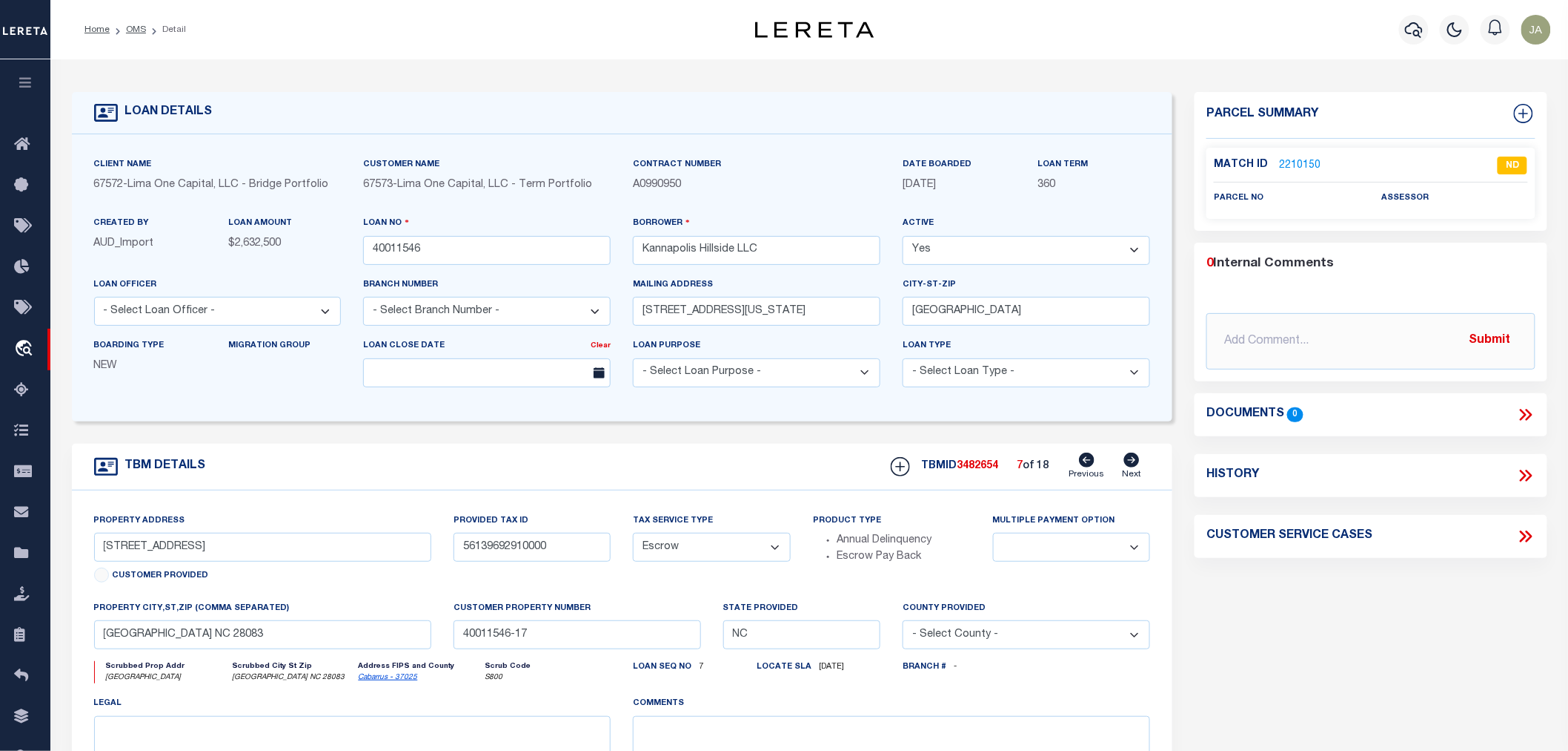
click at [1129, 460] on icon at bounding box center [1132, 459] width 16 height 15
type input "760 Hillside St"
type input "56139692720000"
select select
type input "40011546-14"
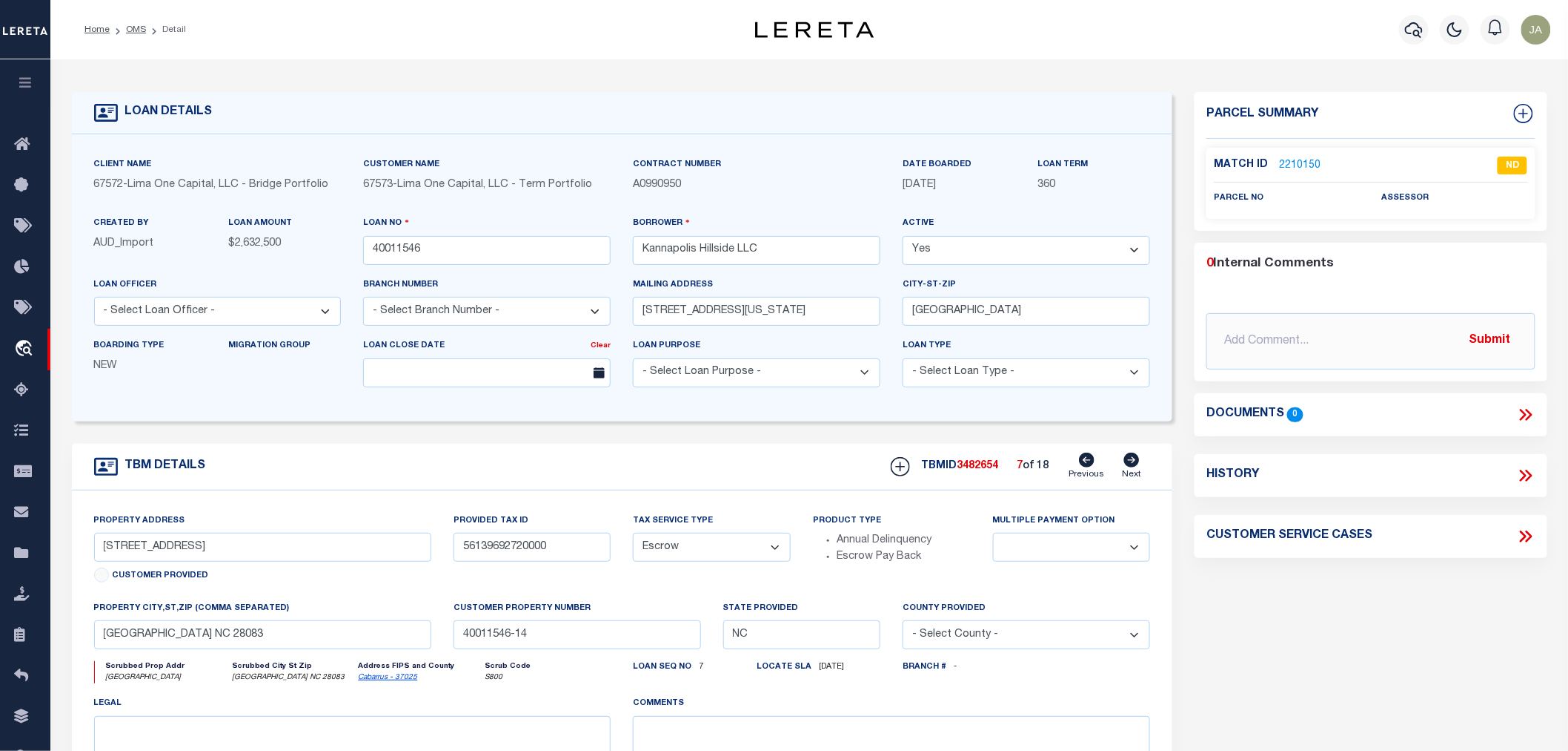
select select
click at [1129, 460] on icon at bounding box center [1132, 459] width 16 height 15
type input "758 Hillside St"
type input "56139691590000"
select select
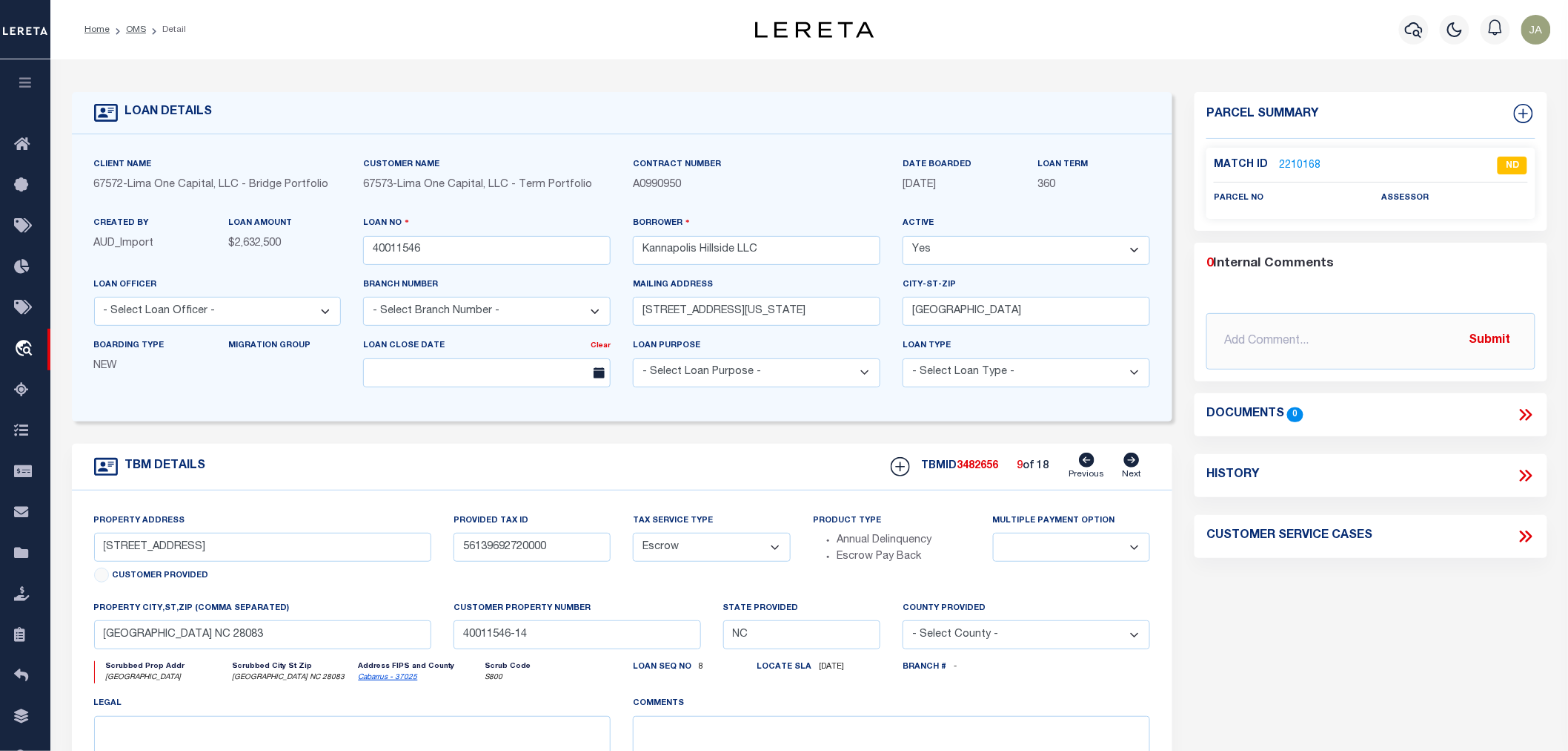
type input "40011546-12"
select select
click at [1129, 460] on icon at bounding box center [1132, 459] width 16 height 15
type input "756 Hillside St"
type input "56139691390000"
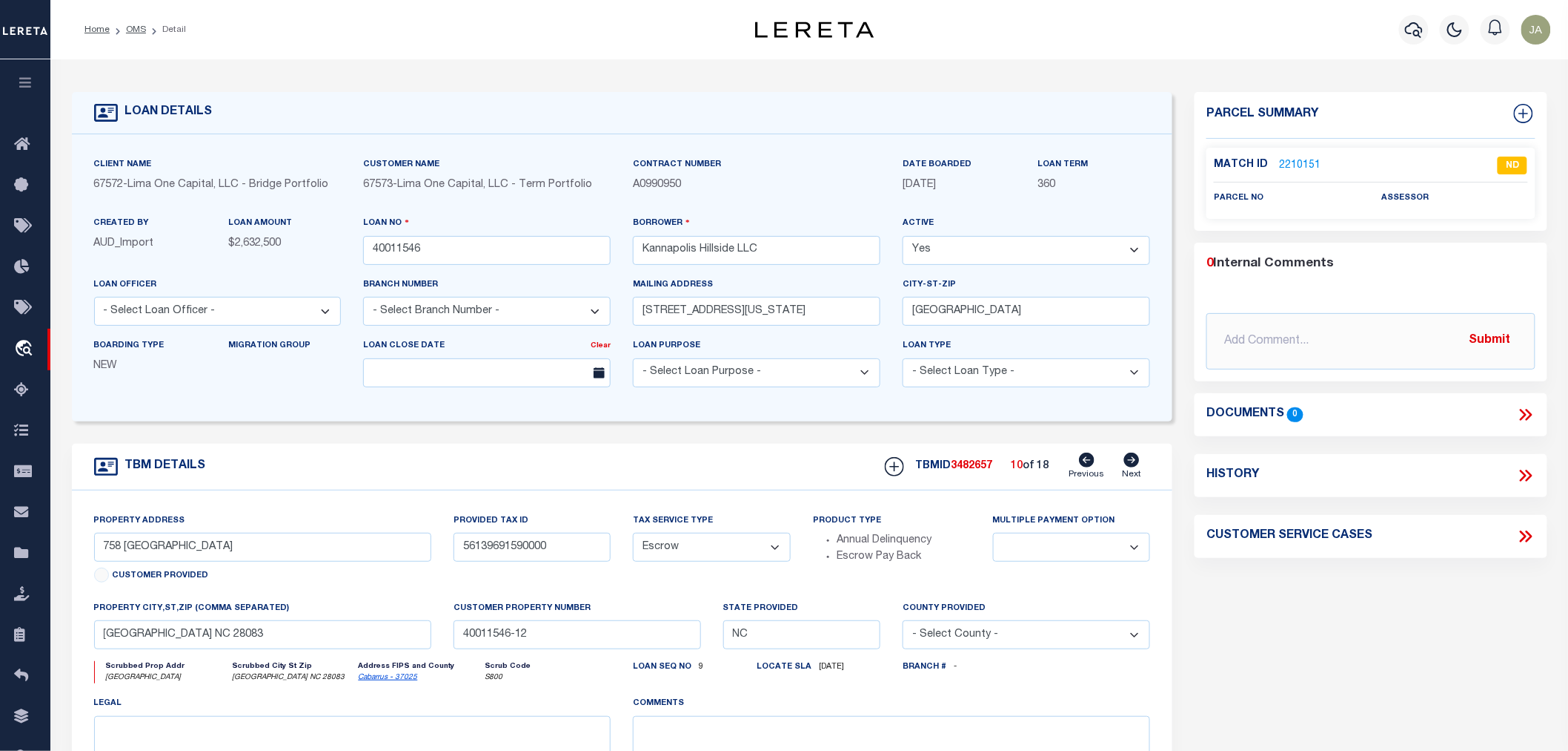
select select
type input "40011546-3"
select select
click at [1129, 460] on icon at bounding box center [1132, 459] width 16 height 15
type input "754 Hillside St"
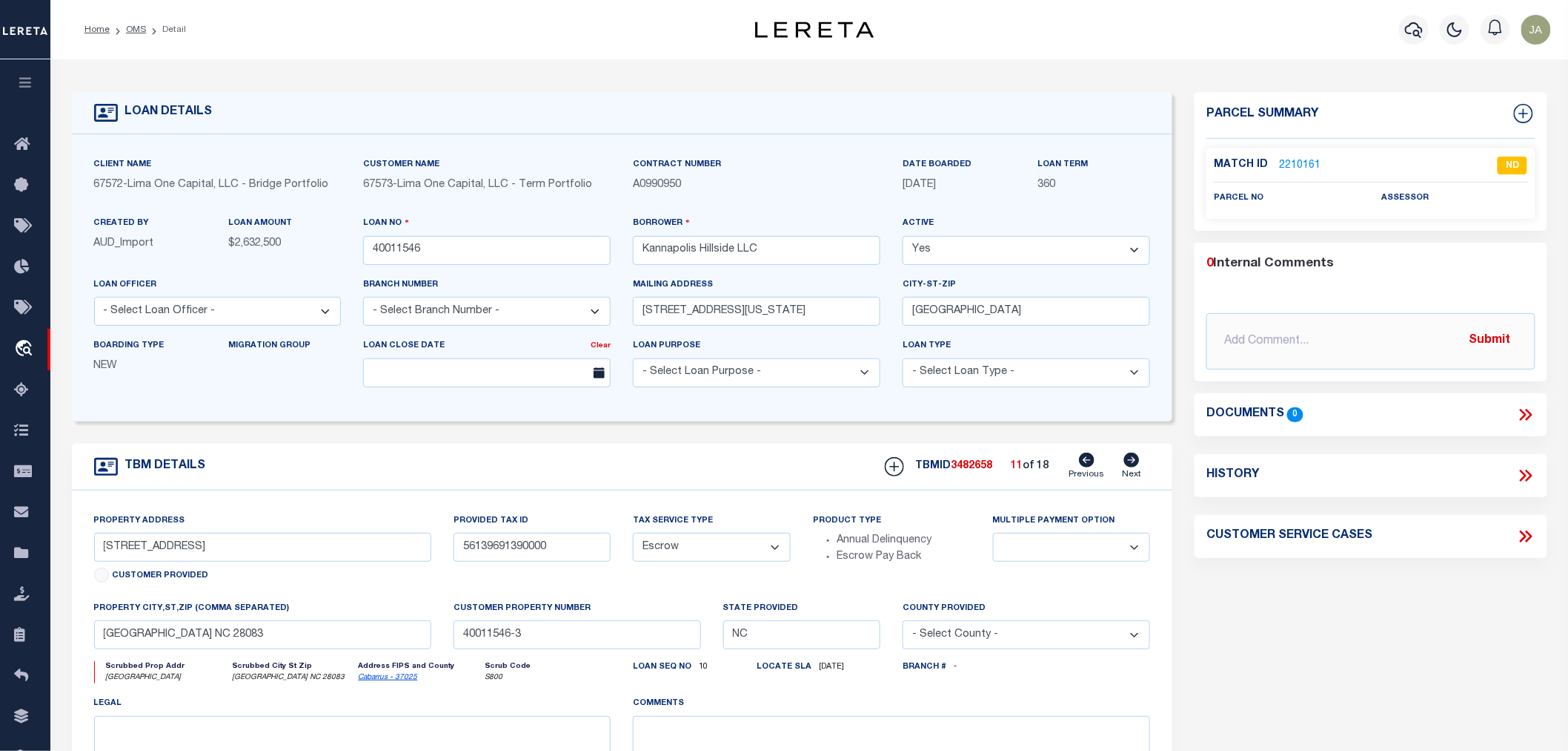
type input "56139691190000"
select select
type input "40011546-15"
select select
click at [1129, 460] on icon at bounding box center [1132, 459] width 16 height 15
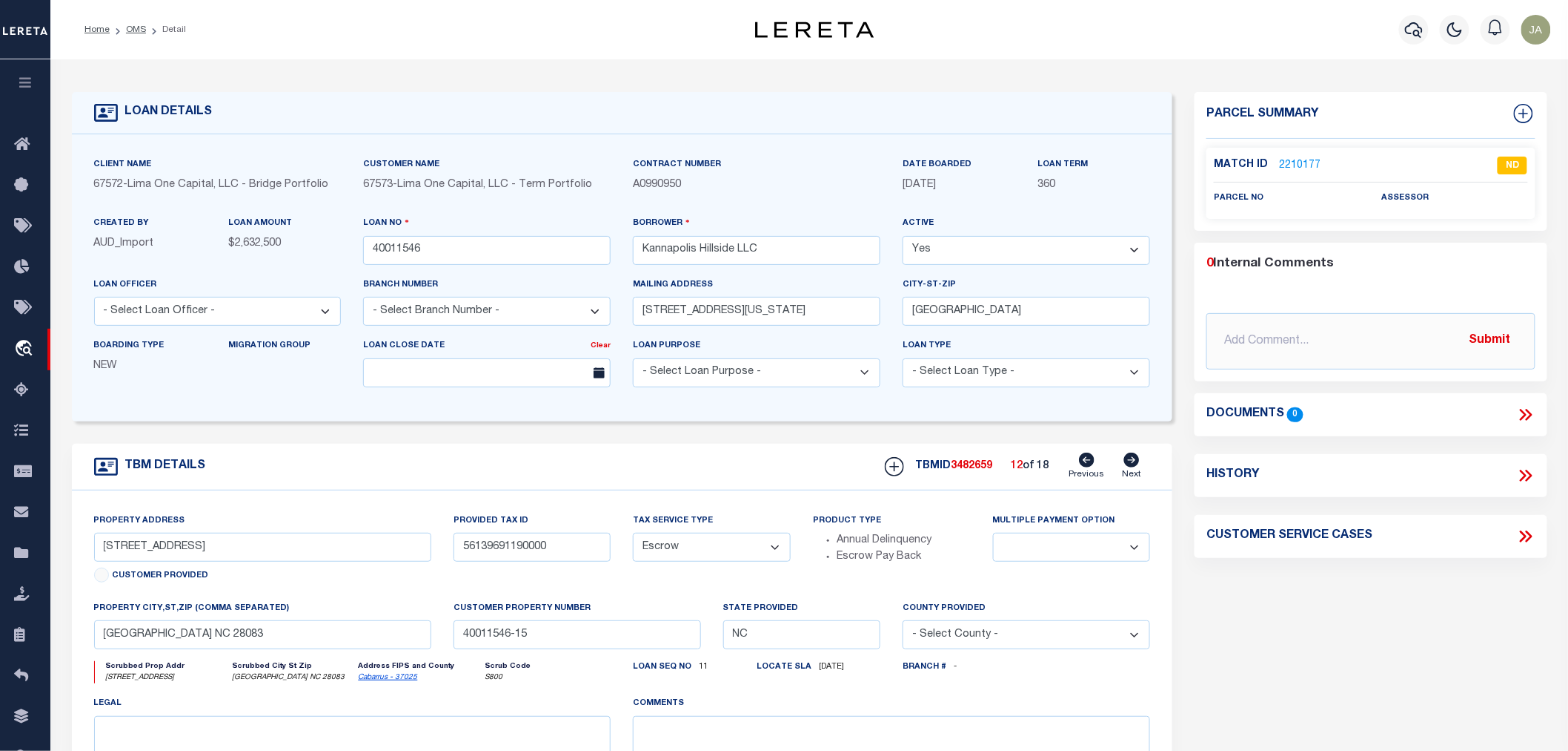
type input "751 Hillside St"
type input "56139683490000"
select select
type input "40011546-16"
select select
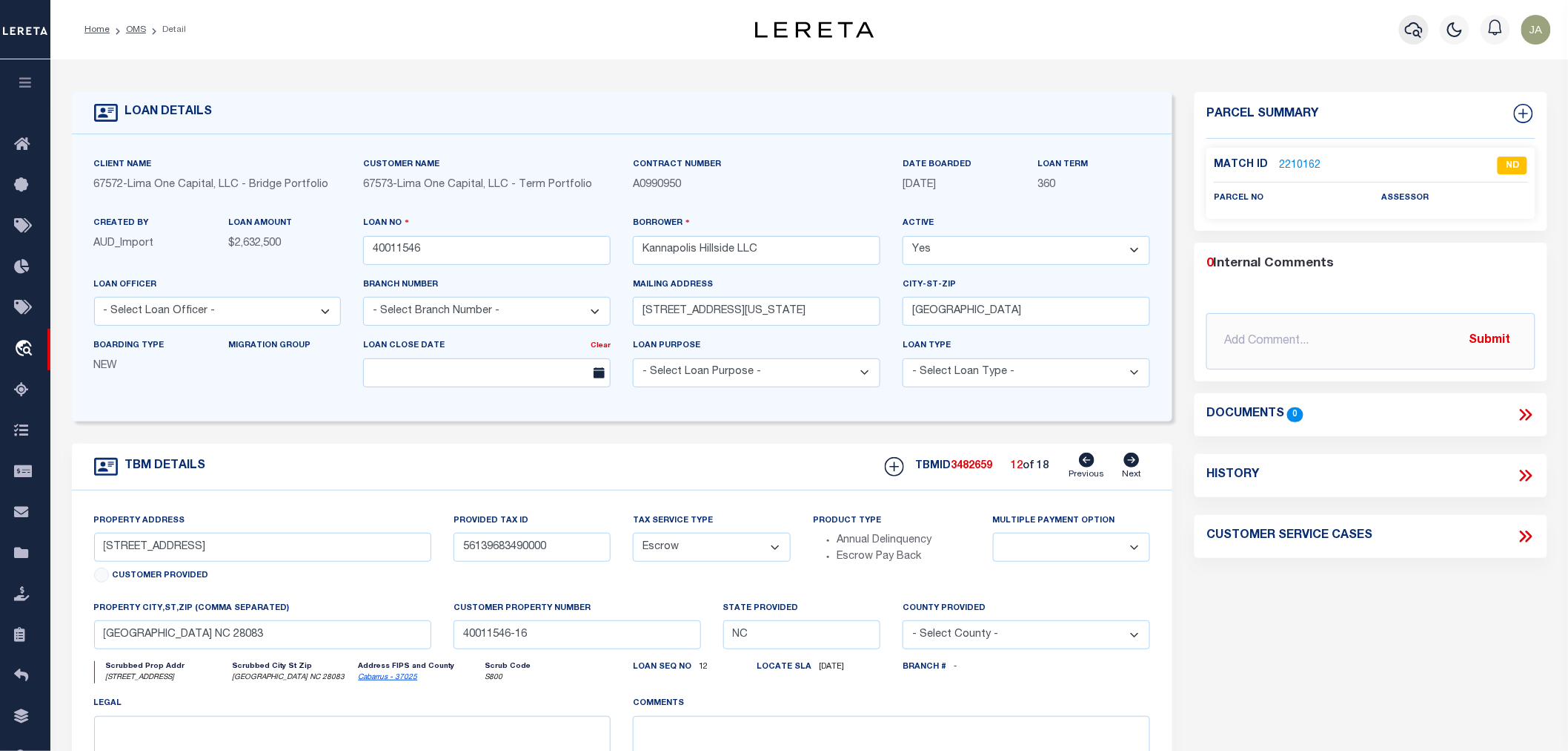
click at [1414, 27] on icon "button" at bounding box center [1414, 30] width 18 height 18
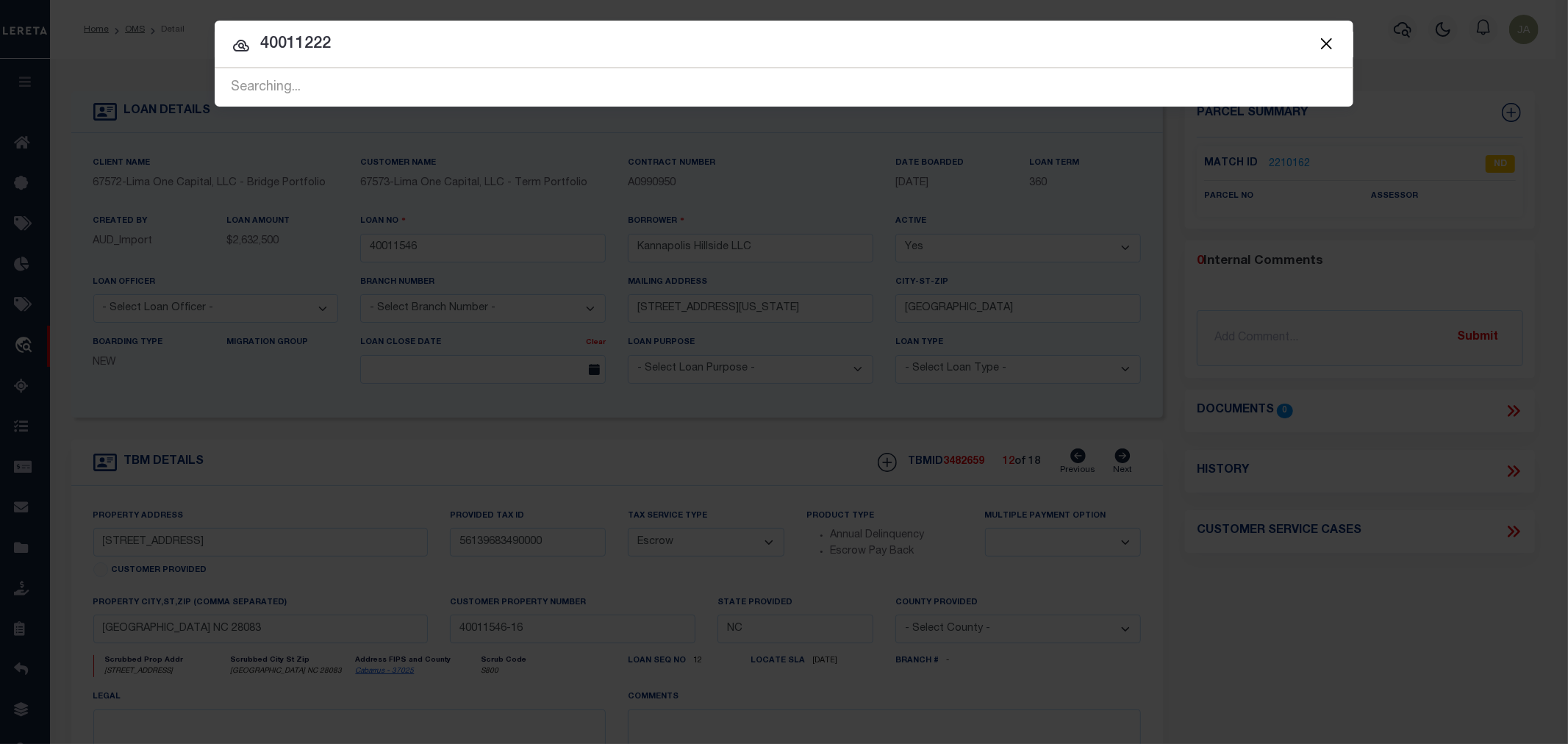
type input "40011222"
click at [321, 76] on div "Searching..." at bounding box center [784, 87] width 1138 height 38
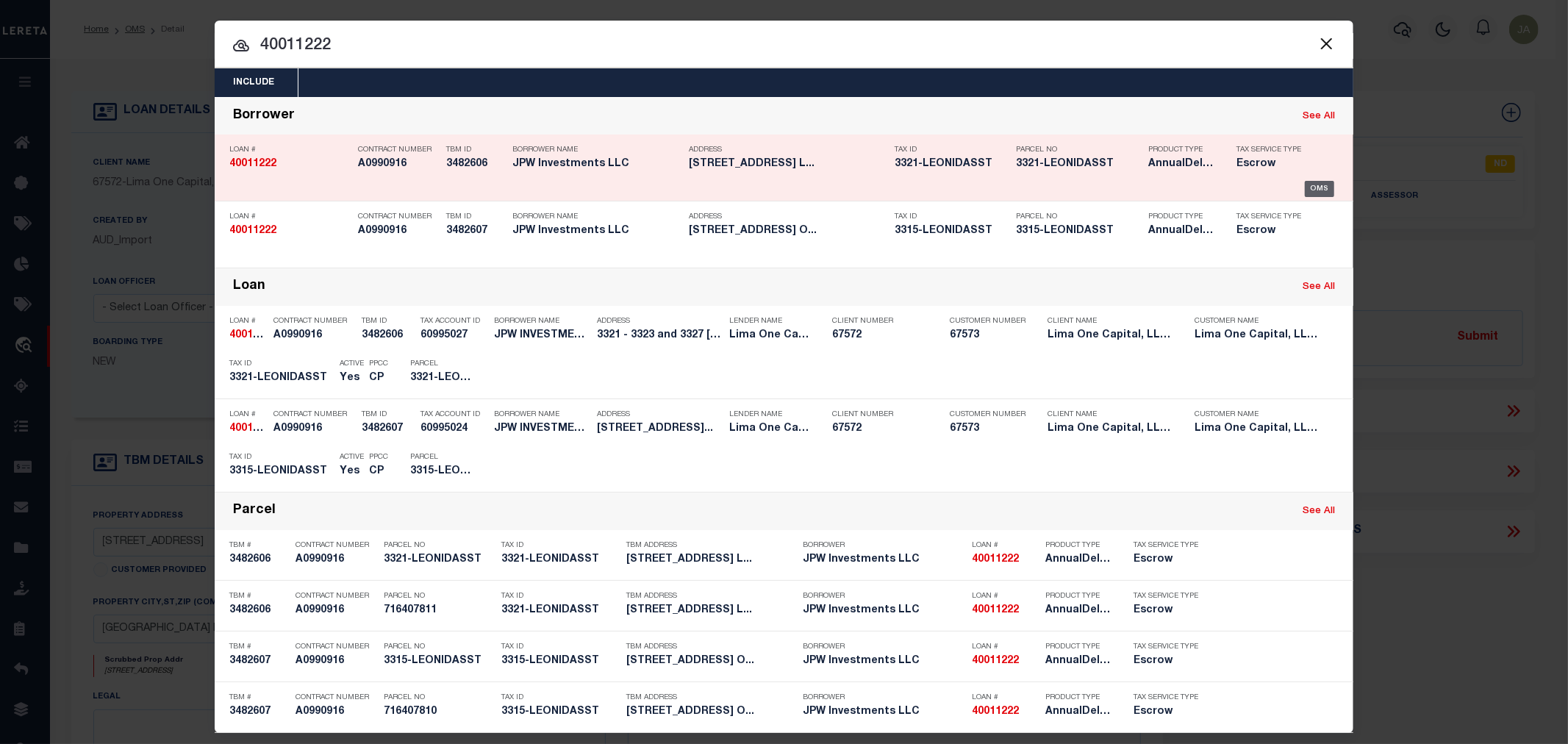
click at [1313, 188] on div "OMS" at bounding box center [1320, 189] width 30 height 17
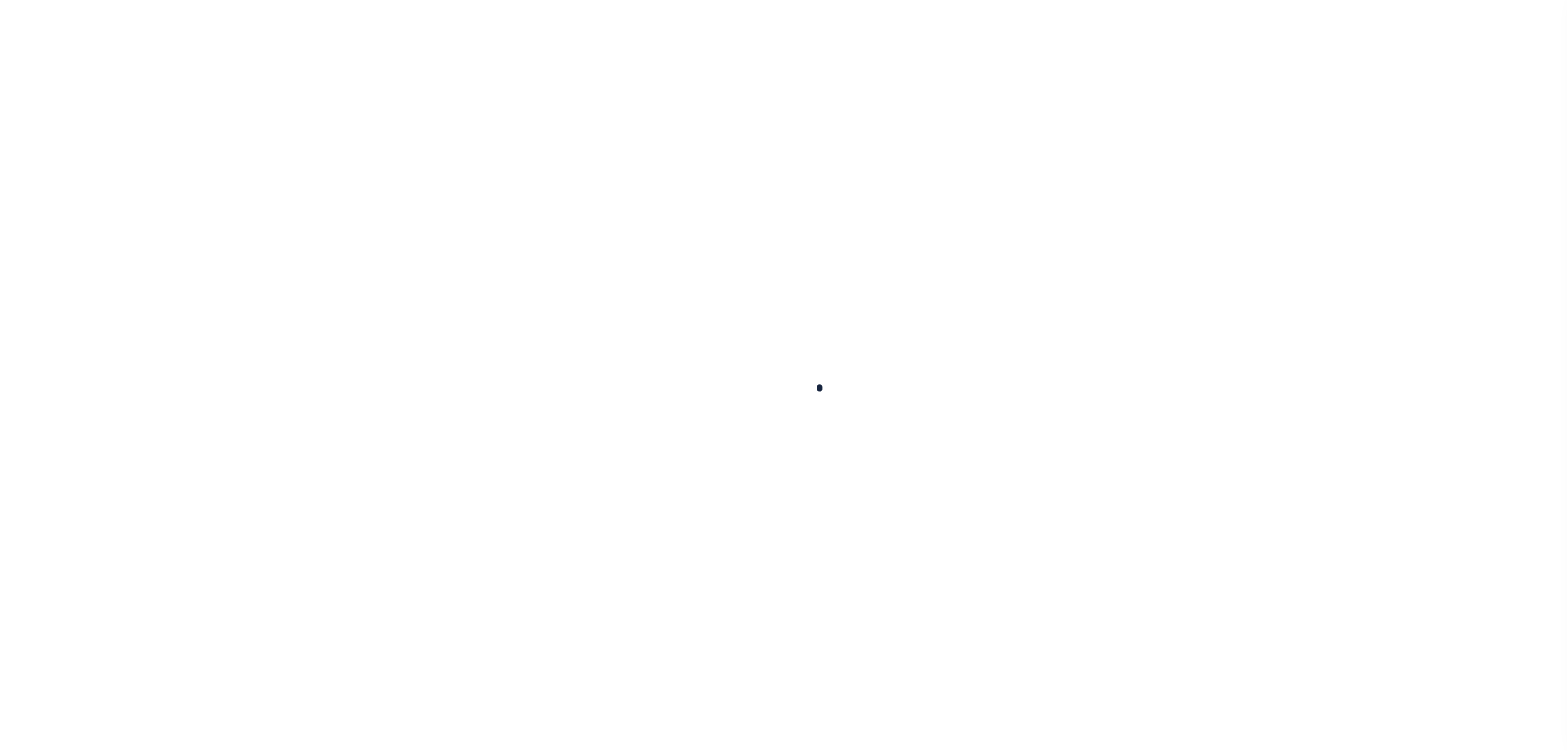
type input "40011222"
type input "JPW Investments LLC"
select select
type input "[STREET_ADDRESS]"
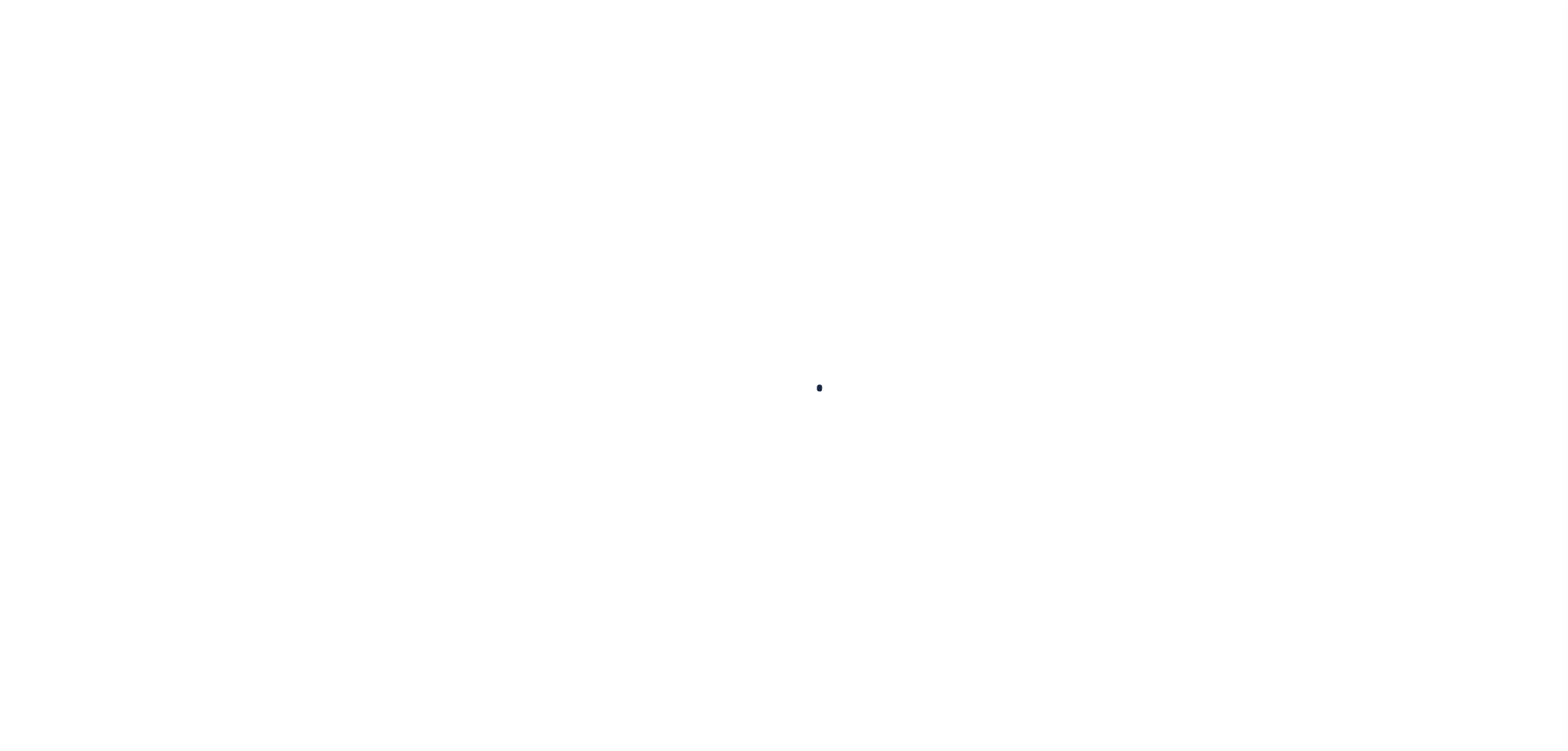
type input "Slidell LA 70461"
select select
select select "Escrow"
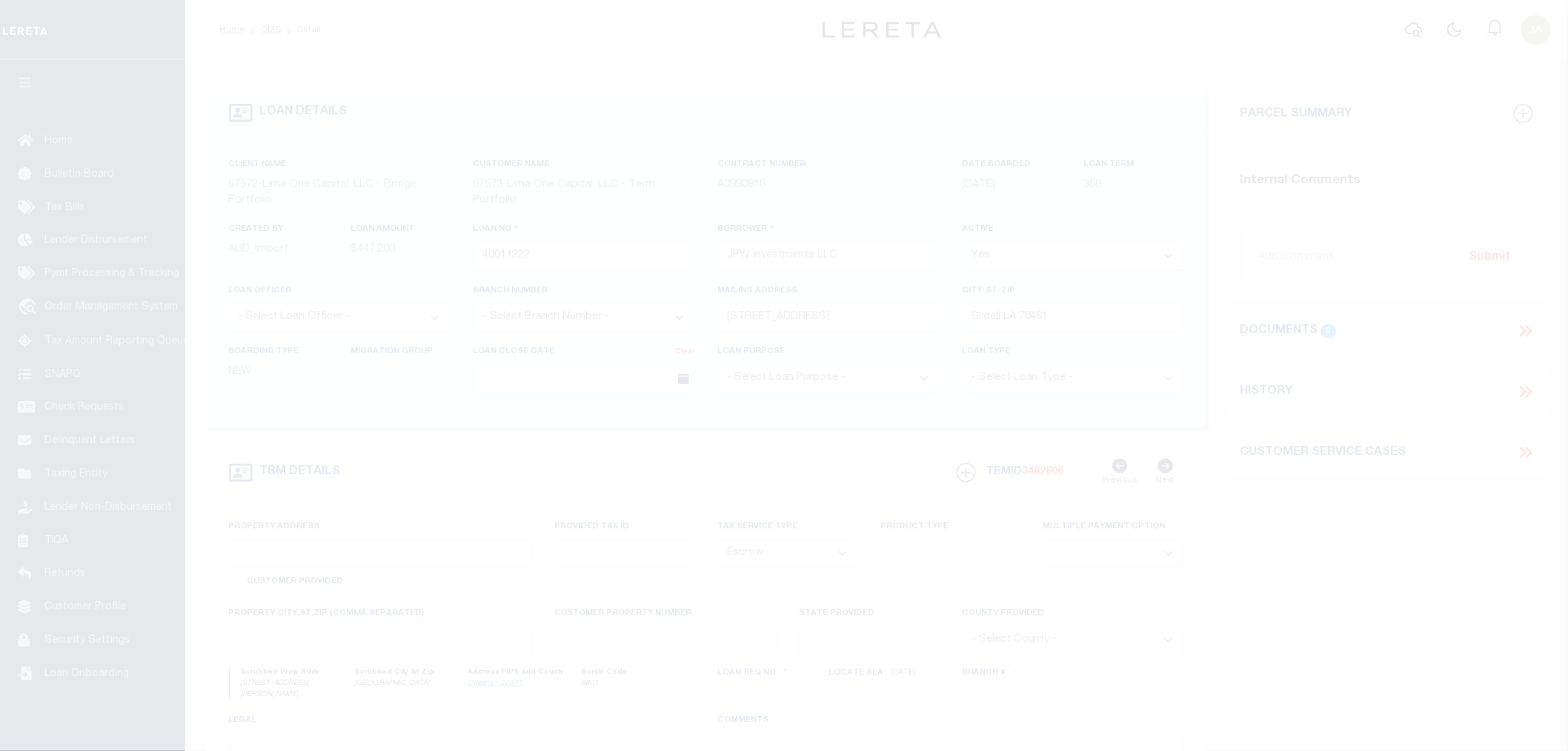
type input "3321 - 3323 and [STREET_ADDRESS]"
type input "716407811"
select select
type input "[GEOGRAPHIC_DATA]"
type input "40011222-1"
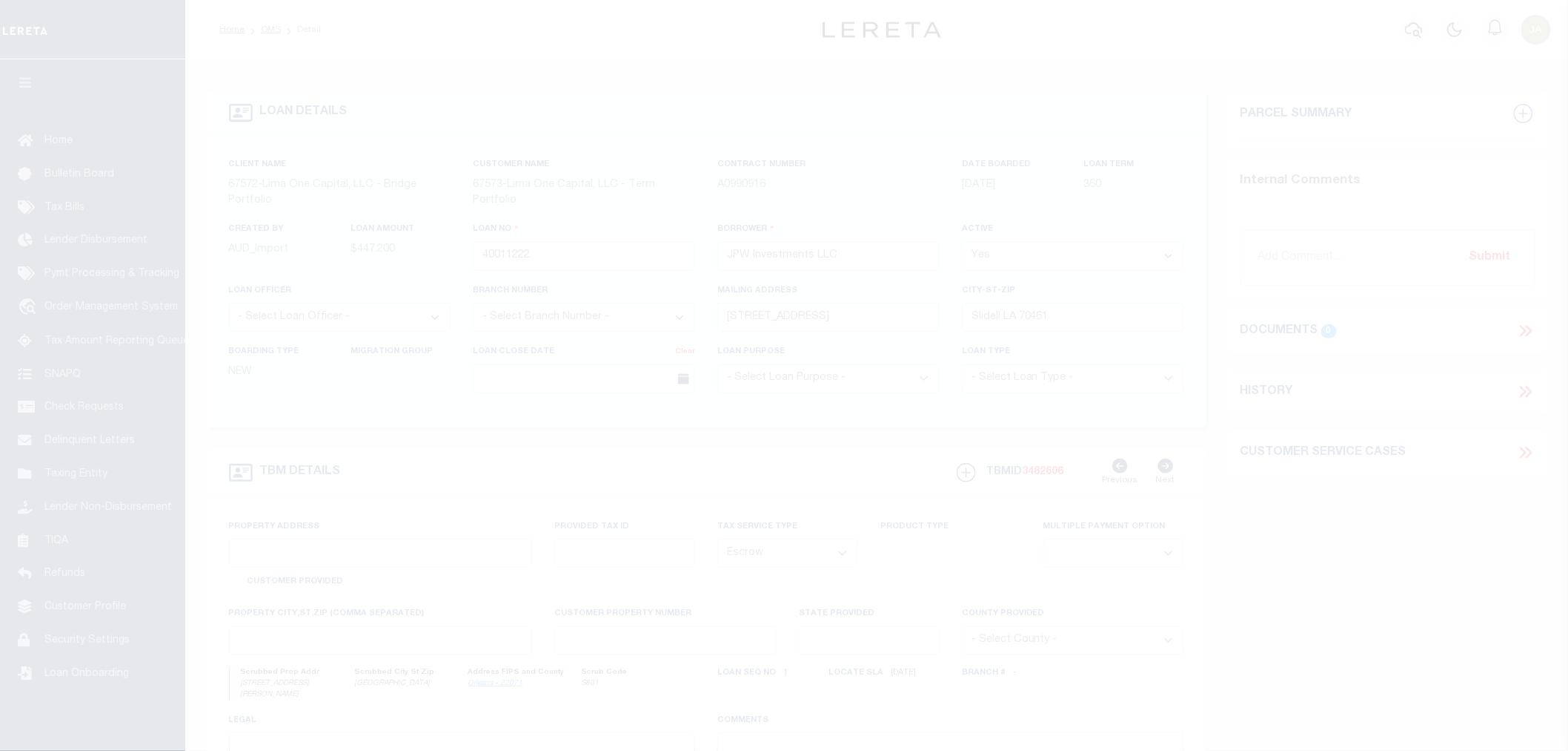
type input "LA"
select select
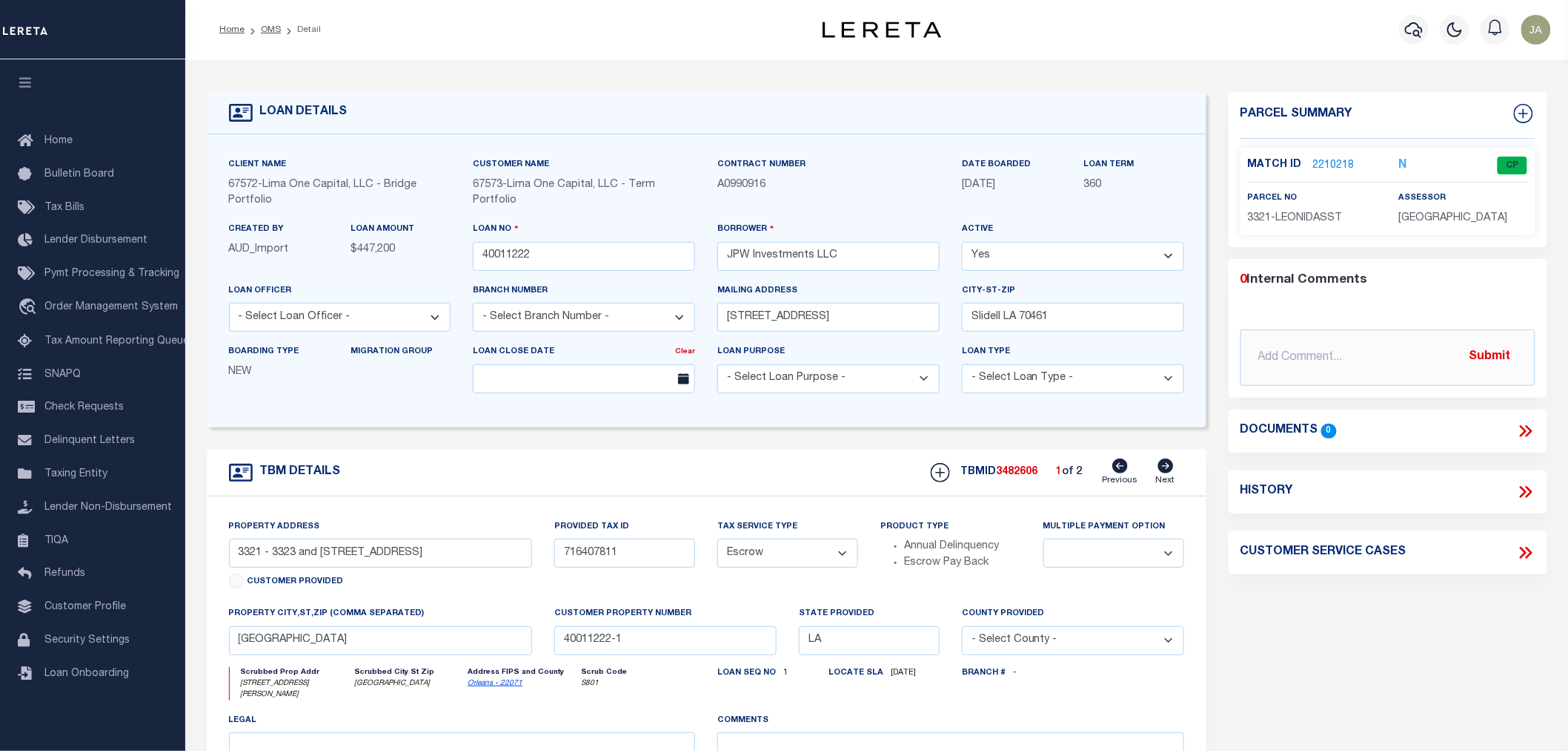
click at [1329, 166] on link "2210218" at bounding box center [1334, 166] width 41 height 16
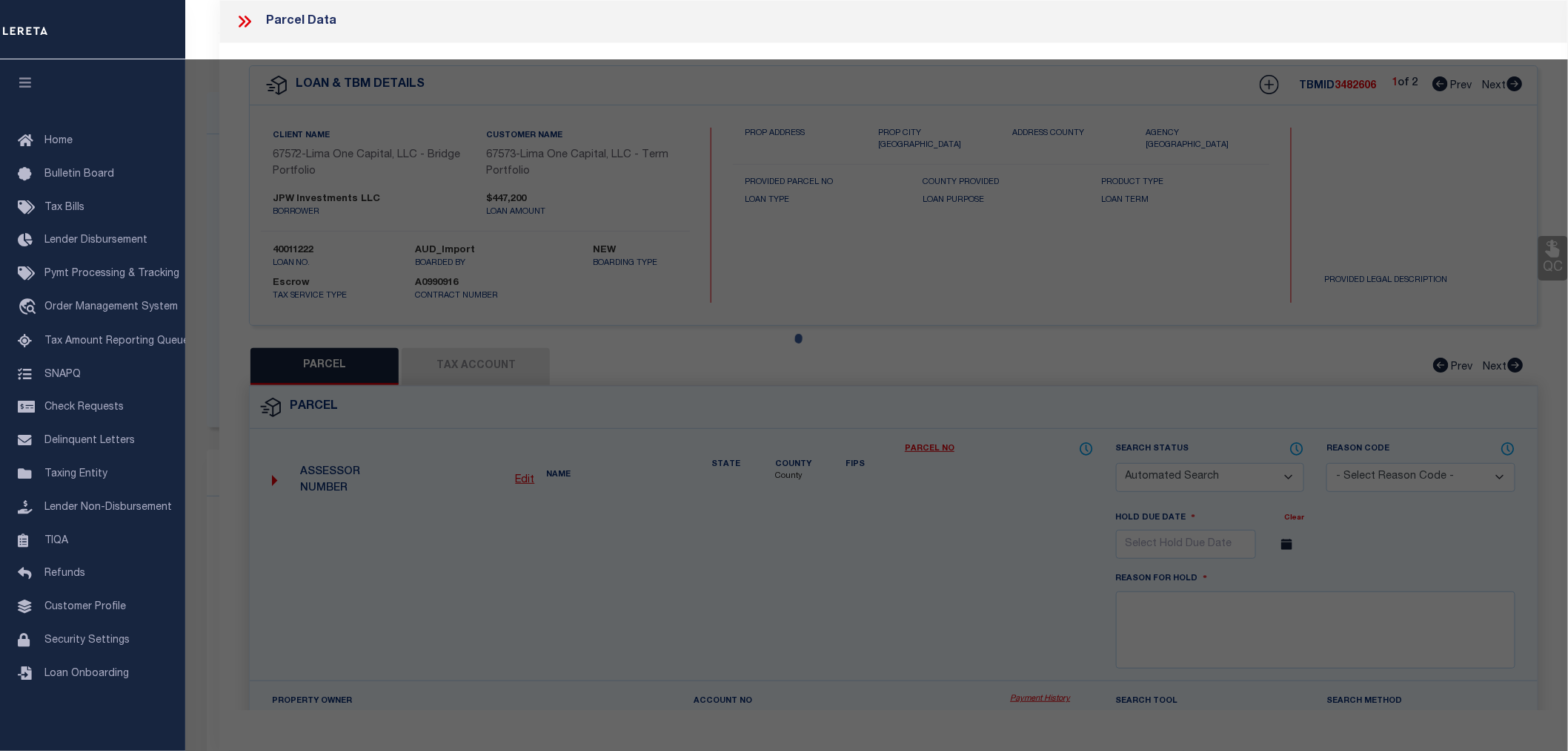
checkbox input "false"
select select "CP"
type input "BASIN ST PROPERITES LLC"
select select "AGW"
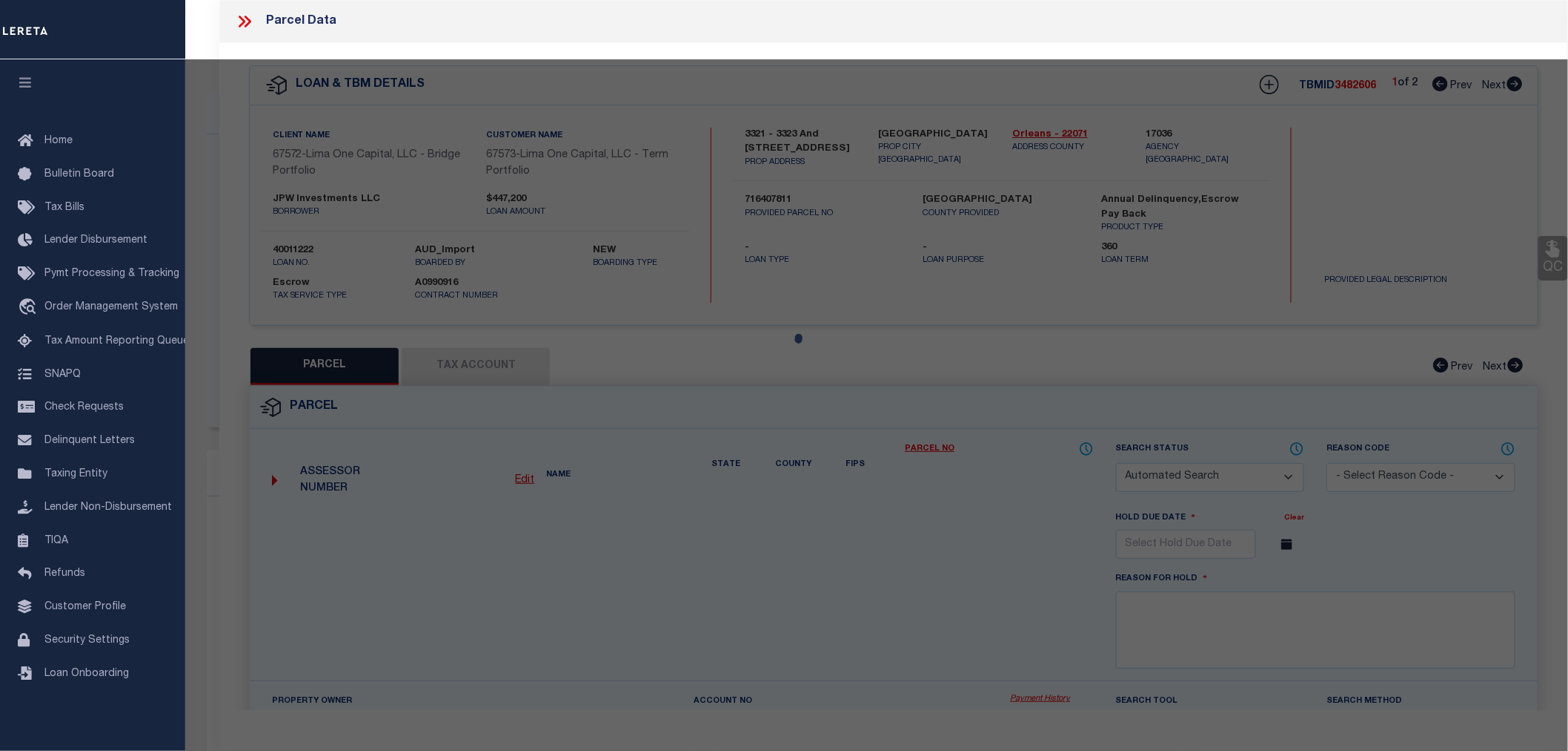
select select
type input "[STREET_ADDRESS][PERSON_NAME]"
type input "[GEOGRAPHIC_DATA]"
type textarea "1. SQ 509 LOT W12 2. 35.5/87.7X151.11/142.8 3. [STREET_ADDRESS][PERSON_NAME]"
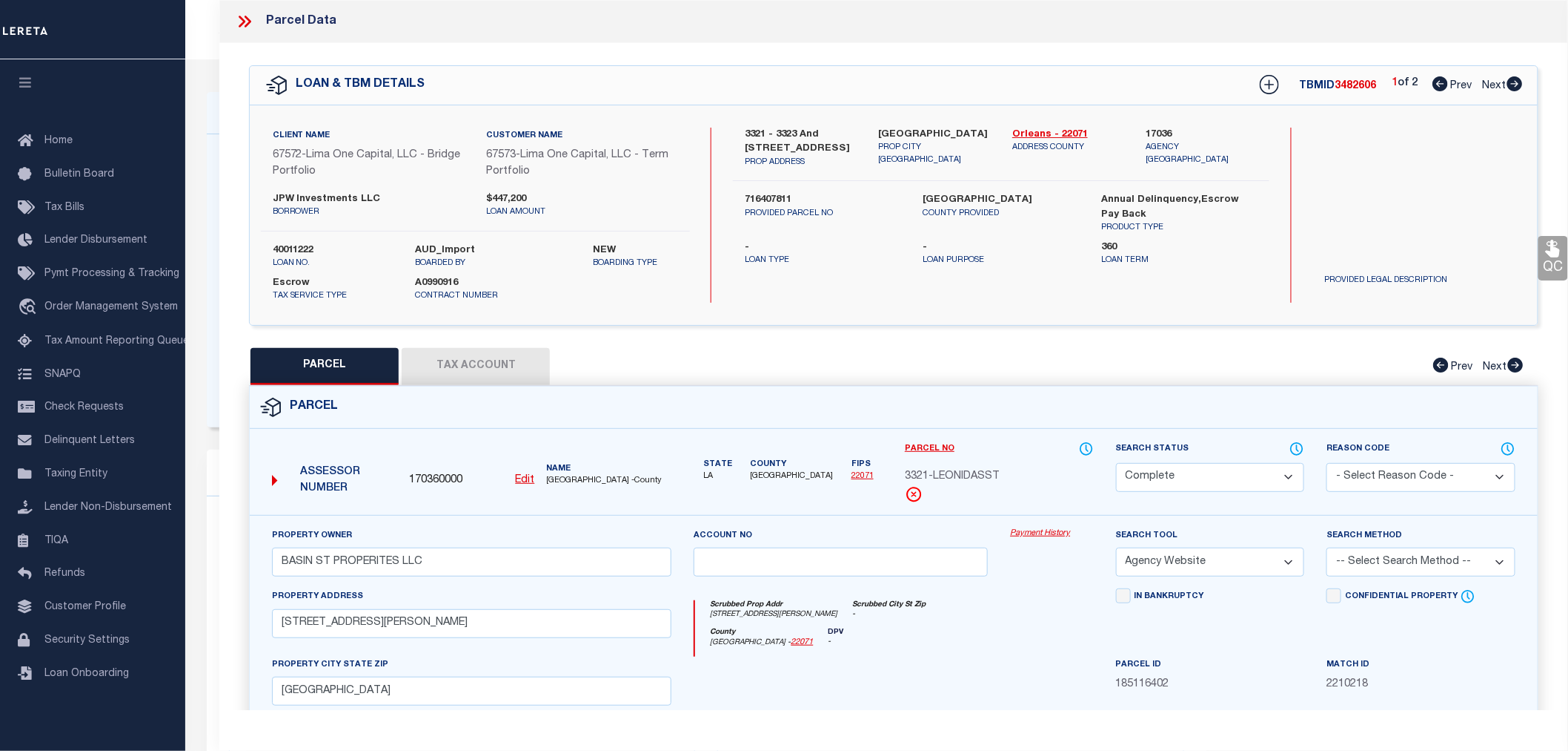
click at [1038, 528] on link "Payment History" at bounding box center [1052, 533] width 83 height 12
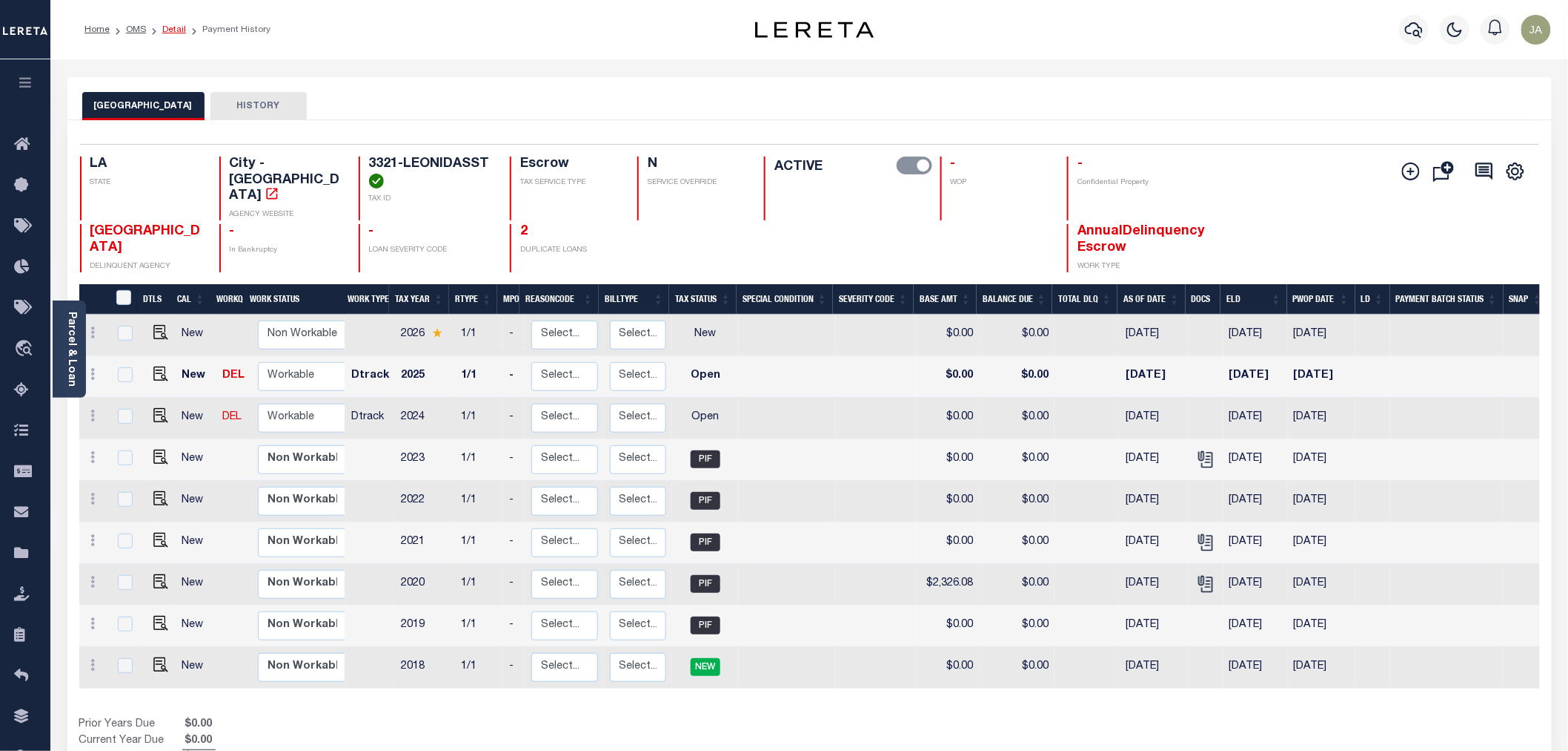
click at [178, 26] on link "Detail" at bounding box center [174, 30] width 24 height 9
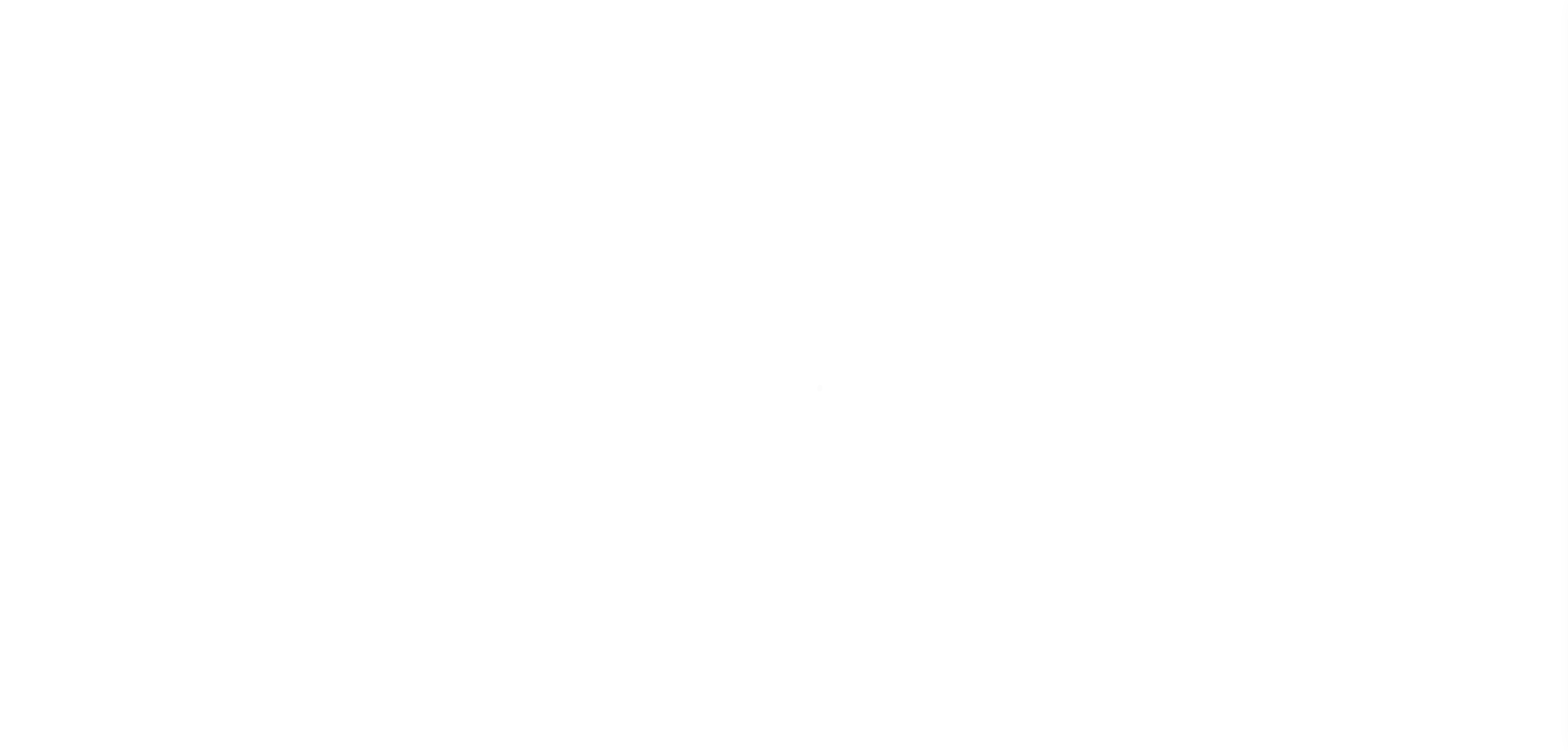
select select "Escrow"
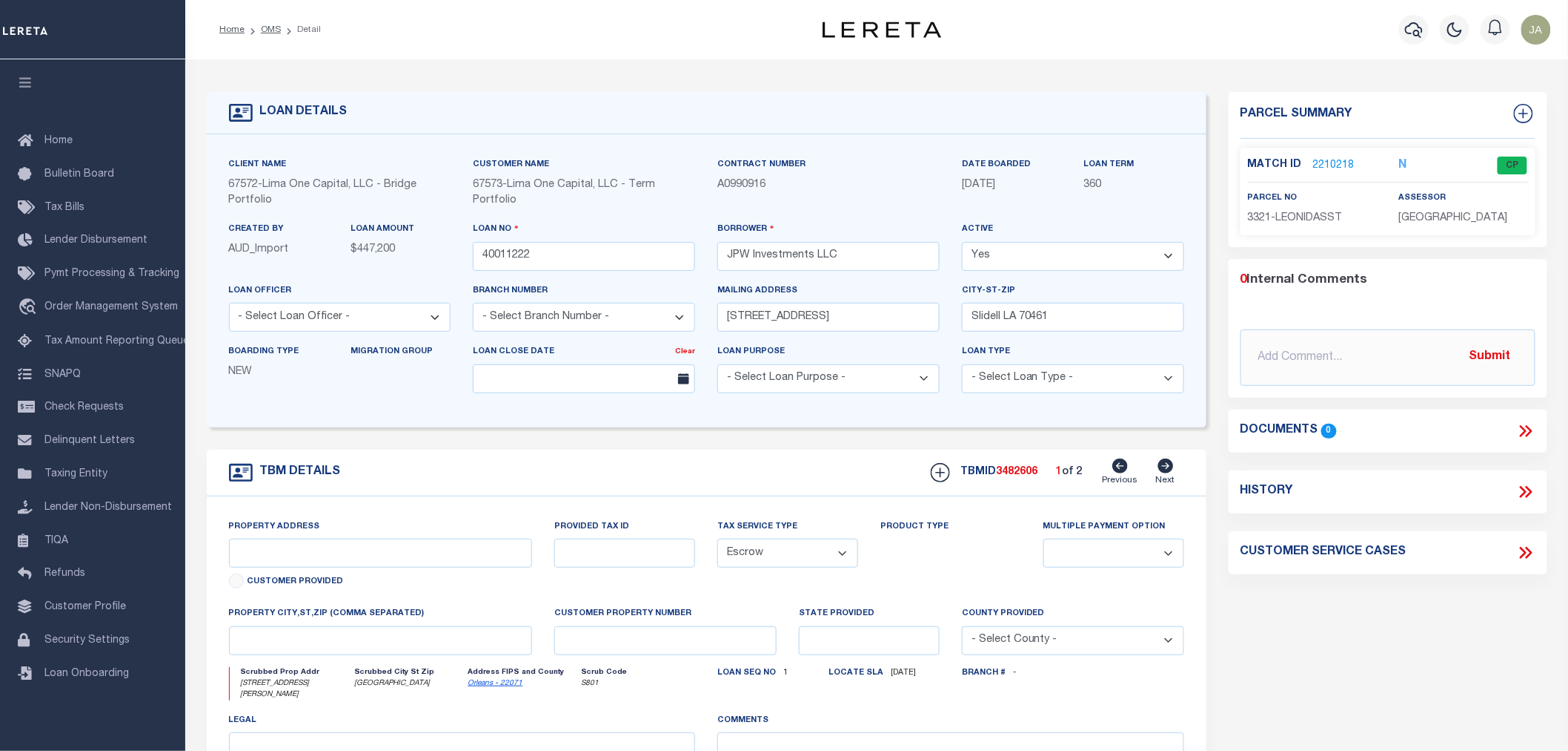
type input "3321 - 3323 and [STREET_ADDRESS]"
type input "716407811"
select select
type input "[GEOGRAPHIC_DATA]"
type input "40011222-1"
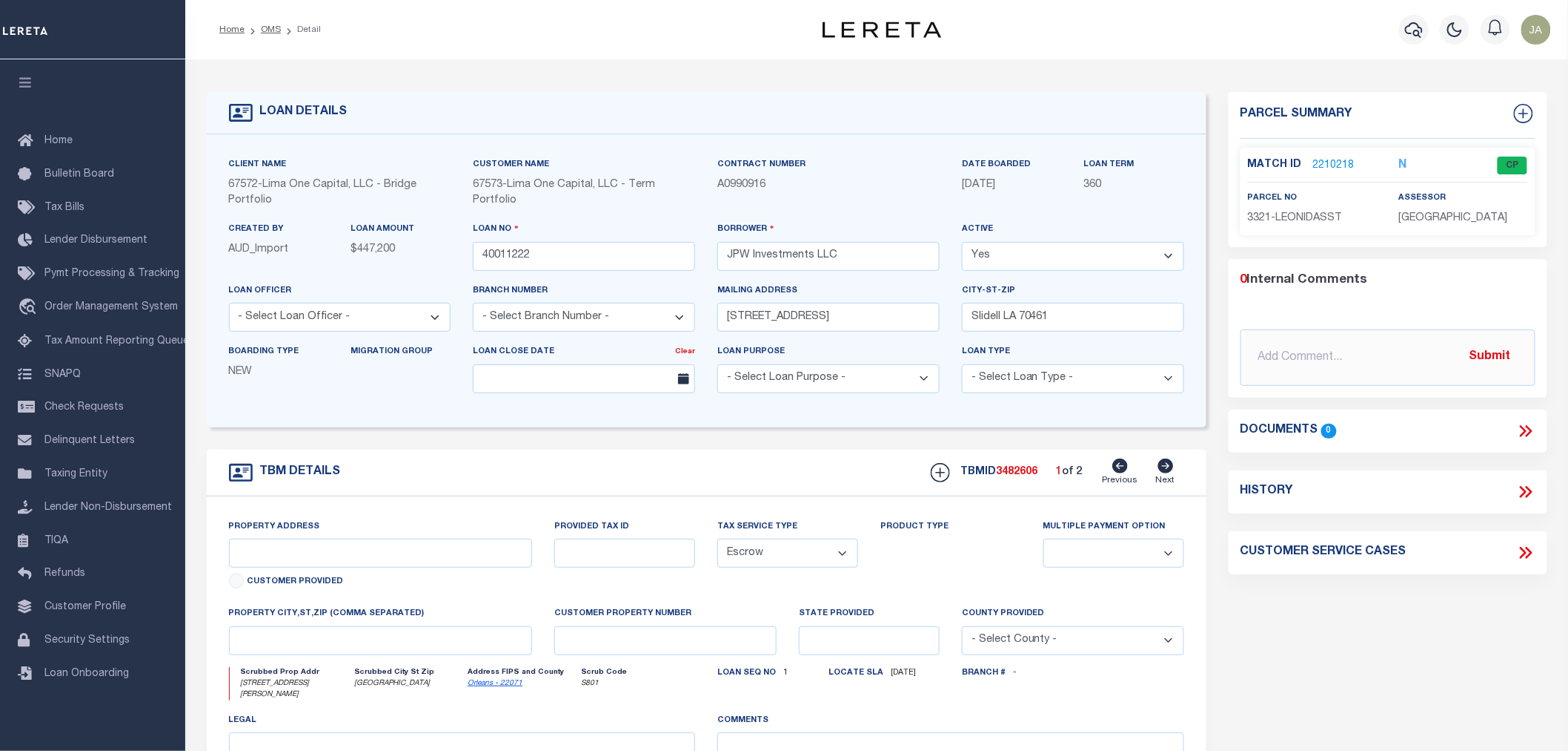
type input "LA"
select select
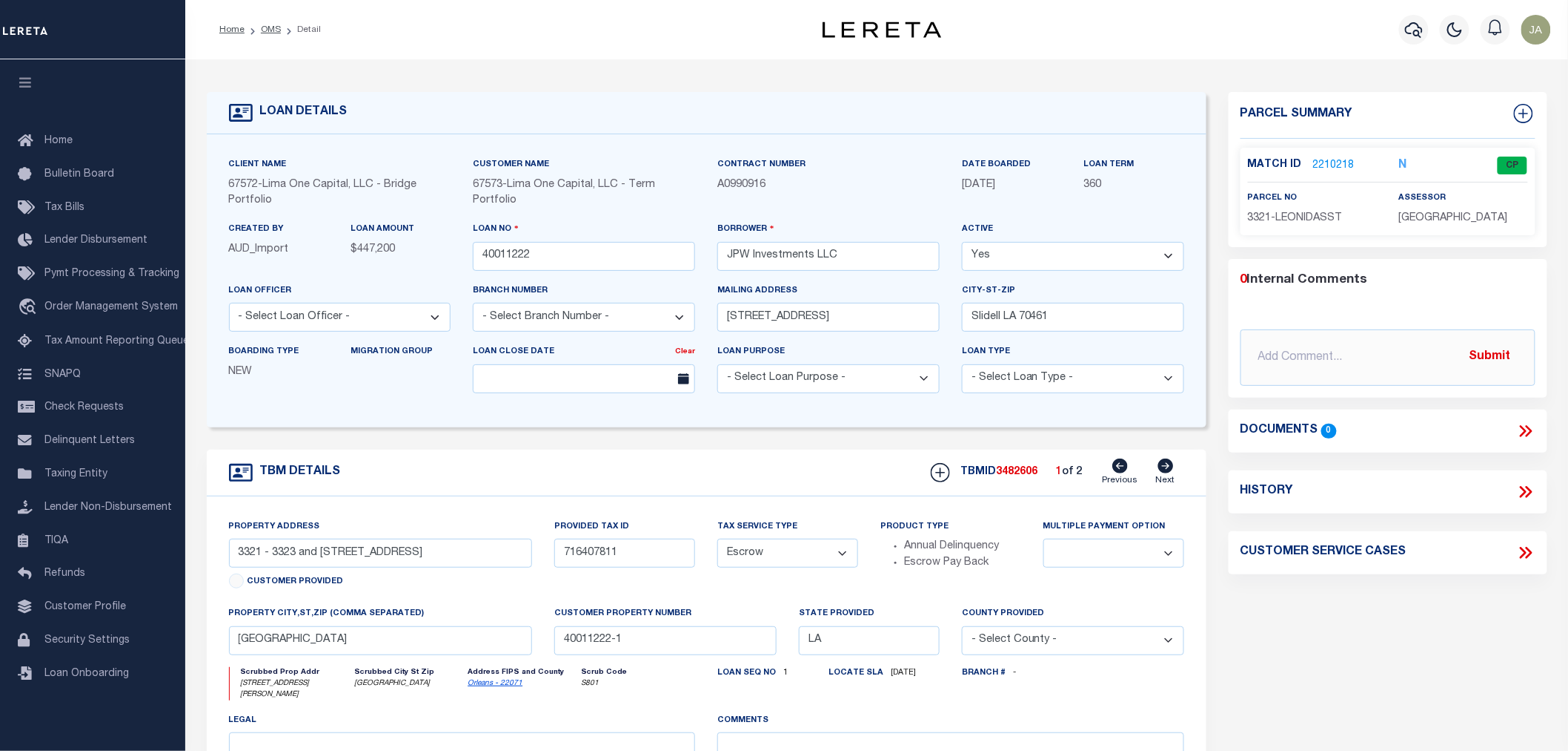
click at [1120, 472] on icon at bounding box center [1121, 465] width 16 height 15
click at [1165, 465] on icon at bounding box center [1166, 465] width 16 height 15
type input "[STREET_ADDRESS]"
type input "716407810"
select select
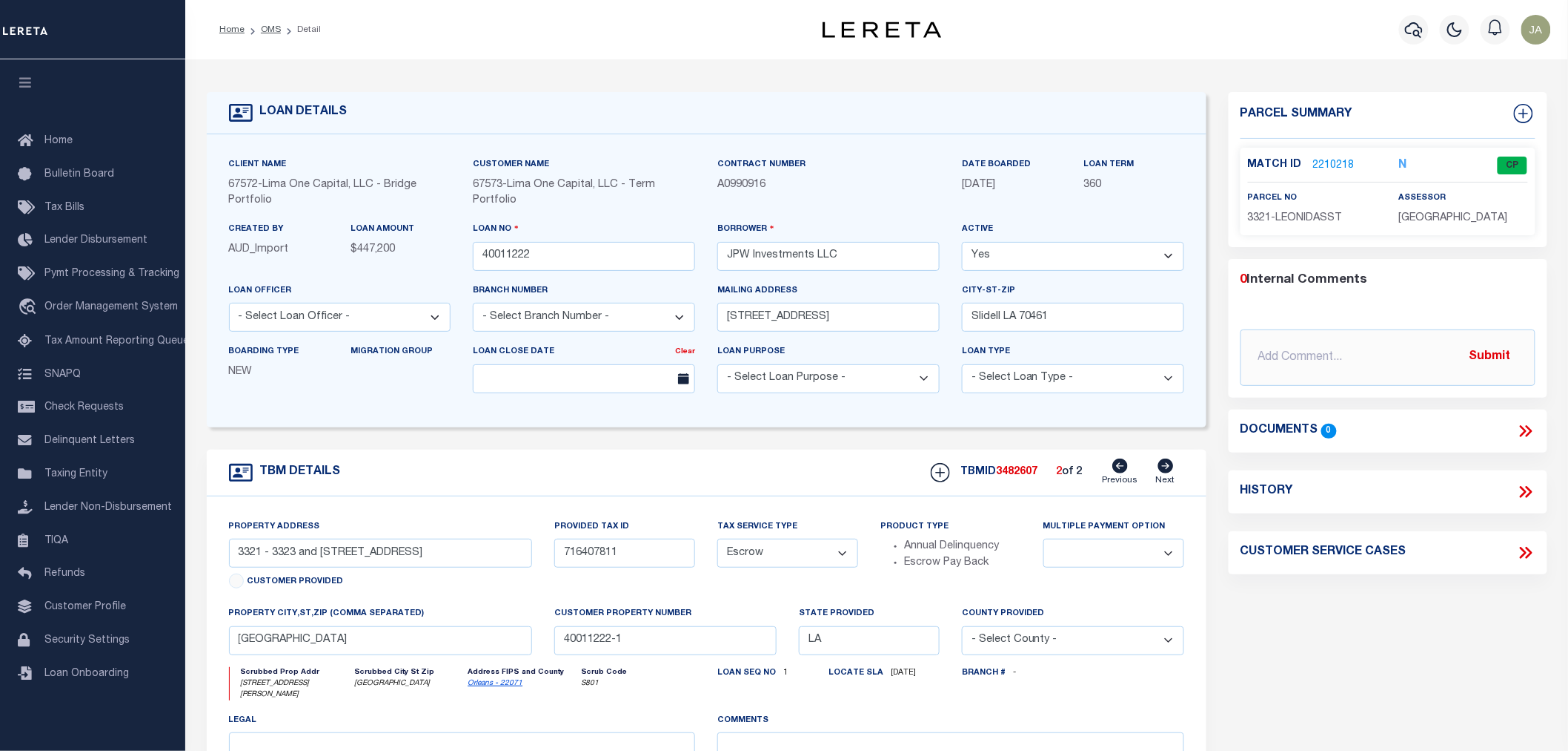
type input "40011222-2"
select select
click at [1531, 490] on icon at bounding box center [1529, 491] width 7 height 11
select select "100"
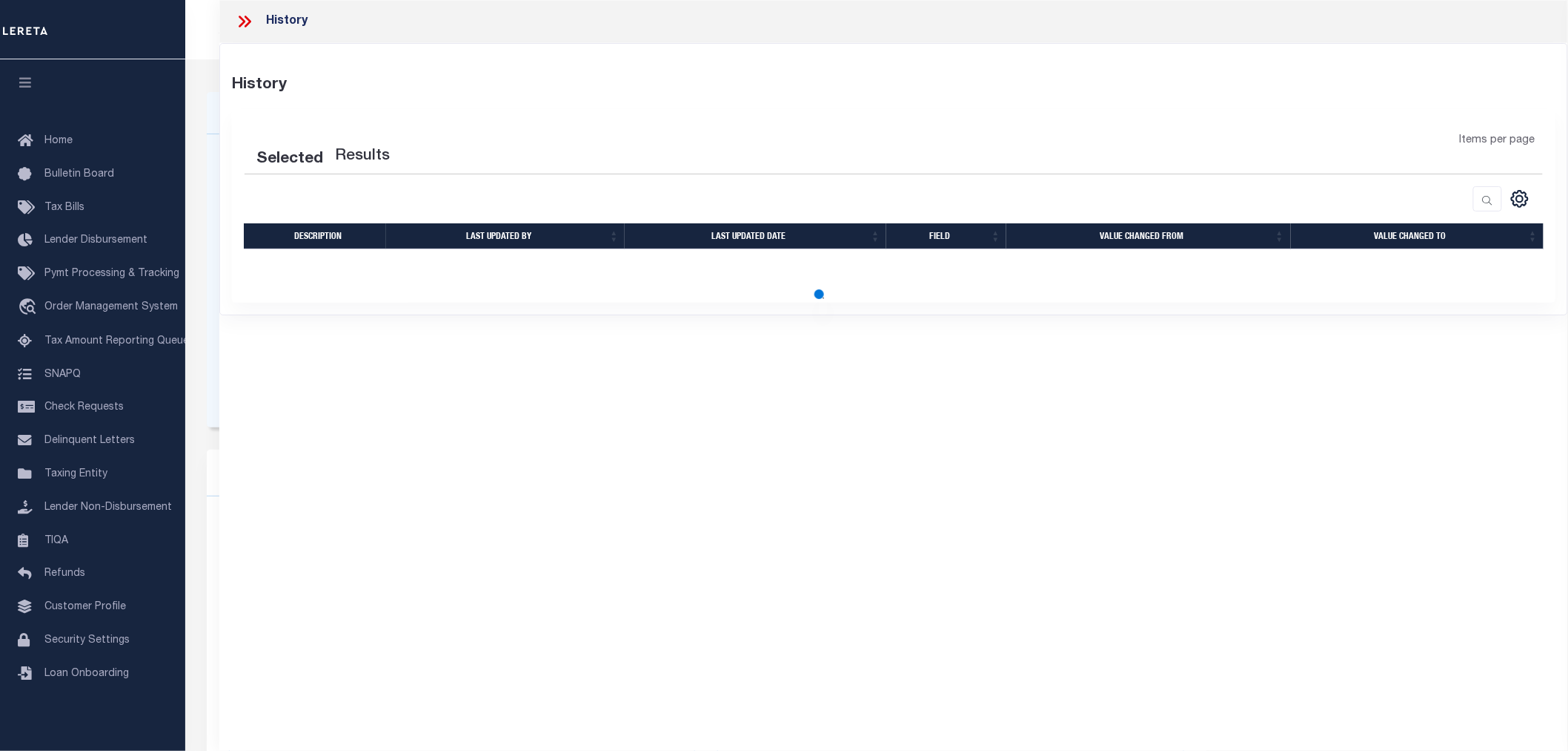
select select "100"
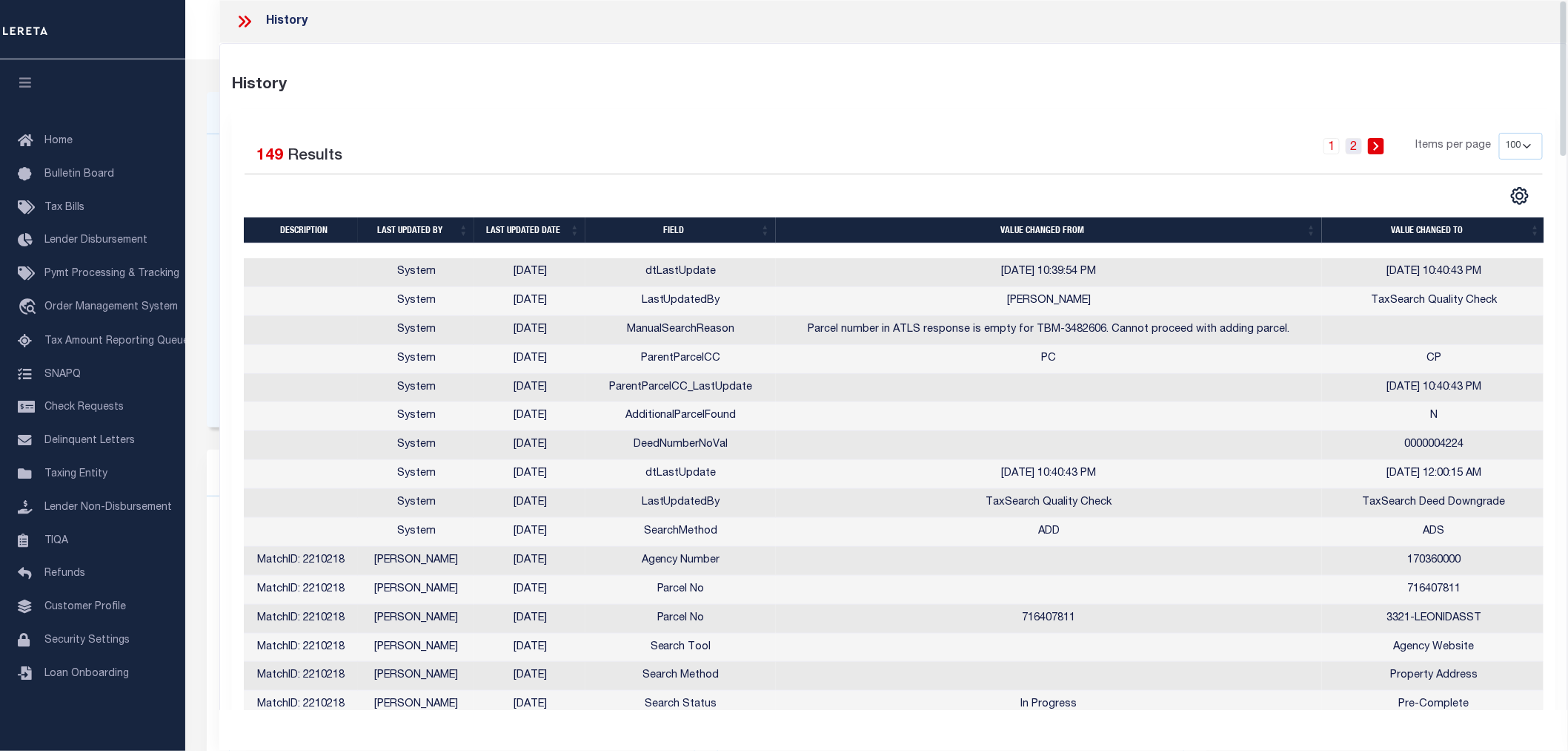
click at [1354, 142] on link "2" at bounding box center [1354, 146] width 17 height 17
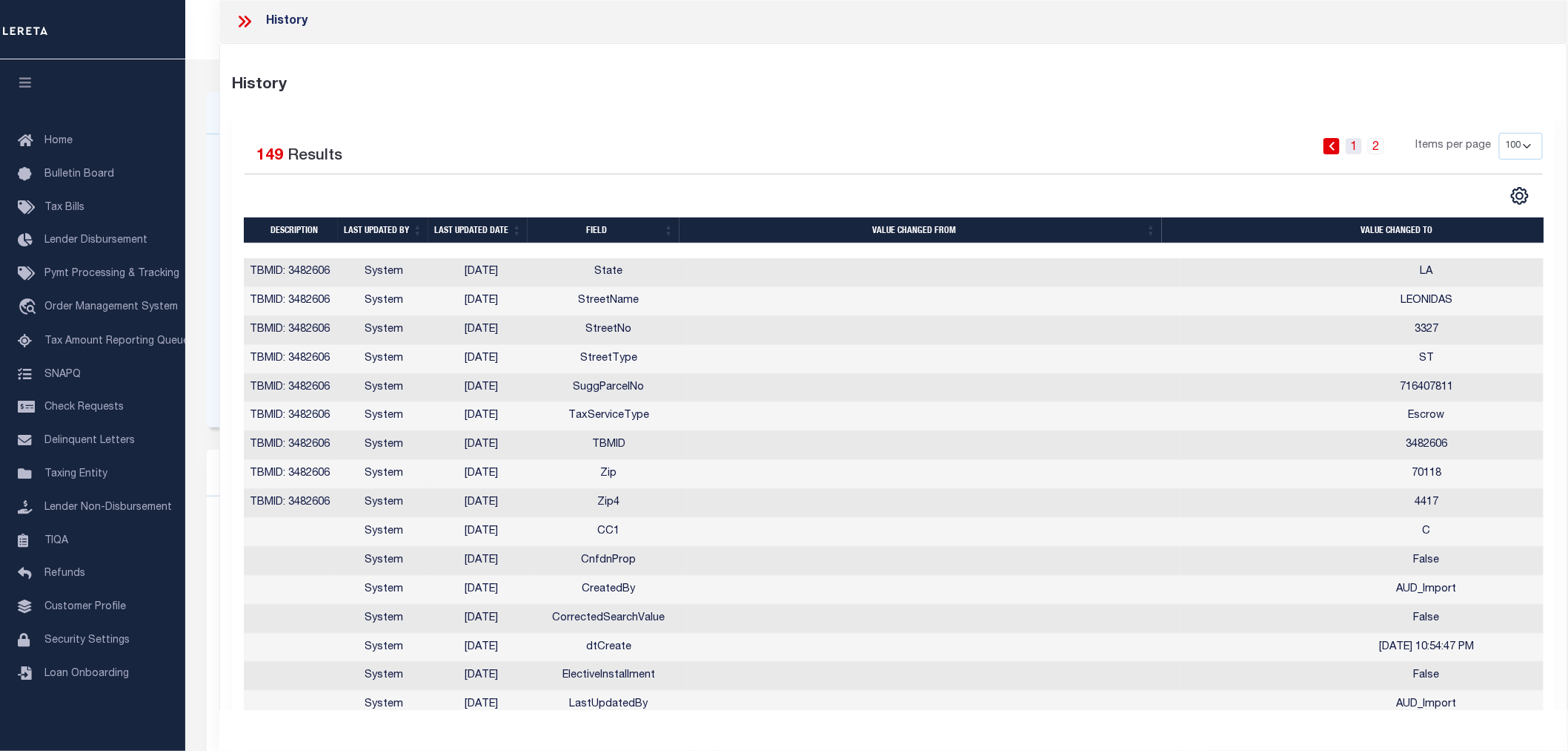
click at [1362, 145] on link "1" at bounding box center [1354, 146] width 17 height 17
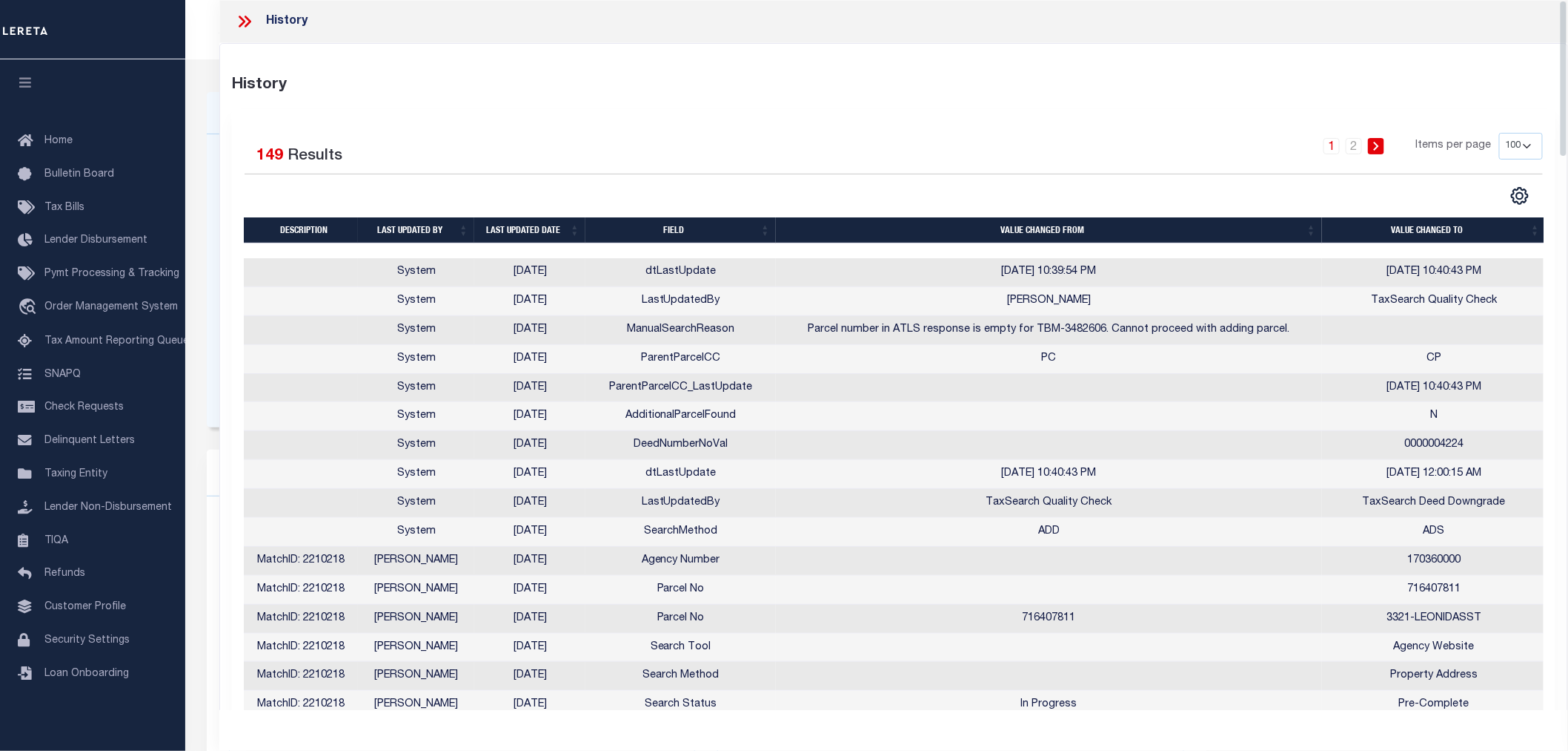
click at [256, 25] on div at bounding box center [250, 21] width 31 height 19
